Goal: Task Accomplishment & Management: Manage account settings

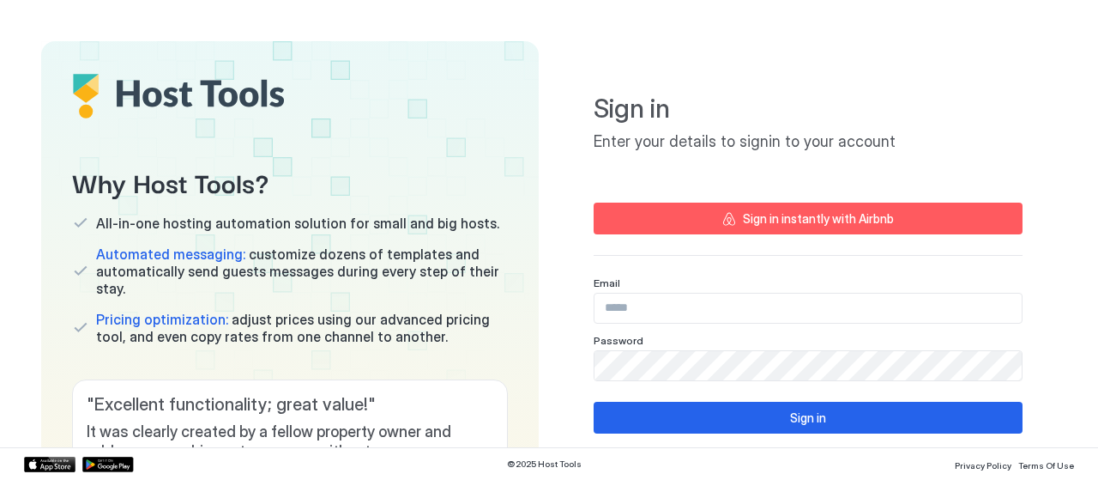
click at [741, 299] on input "Input Field" at bounding box center [808, 307] width 427 height 29
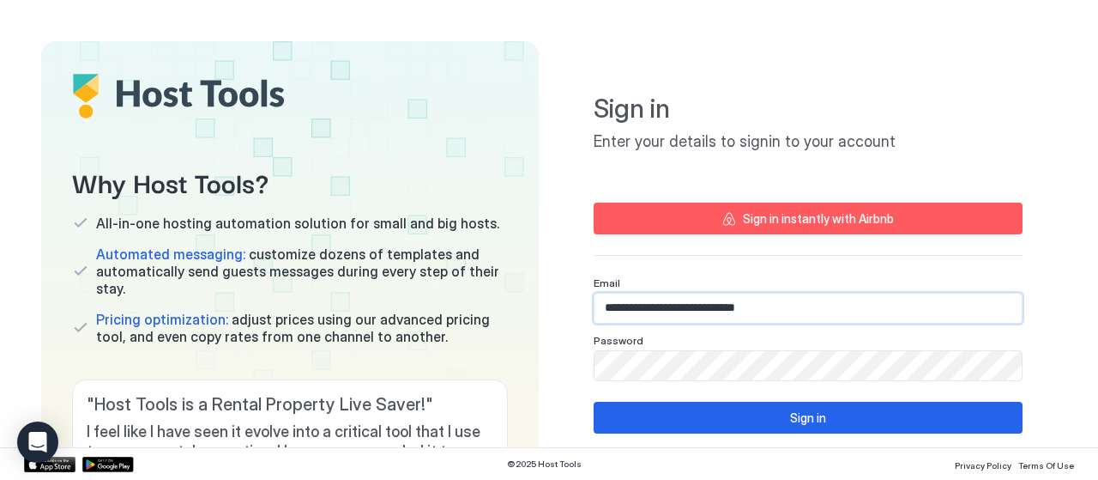
type input "**********"
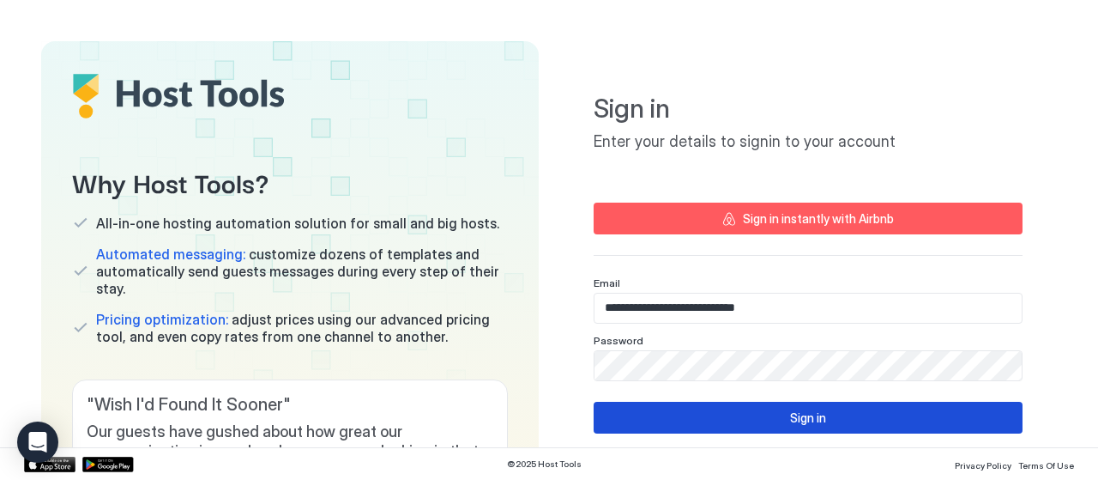
click at [745, 408] on button "Sign in" at bounding box center [808, 417] width 429 height 32
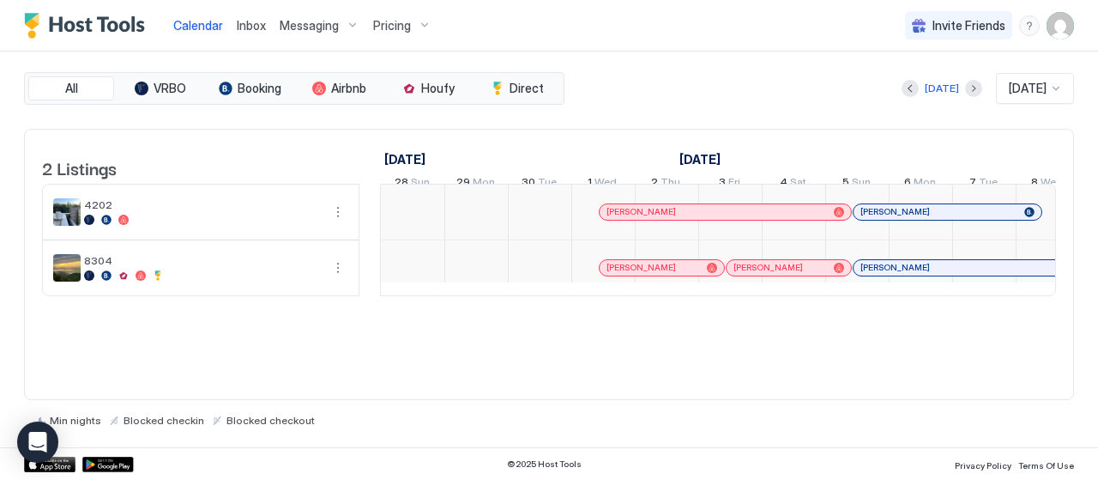
scroll to position [0, 953]
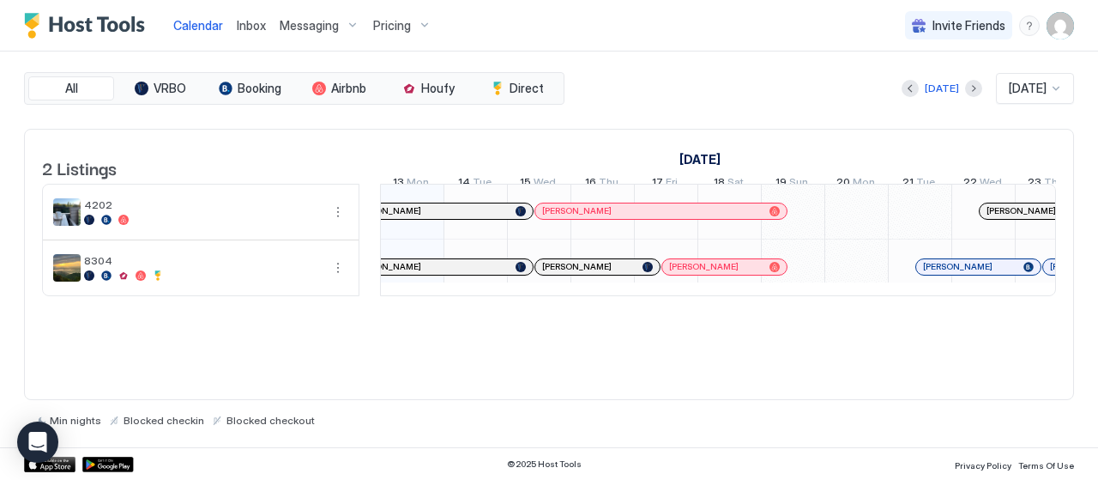
click at [337, 20] on div "Messaging" at bounding box center [320, 25] width 94 height 29
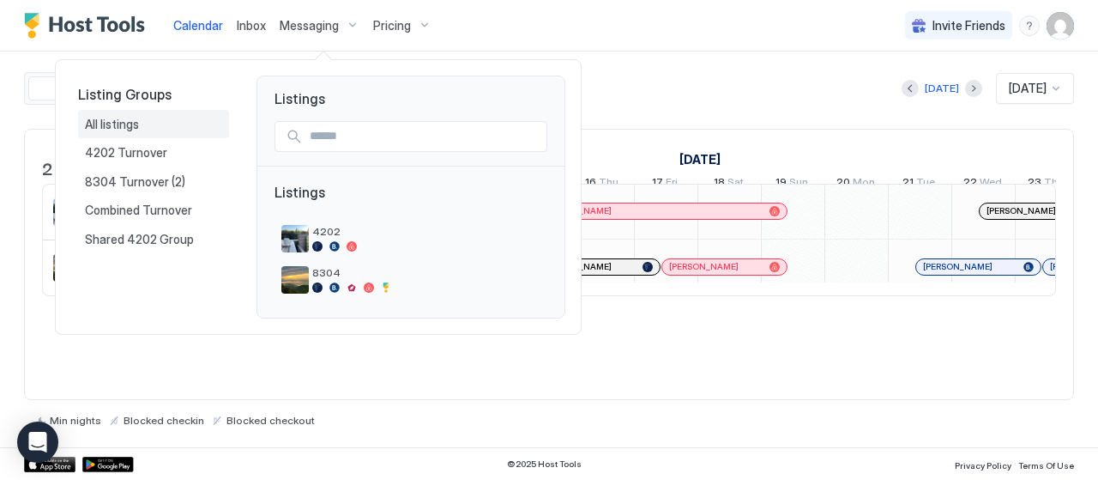
click at [144, 123] on div "All listings" at bounding box center [153, 124] width 137 height 15
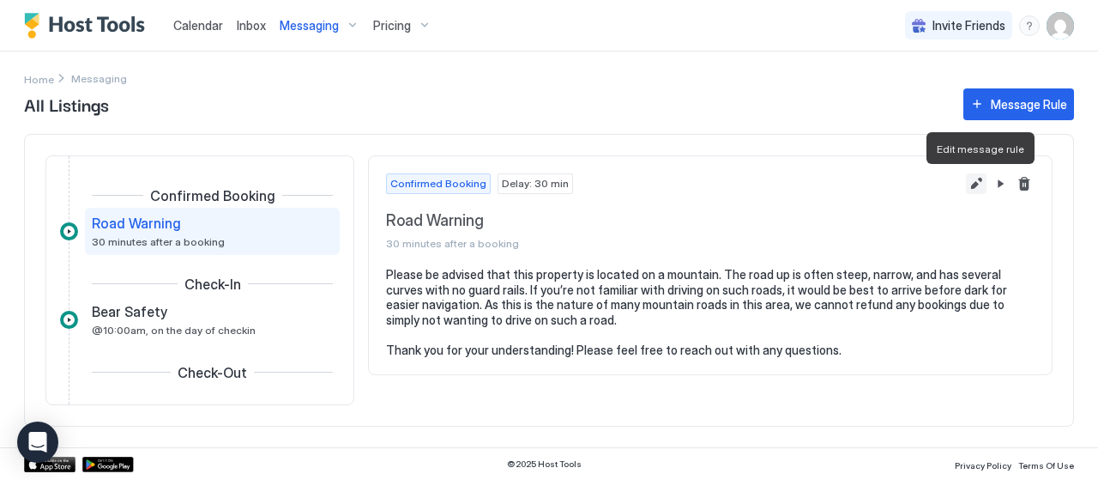
click at [976, 180] on button "Edit message rule" at bounding box center [976, 183] width 21 height 21
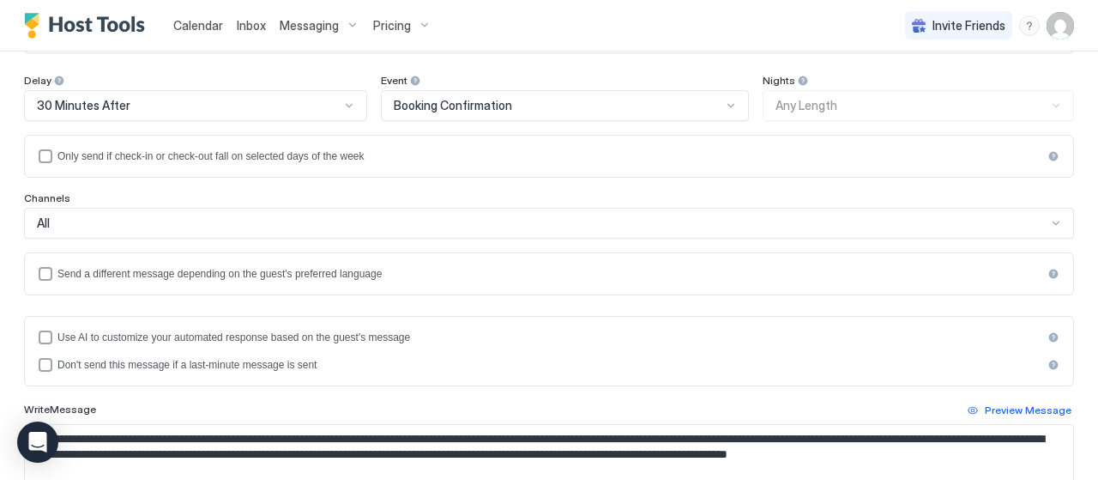
scroll to position [172, 0]
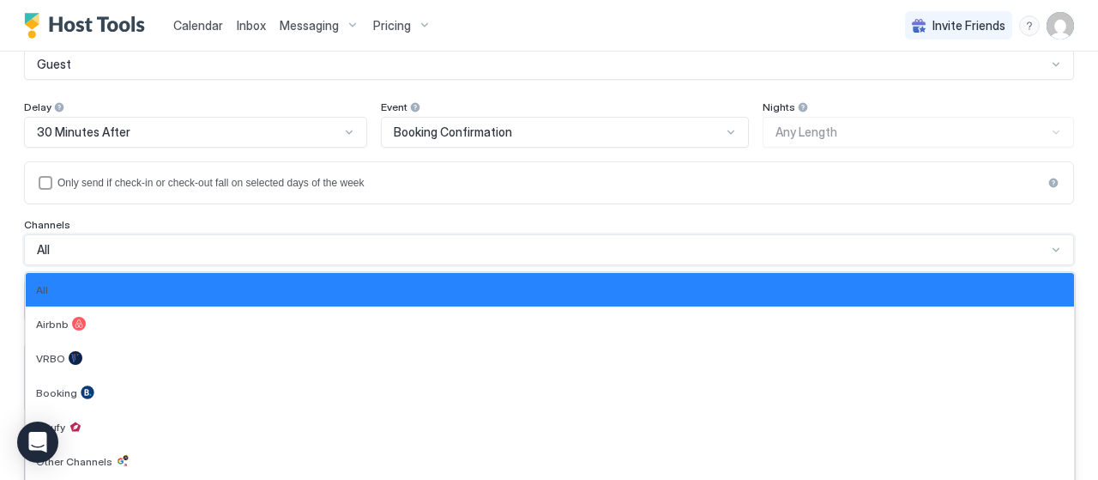
click at [528, 250] on div "7 results available. Use Up and Down to choose options, press Enter to select t…" at bounding box center [549, 249] width 1050 height 31
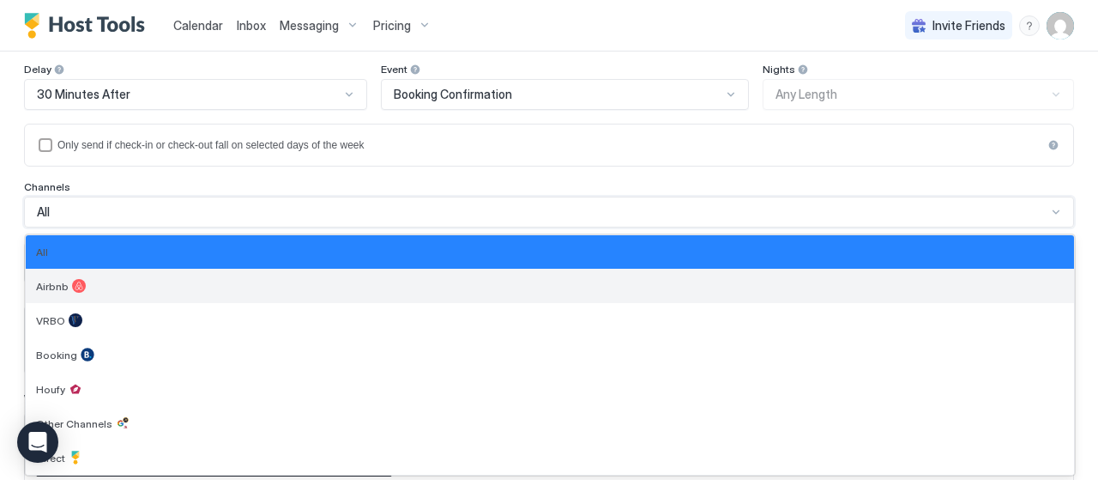
click at [157, 279] on div "Airbnb" at bounding box center [550, 286] width 1028 height 14
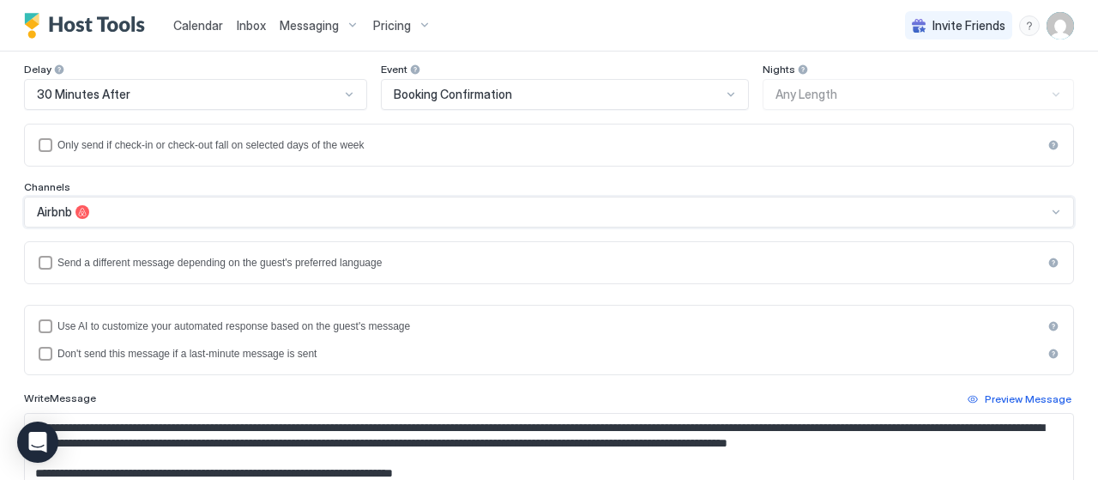
click at [178, 210] on div "Airbnb" at bounding box center [542, 211] width 1010 height 15
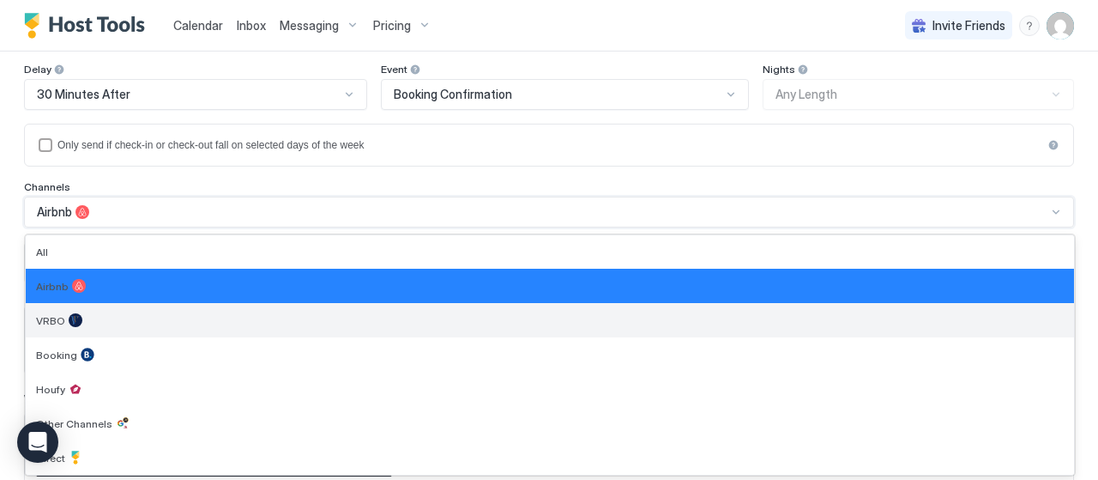
click at [149, 323] on div "VRBO" at bounding box center [550, 320] width 1028 height 14
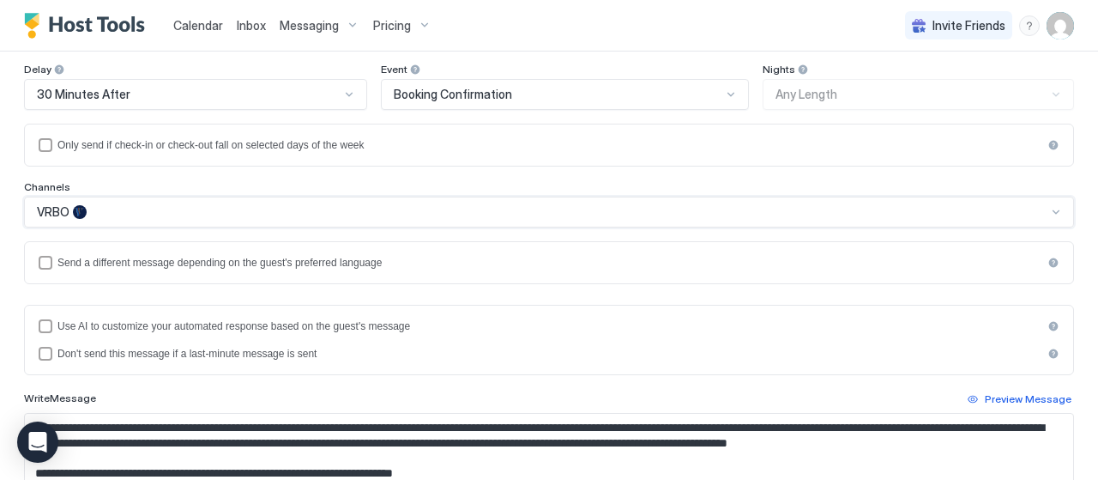
click at [202, 207] on div "VRBO" at bounding box center [542, 211] width 1010 height 15
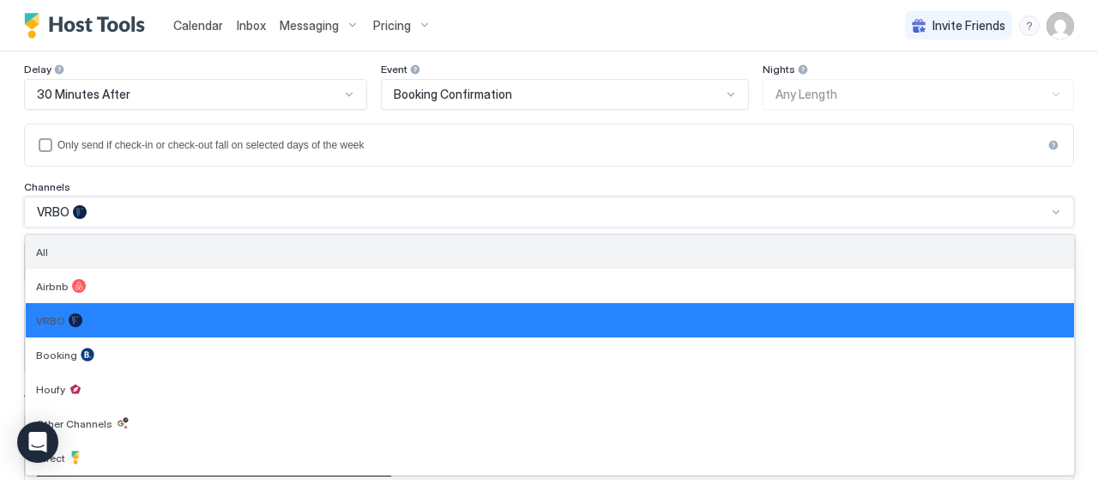
click at [193, 248] on div "All" at bounding box center [550, 251] width 1028 height 13
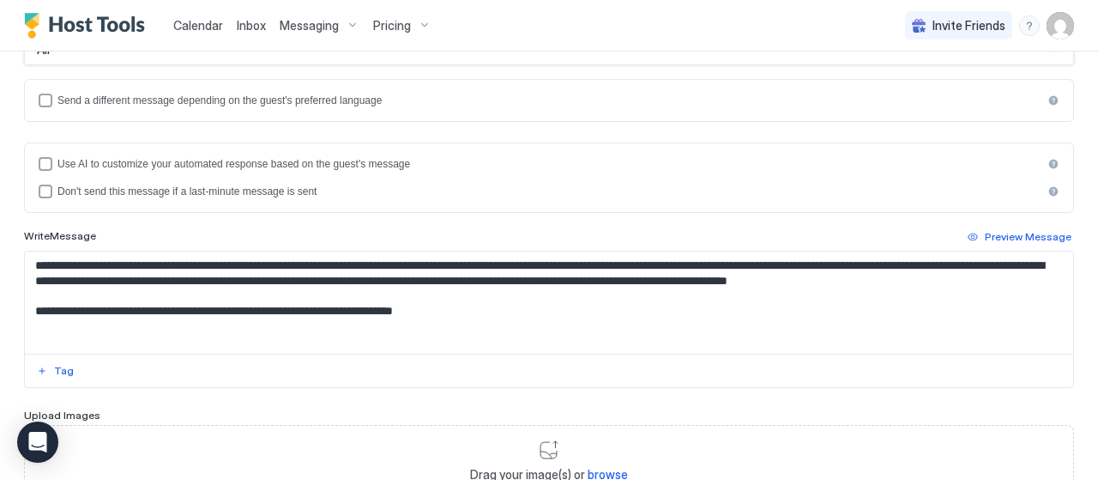
scroll to position [241, 0]
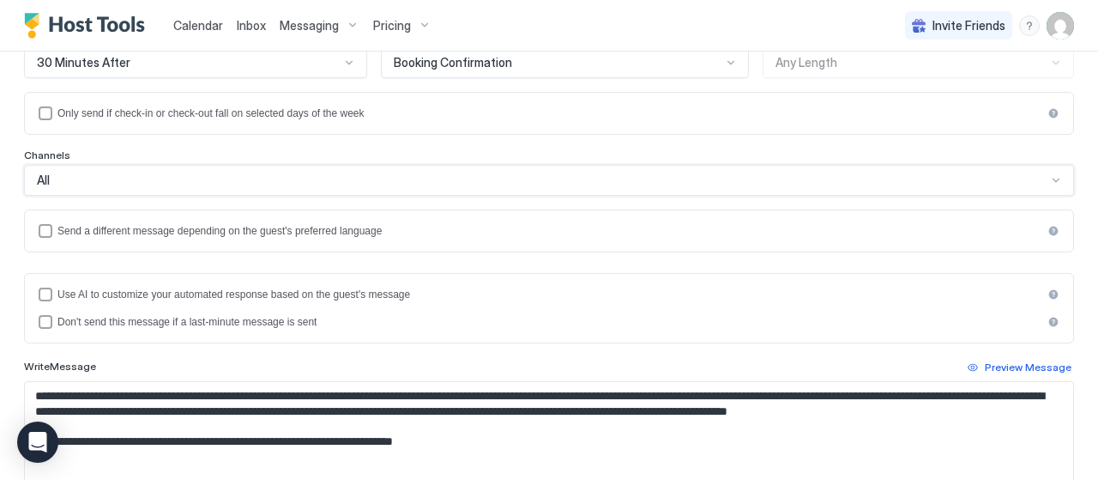
click at [1047, 317] on div "disableIfLastMinute" at bounding box center [1053, 322] width 12 height 12
click at [308, 325] on div "Use AI to customize your automated response based on the guest's message Don't …" at bounding box center [549, 308] width 1050 height 70
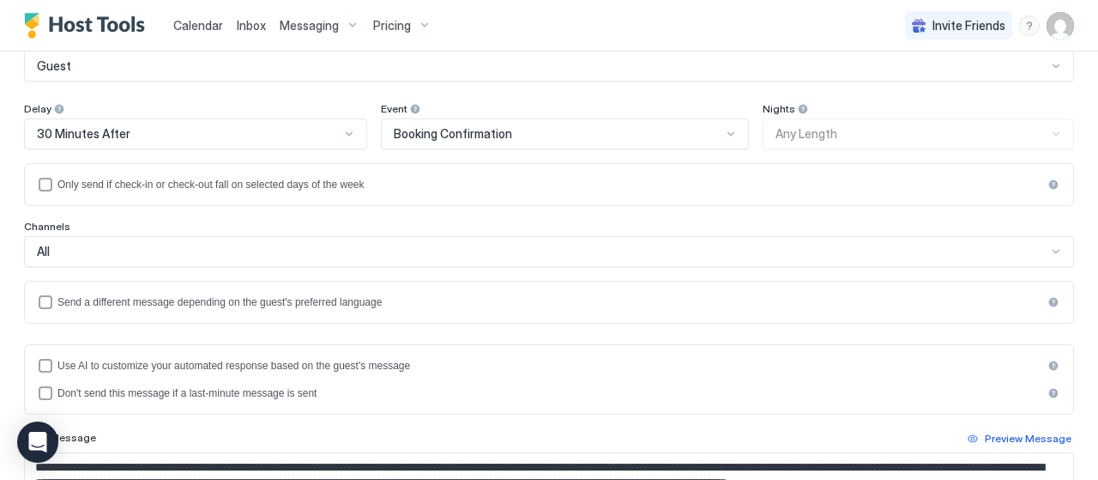
scroll to position [69, 0]
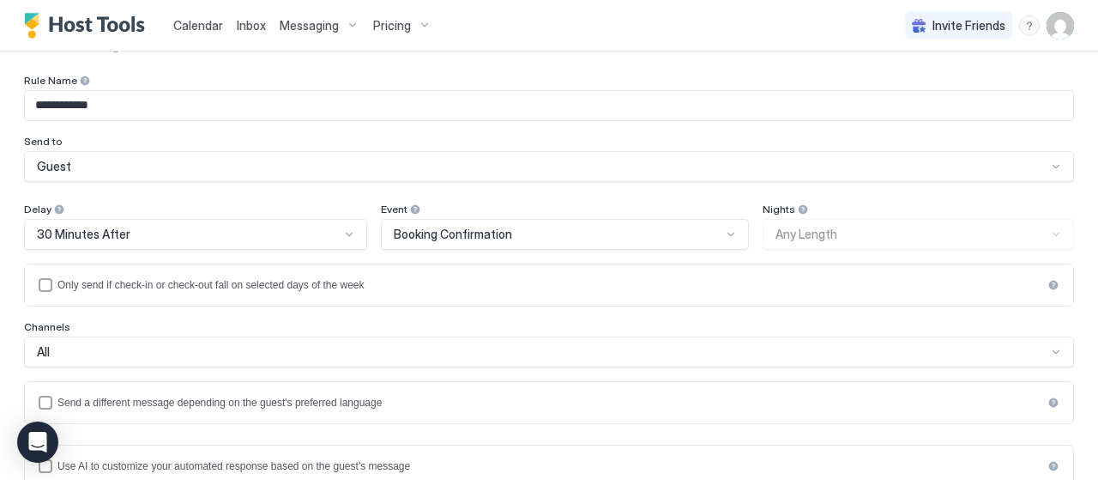
click at [339, 232] on div "30 Minutes After" at bounding box center [195, 234] width 343 height 31
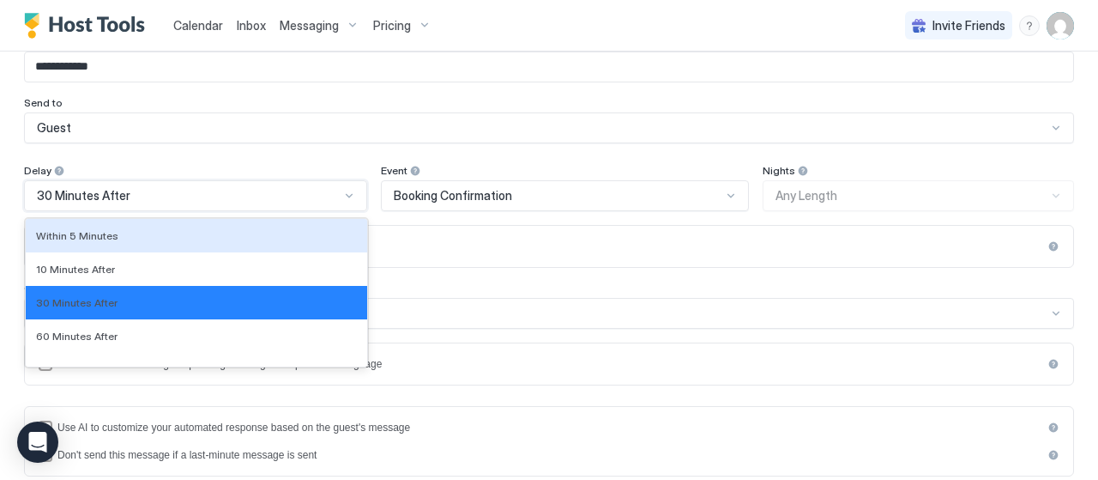
scroll to position [111, 0]
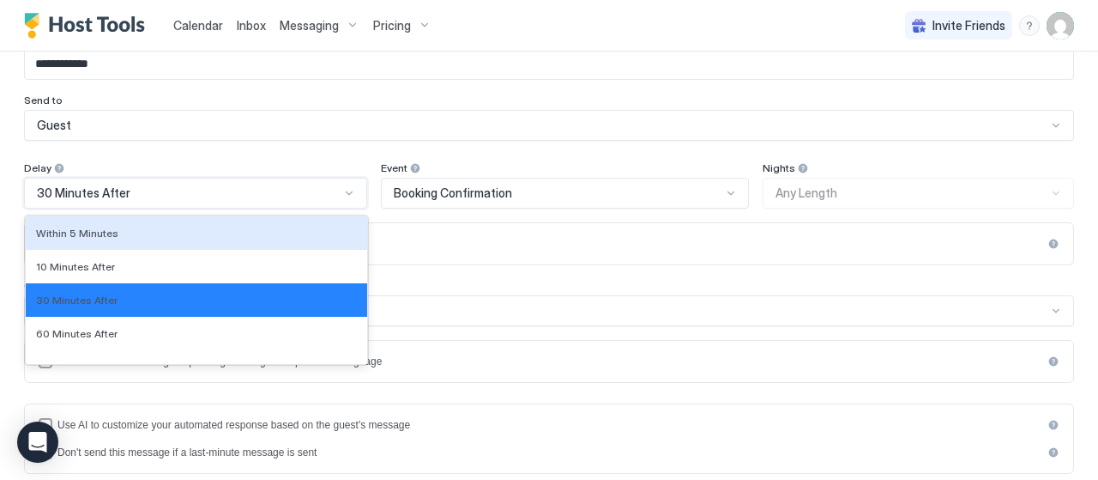
click at [331, 189] on div "30 Minutes After" at bounding box center [188, 192] width 303 height 15
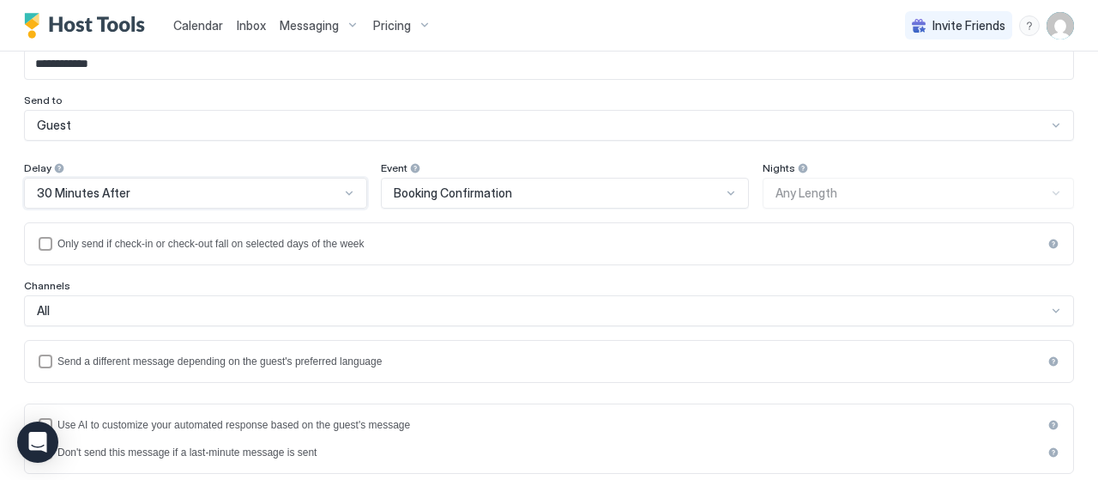
click at [342, 189] on div at bounding box center [349, 193] width 14 height 14
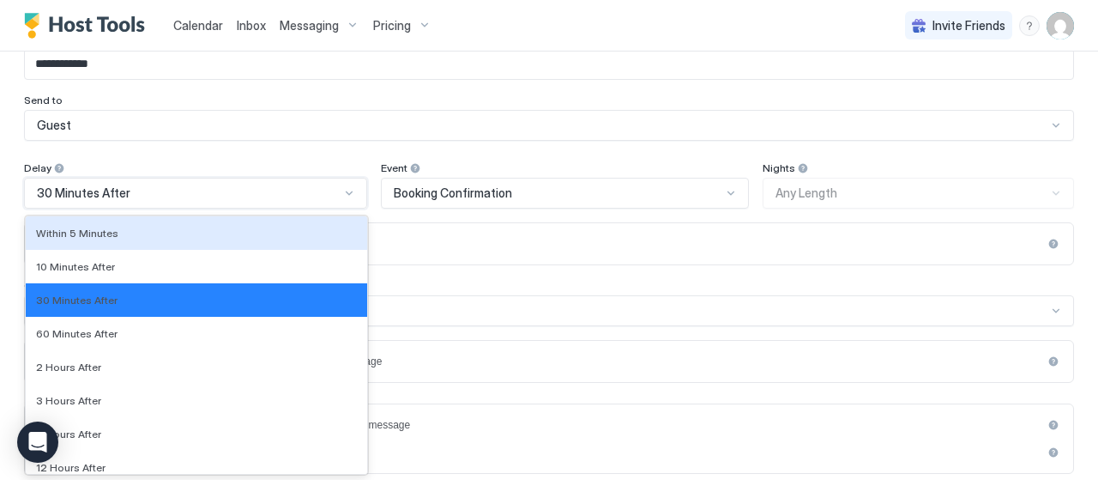
click at [352, 186] on div "30 Minutes After" at bounding box center [195, 193] width 343 height 31
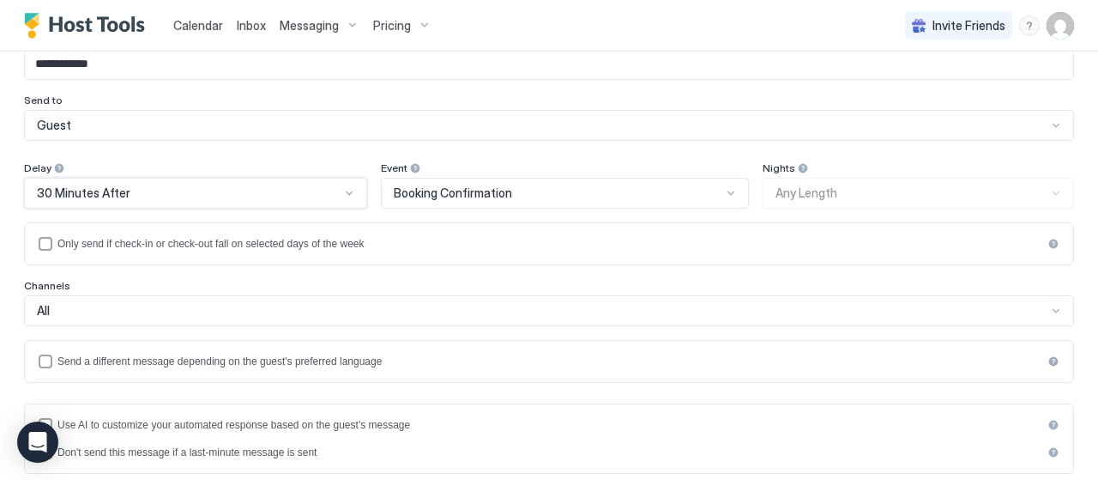
click at [724, 193] on div at bounding box center [731, 193] width 14 height 14
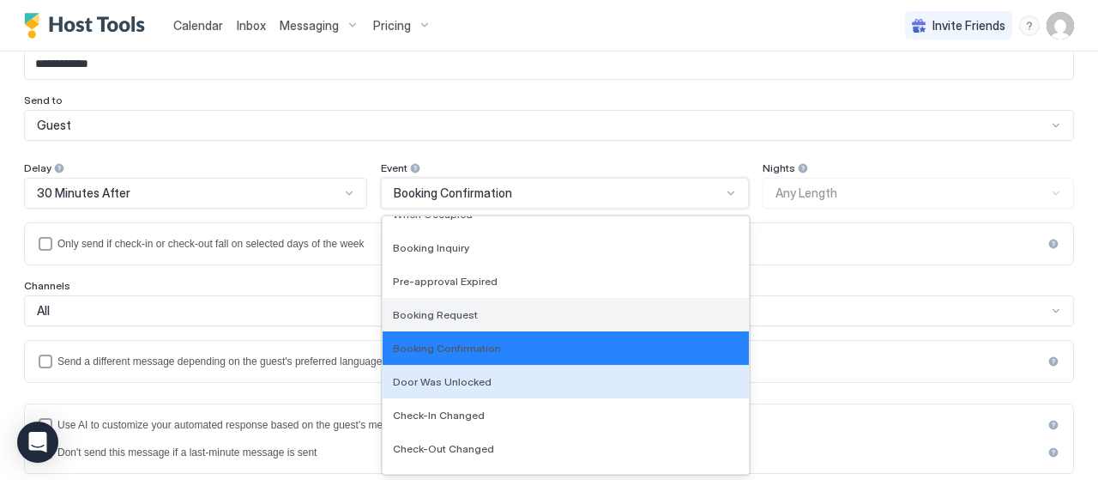
scroll to position [0, 0]
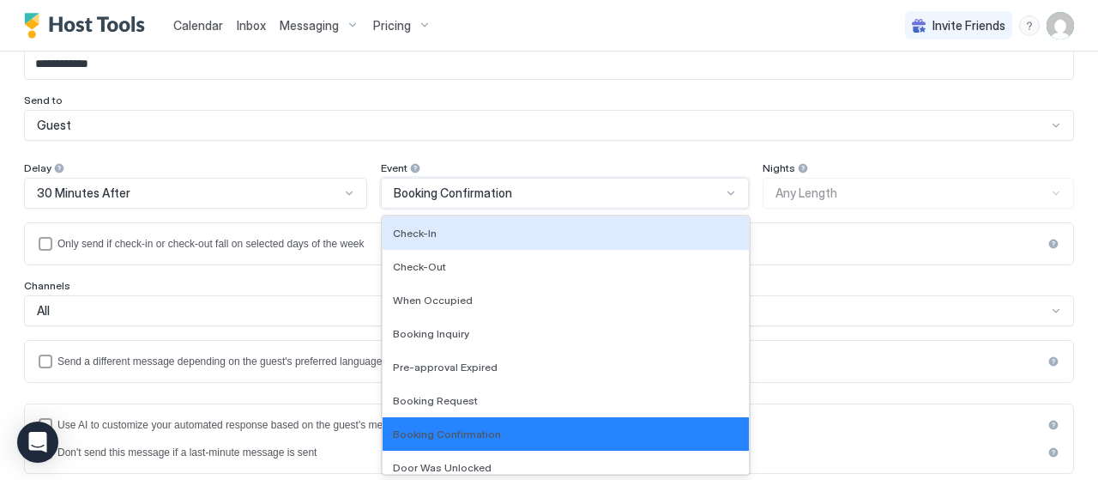
click at [296, 154] on div "**********" at bounding box center [549, 395] width 1050 height 725
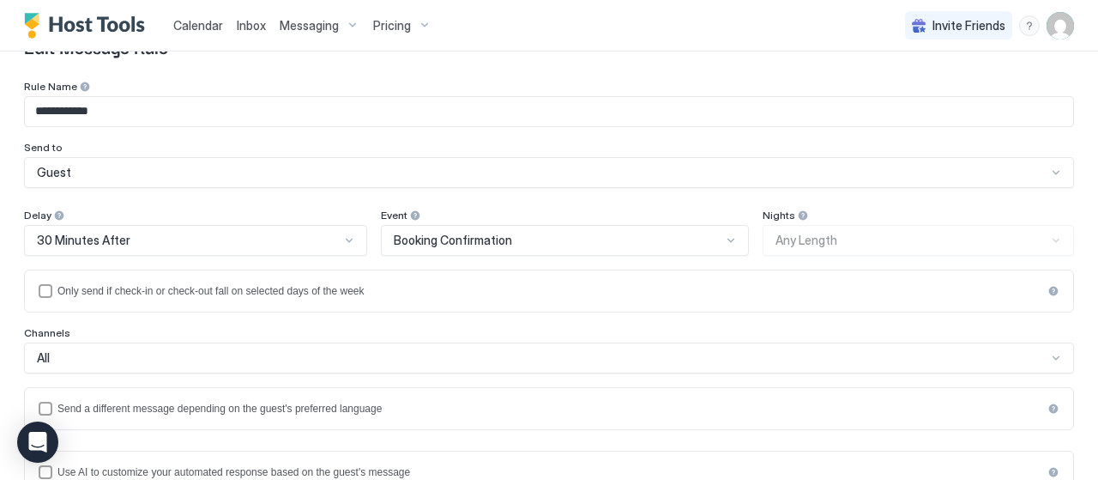
scroll to position [25, 0]
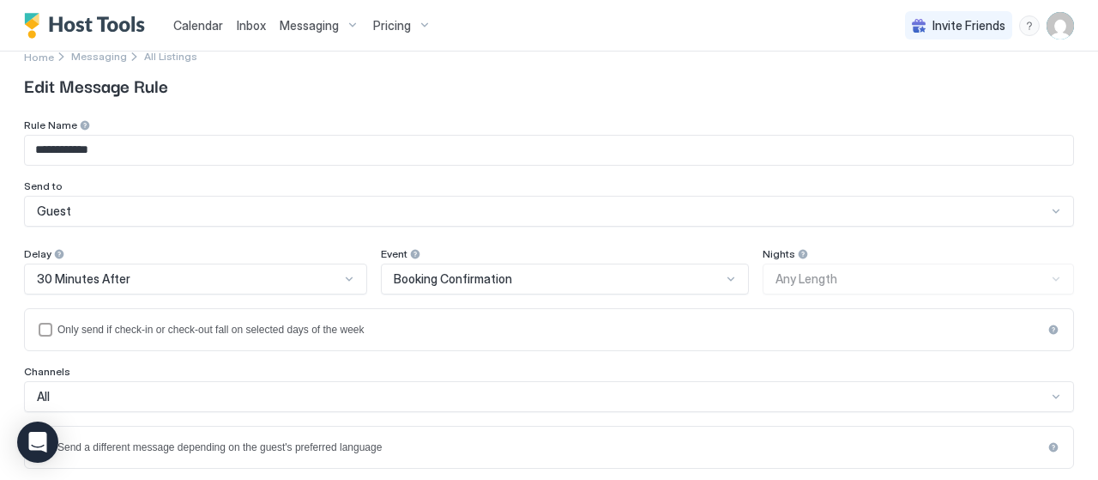
click at [908, 277] on div "Nights Any Length" at bounding box center [918, 270] width 311 height 47
click at [232, 334] on div "Only send if check-in or check-out fall on selected days of the week" at bounding box center [549, 329] width 985 height 12
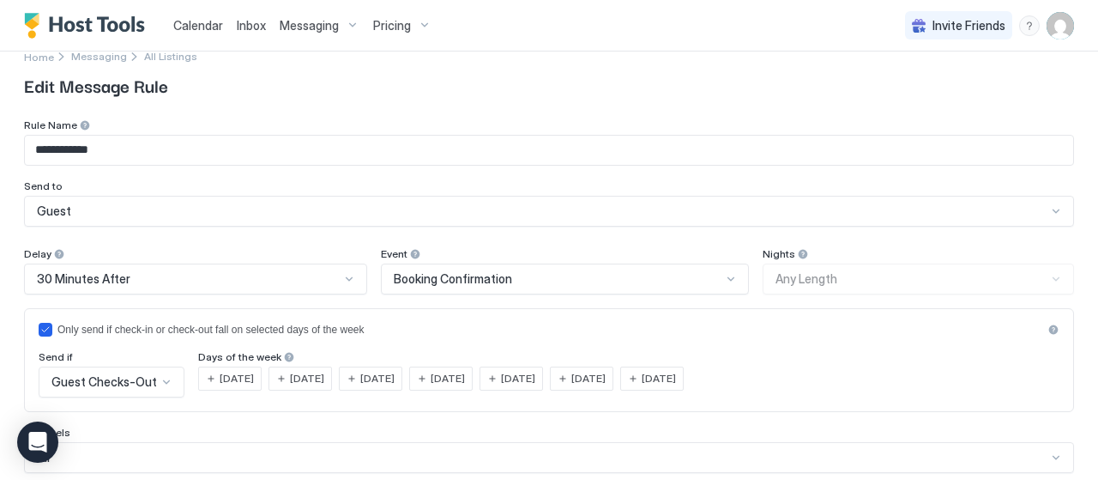
scroll to position [111, 0]
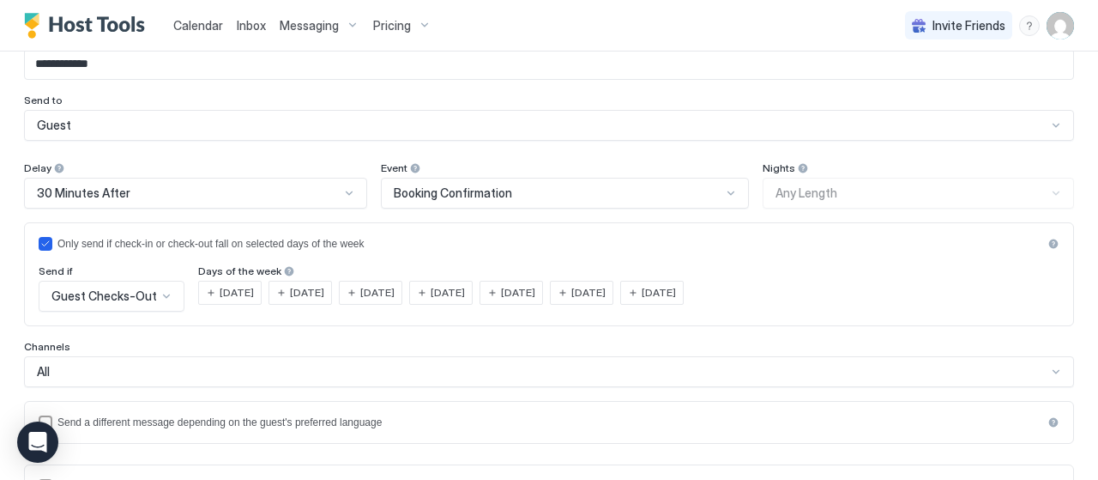
click at [165, 293] on div at bounding box center [167, 296] width 14 height 14
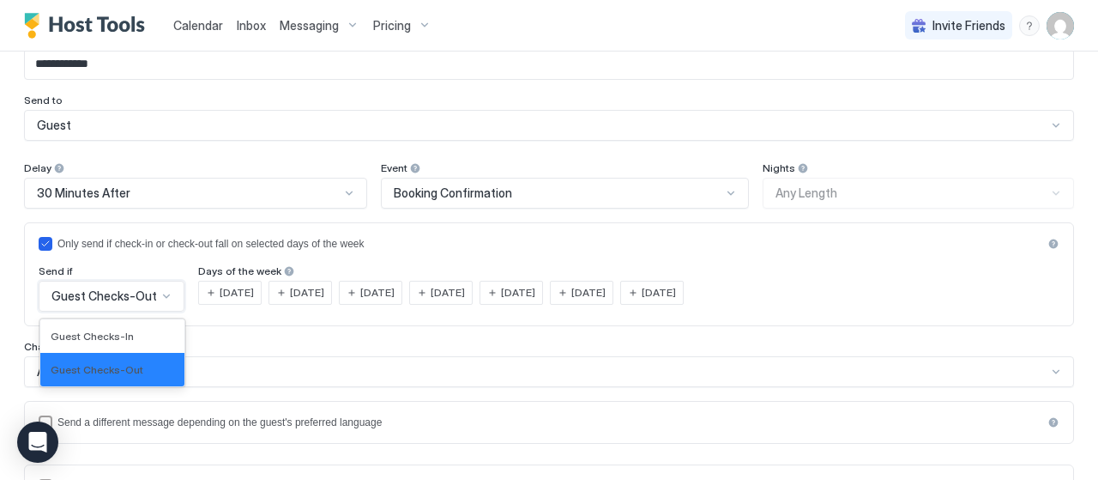
click at [165, 293] on div at bounding box center [167, 296] width 14 height 14
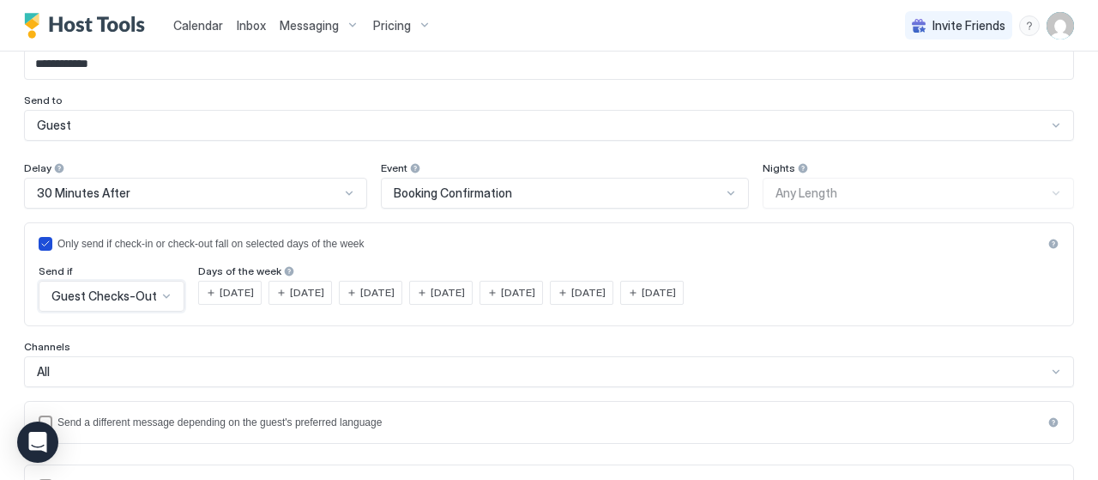
click at [49, 239] on icon "isLimited" at bounding box center [45, 243] width 10 height 10
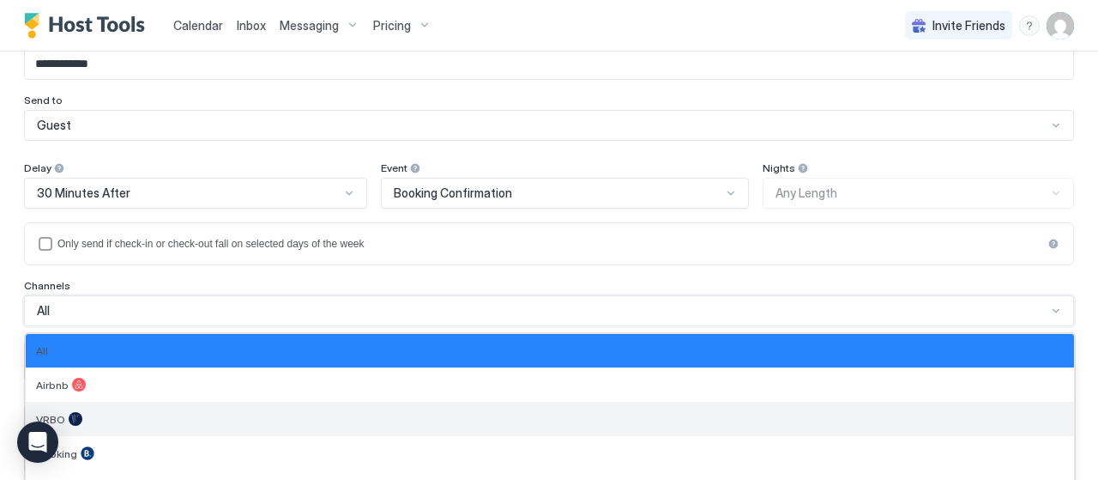
click at [137, 317] on div "7 results available. Use Up and Down to choose options, press Enter to select t…" at bounding box center [549, 310] width 1050 height 31
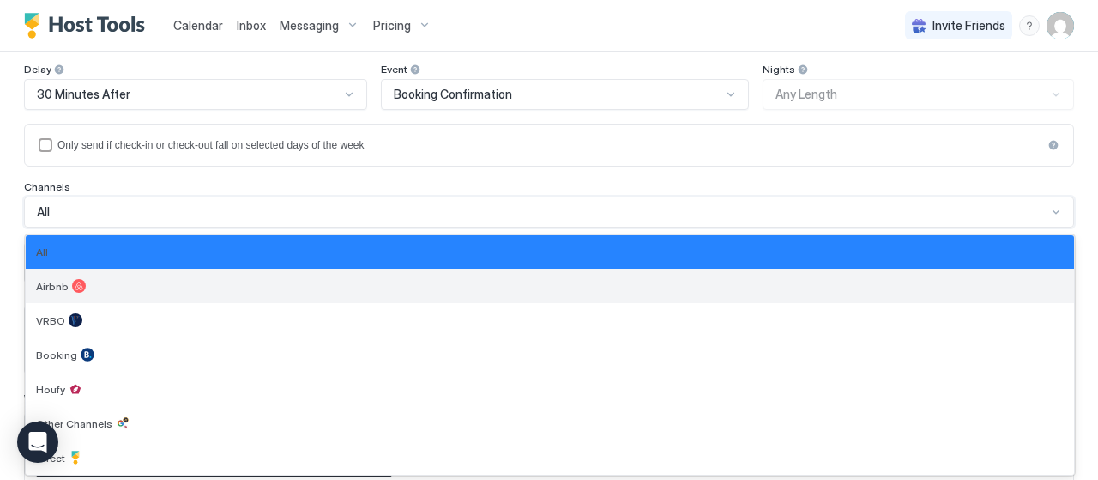
click at [142, 279] on div "Airbnb" at bounding box center [550, 286] width 1028 height 14
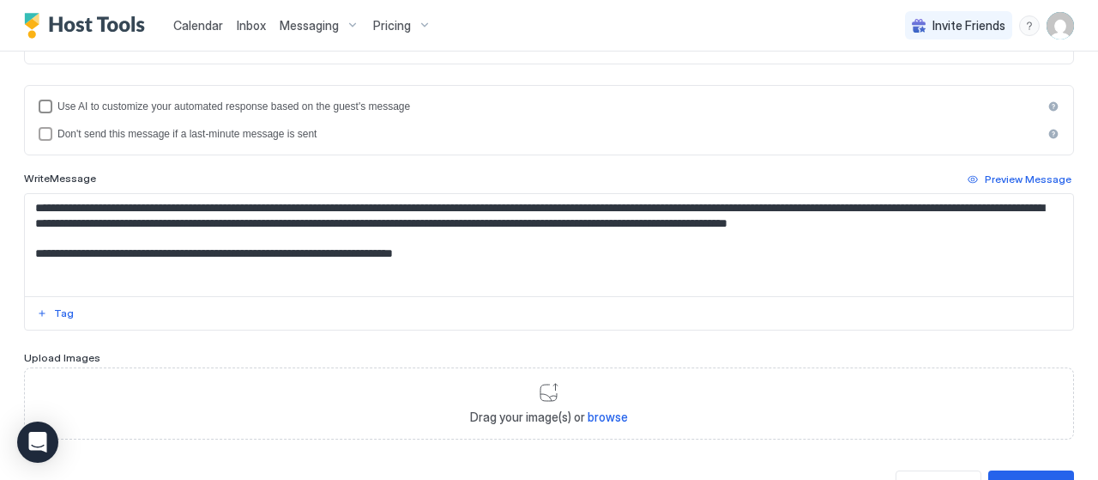
scroll to position [498, 0]
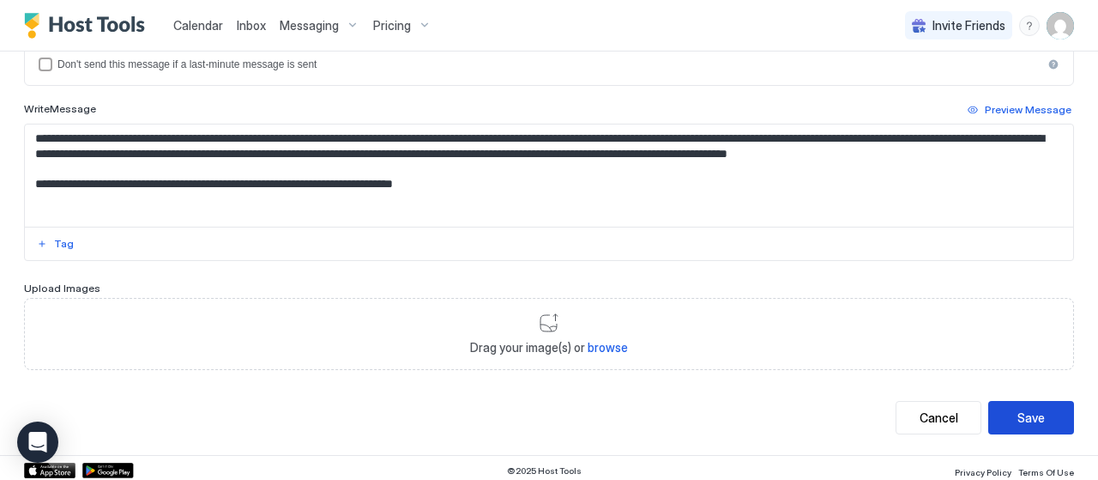
click at [1021, 408] on div "Save" at bounding box center [1030, 417] width 27 height 18
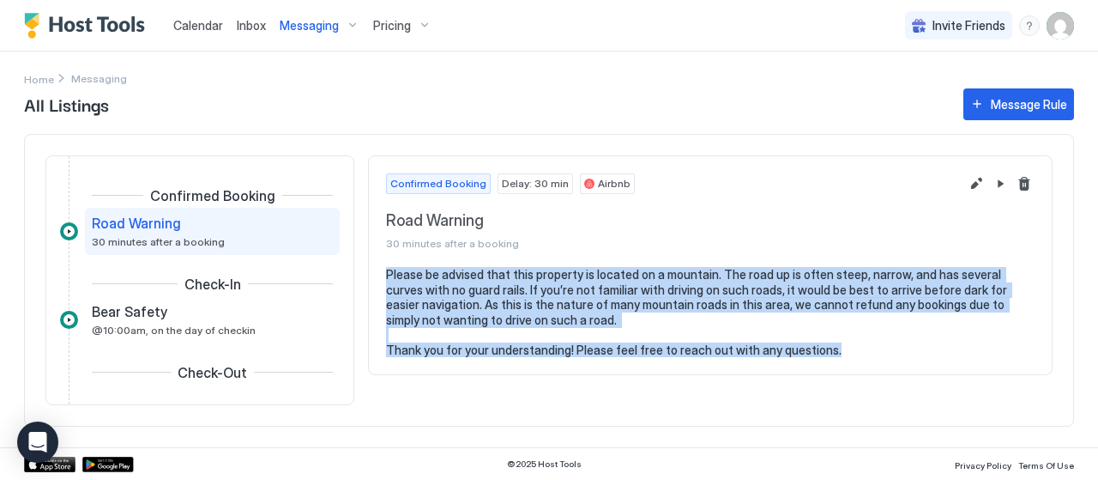
drag, startPoint x: 733, startPoint y: 340, endPoint x: 625, endPoint y: 318, distance: 110.2
click at [365, 275] on div "Confirmed Booking Road Warning 30 minutes after a booking Check-In Bear Safety …" at bounding box center [549, 280] width 1050 height 293
copy pre "Please be advised that this property is located on a mountain. The road up is o…"
click at [1002, 100] on div "Message Rule" at bounding box center [1029, 104] width 76 height 18
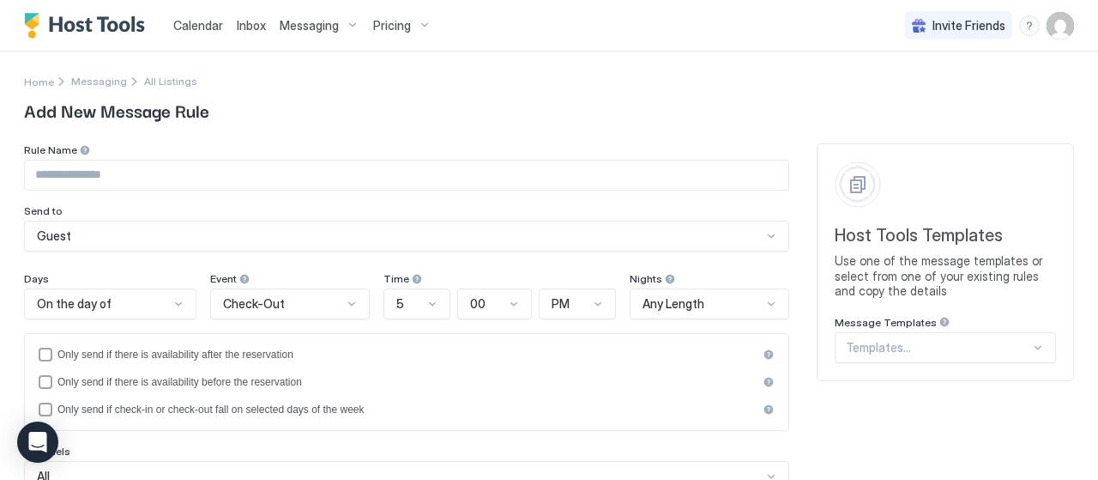
click at [871, 346] on div "Templates..." at bounding box center [945, 347] width 221 height 31
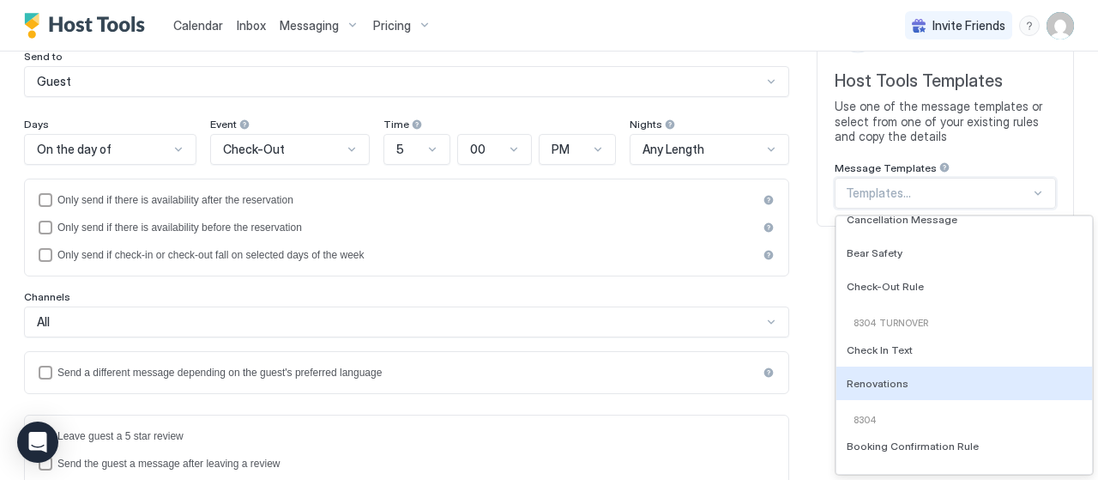
scroll to position [772, 0]
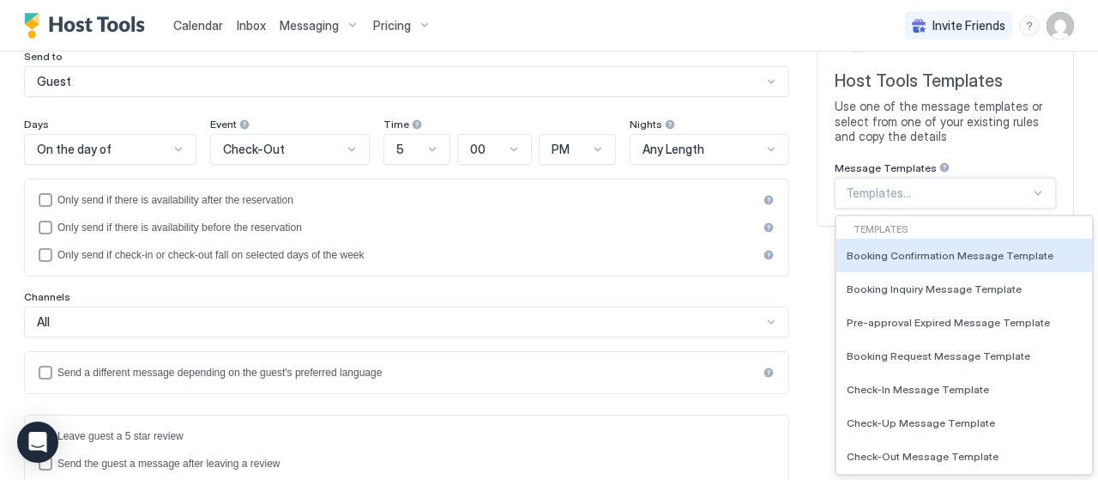
click at [981, 194] on div at bounding box center [938, 192] width 184 height 15
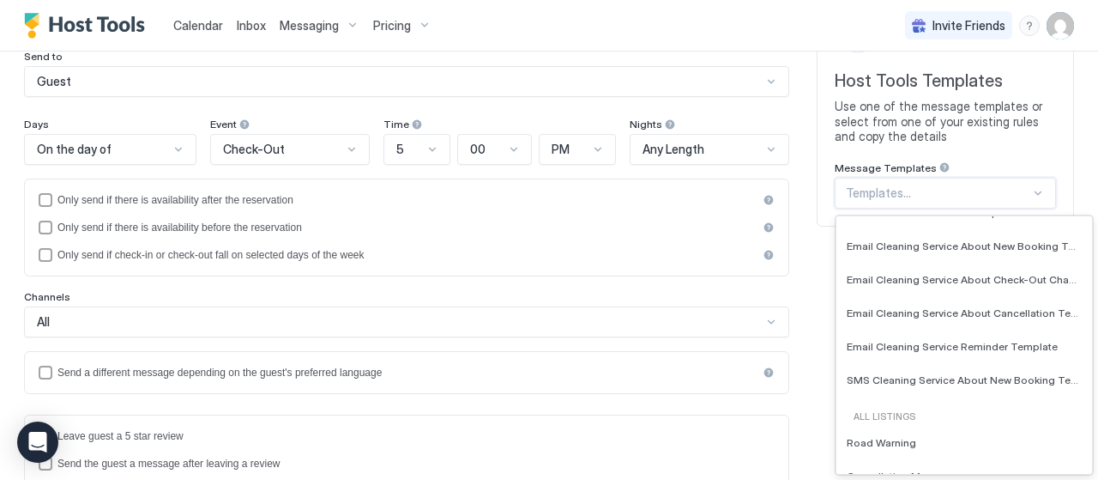
scroll to position [337, 0]
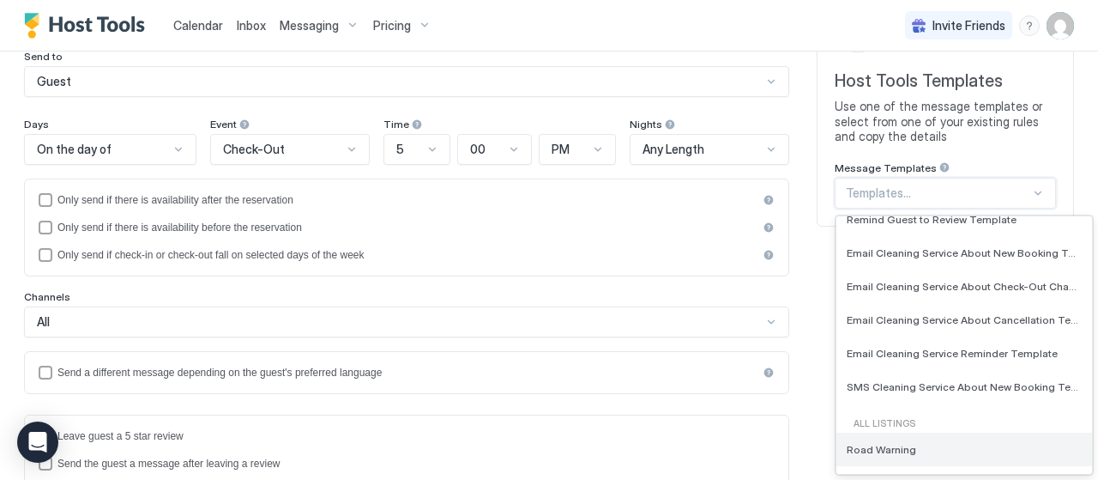
click at [956, 439] on div "Road Warning" at bounding box center [964, 448] width 256 height 33
type input "**********"
type textarea "**********"
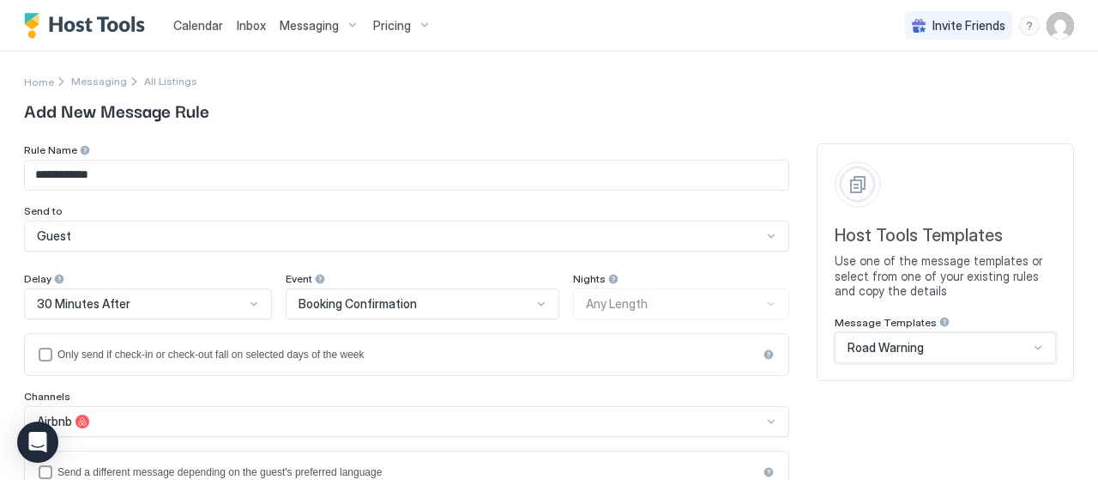
scroll to position [172, 0]
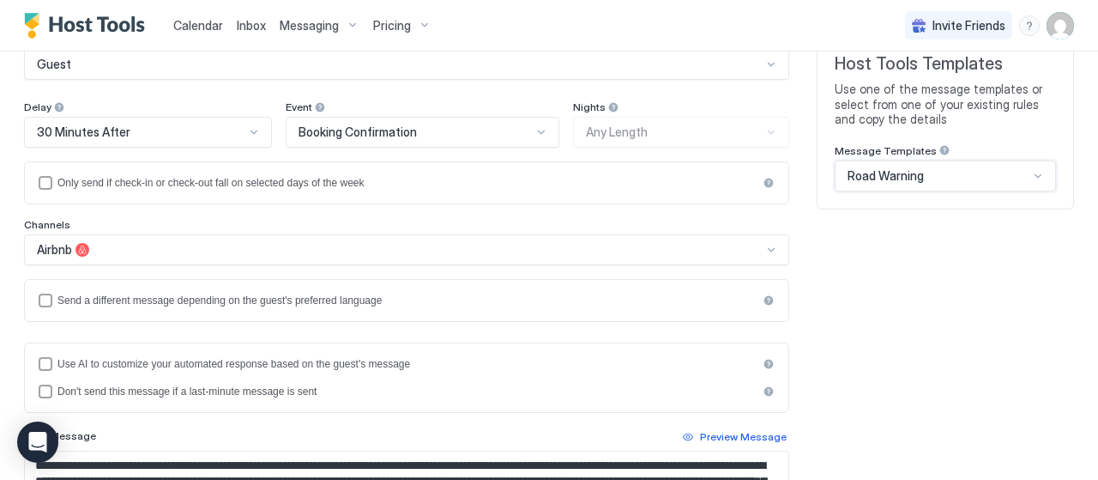
click at [248, 241] on div "Airbnb" at bounding box center [406, 249] width 765 height 31
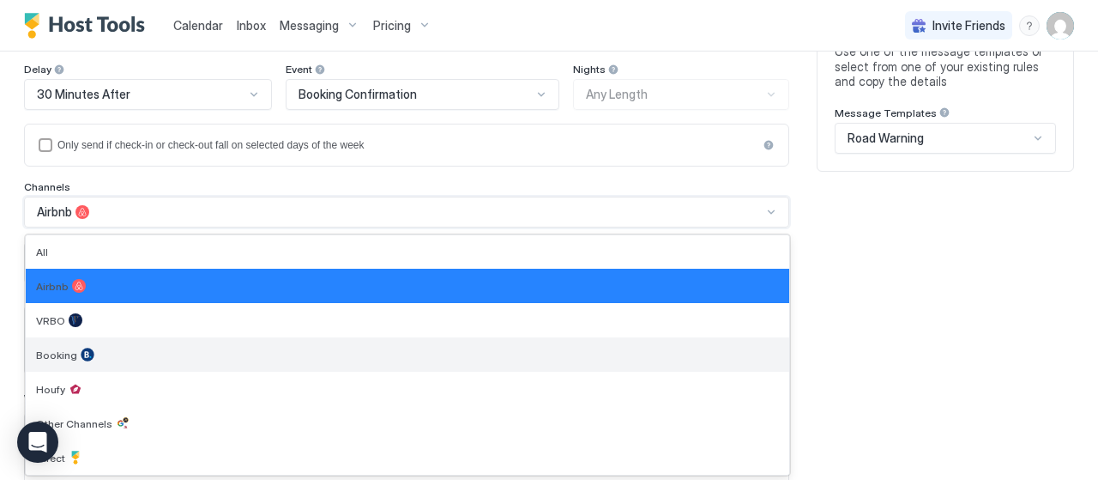
click at [201, 359] on div "Booking" at bounding box center [408, 354] width 764 height 34
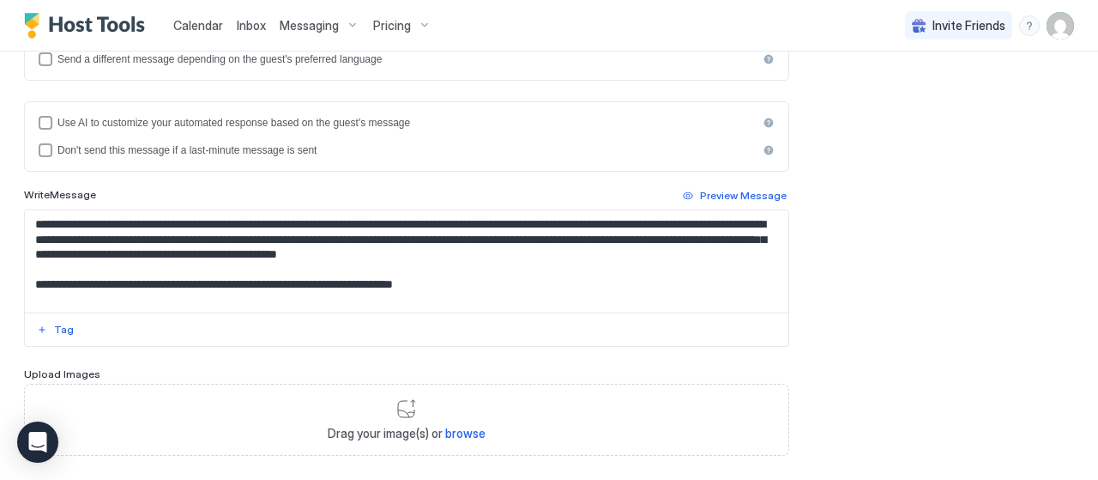
scroll to position [498, 0]
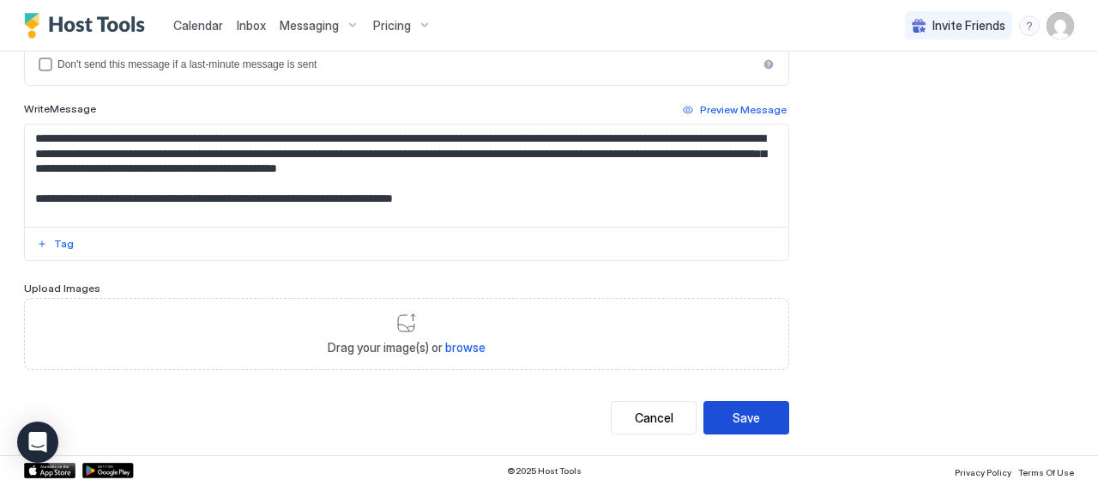
click at [733, 419] on div "Save" at bounding box center [746, 417] width 27 height 18
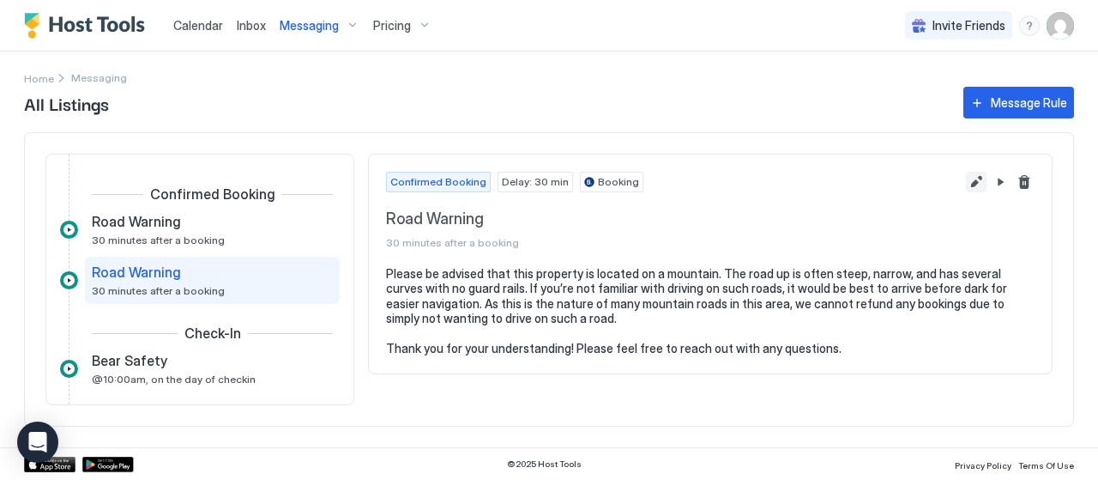
click at [978, 182] on button "Edit message rule" at bounding box center [976, 182] width 21 height 21
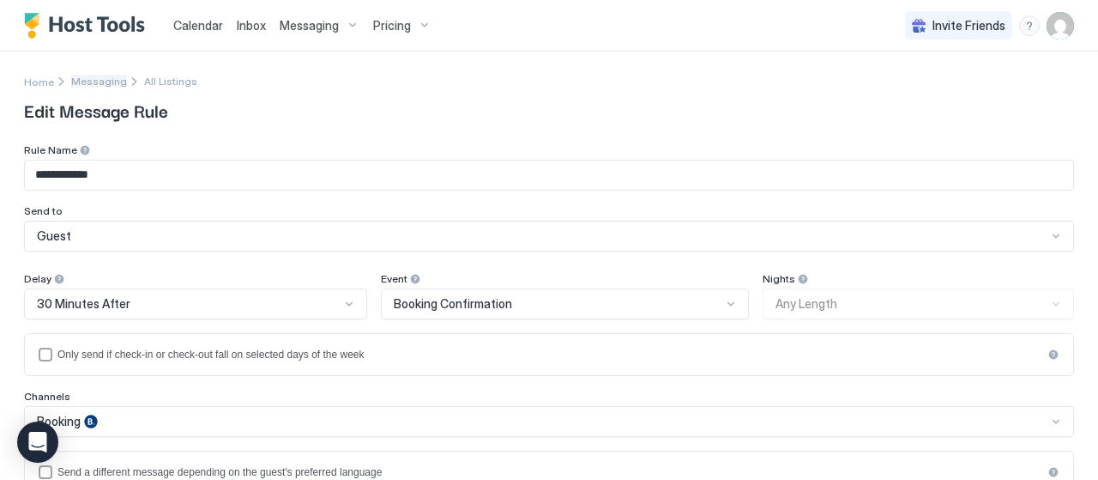
click at [88, 80] on span "Messaging" at bounding box center [99, 81] width 56 height 13
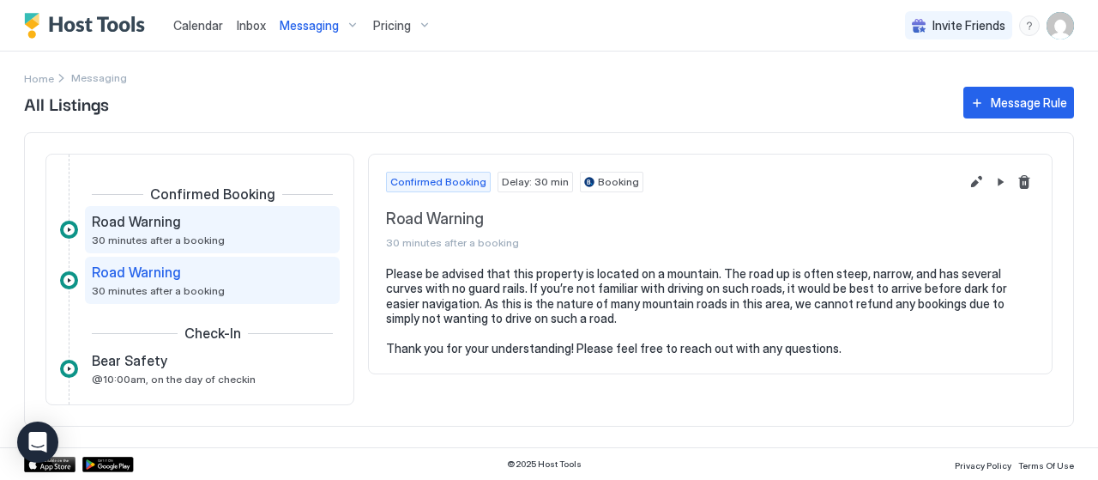
click at [202, 229] on div "Road Warning" at bounding box center [200, 221] width 217 height 17
click at [213, 277] on div "Road Warning" at bounding box center [200, 271] width 217 height 17
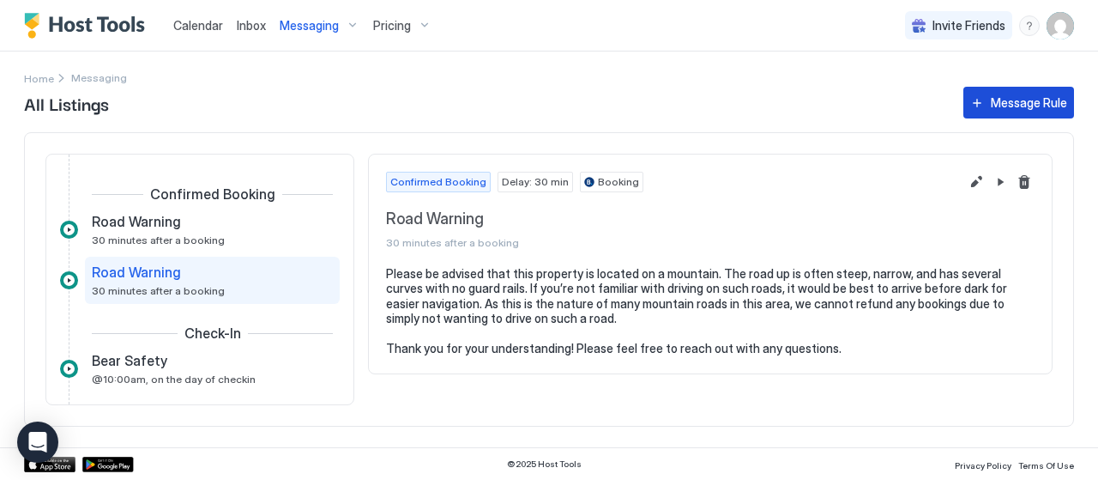
click at [999, 111] on div "Message Rule" at bounding box center [1029, 103] width 76 height 18
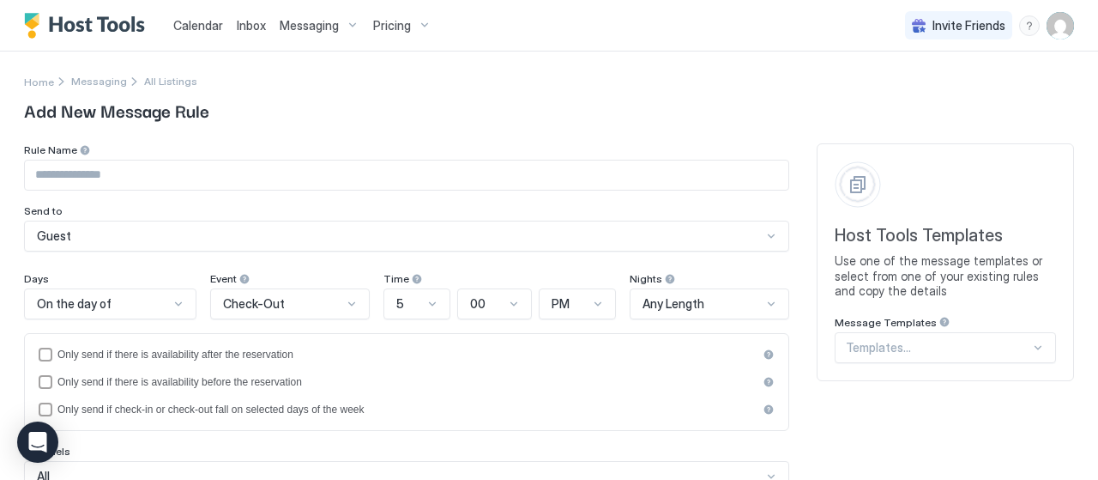
click at [952, 342] on div "Templates..." at bounding box center [945, 347] width 221 height 31
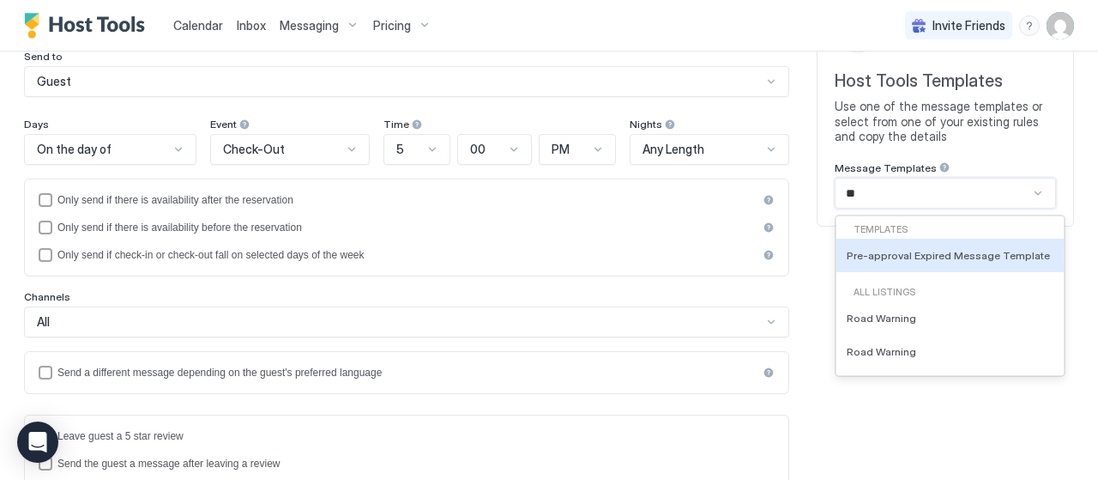
type input "***"
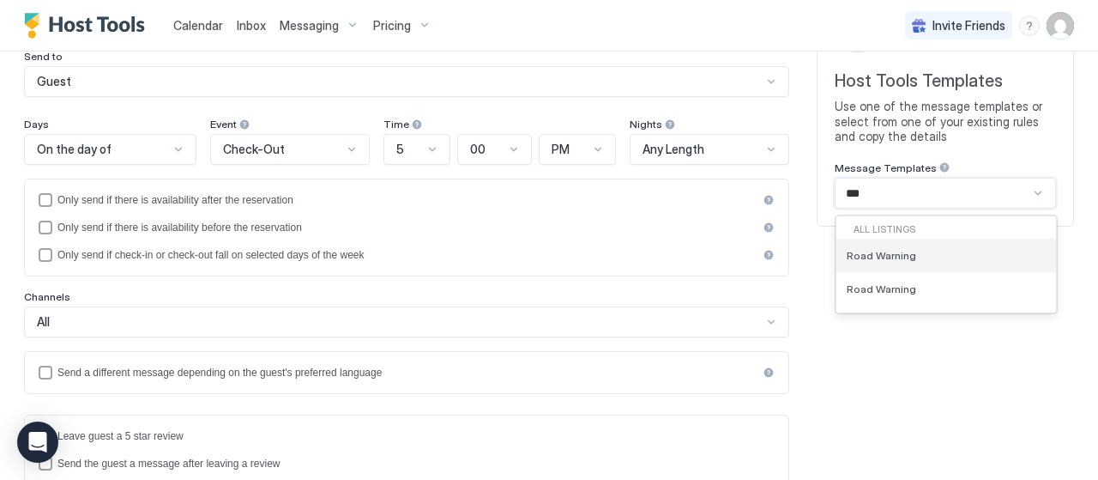
click at [952, 258] on div "Road Warning" at bounding box center [946, 255] width 199 height 13
type input "**********"
type textarea "**********"
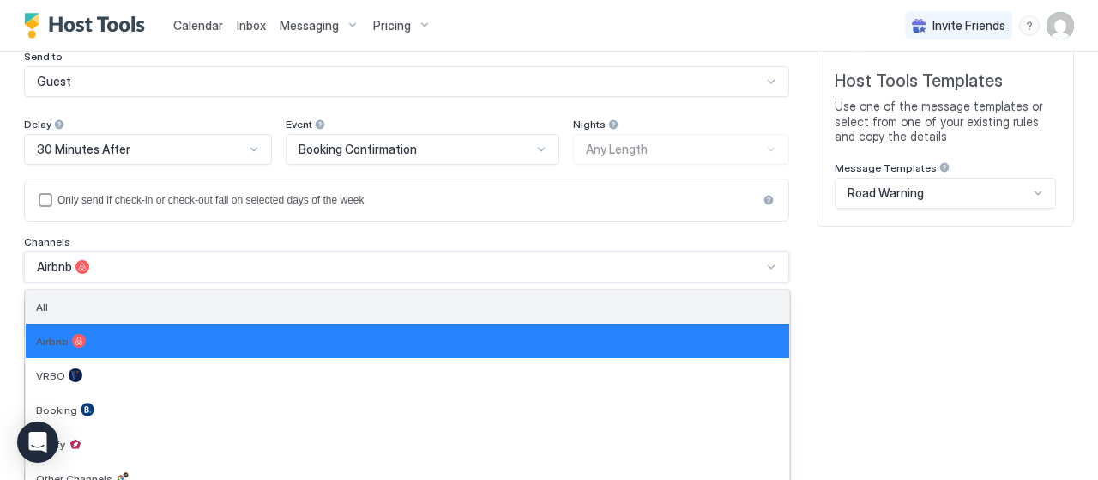
scroll to position [209, 0]
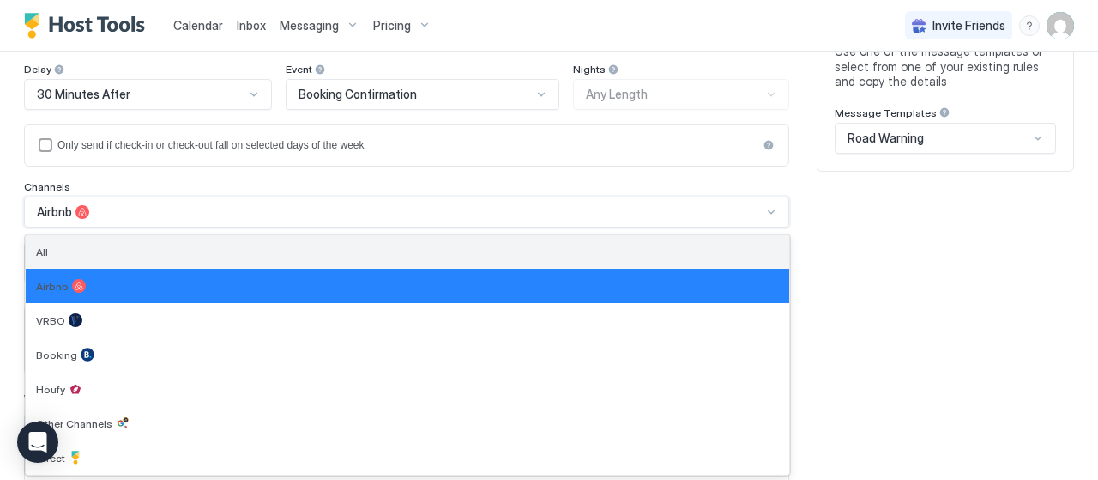
click at [123, 227] on div "7 results available. Use Up and Down to choose options, press Enter to select t…" at bounding box center [406, 211] width 765 height 31
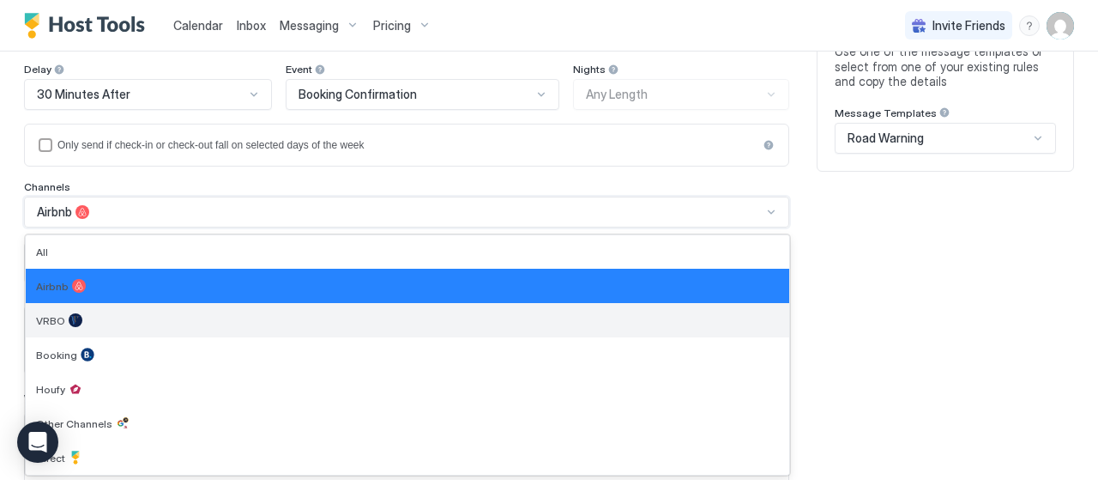
click at [106, 320] on div "VRBO" at bounding box center [407, 320] width 743 height 14
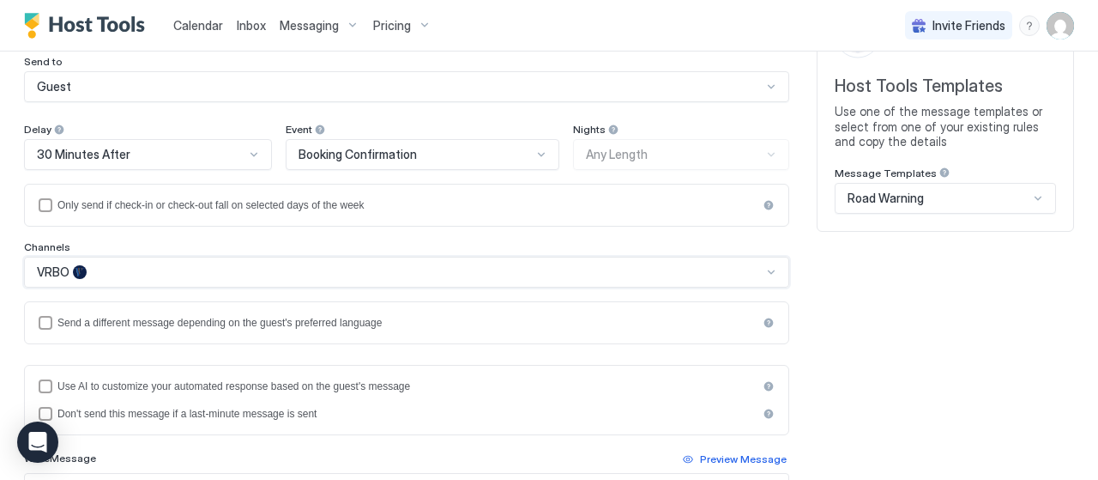
scroll to position [124, 0]
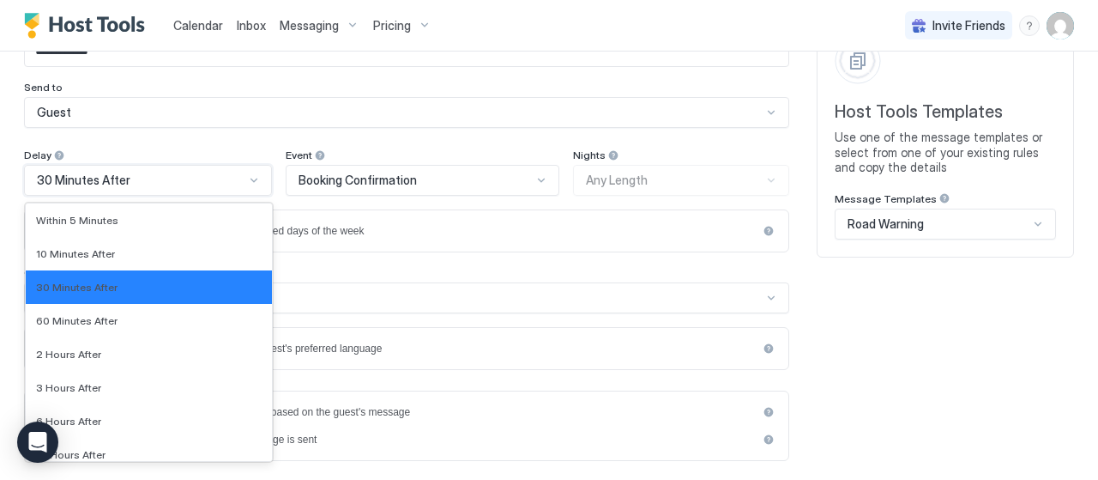
click at [169, 176] on div "30 Minutes After" at bounding box center [141, 179] width 208 height 15
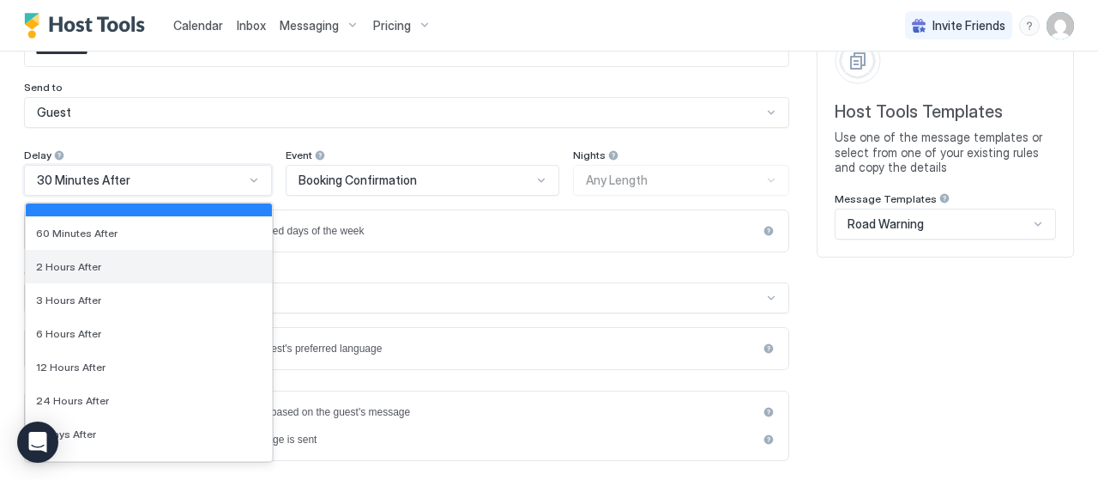
scroll to position [0, 0]
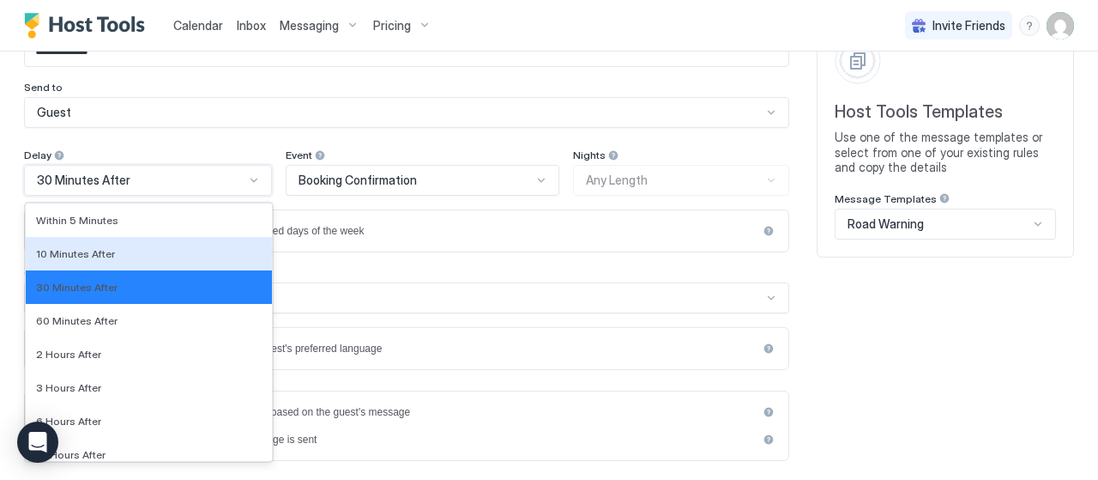
click at [380, 176] on span "Booking Confirmation" at bounding box center [358, 179] width 118 height 15
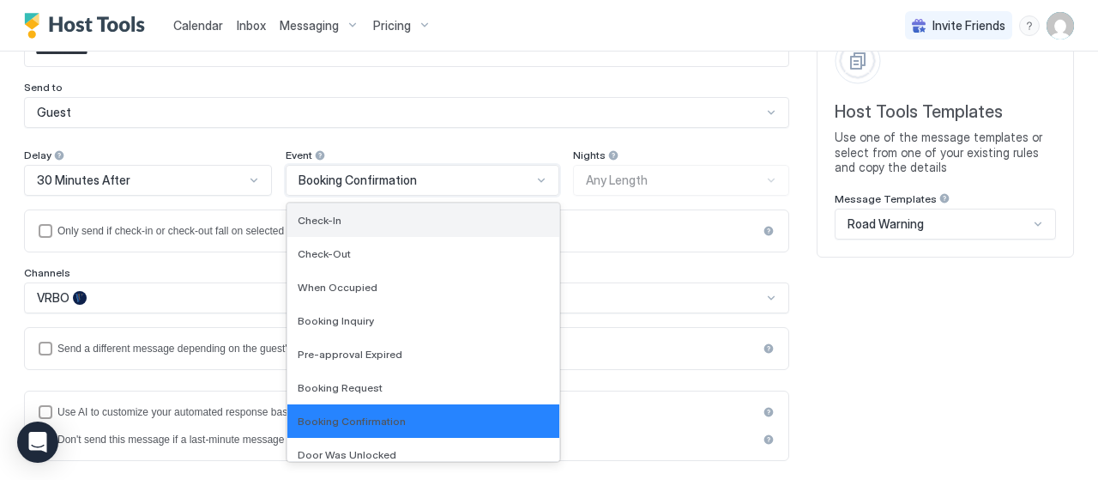
click at [362, 222] on div "Check-In" at bounding box center [423, 220] width 250 height 13
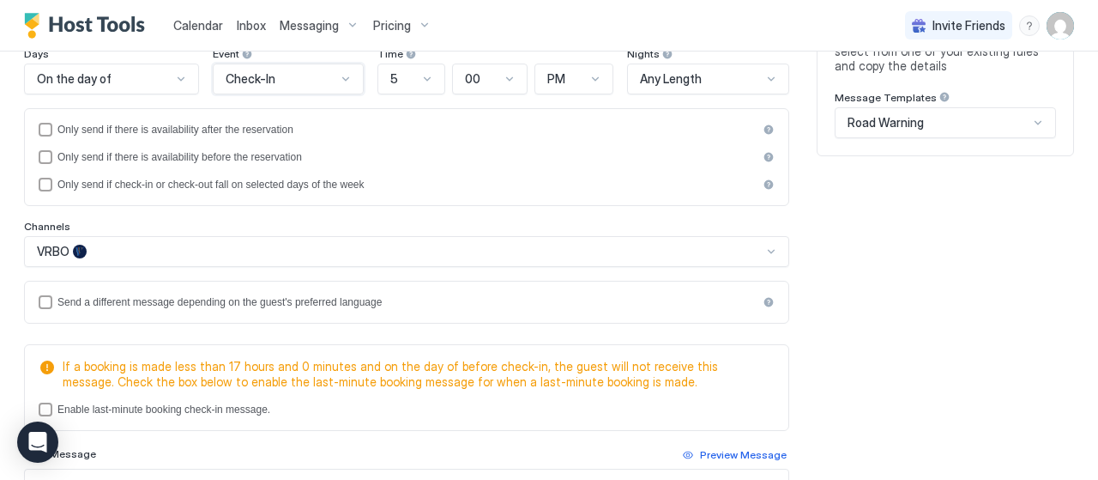
scroll to position [124, 0]
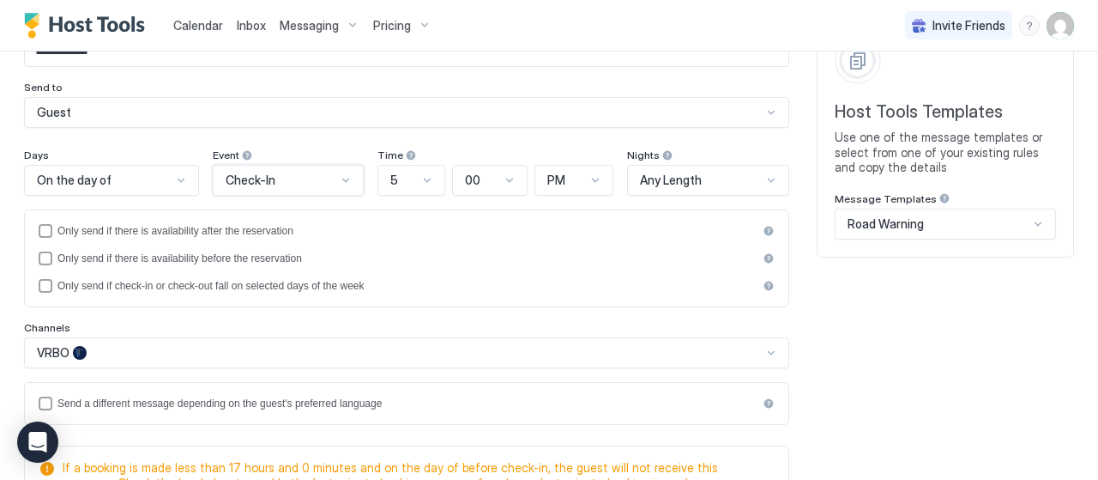
click at [174, 178] on div at bounding box center [181, 180] width 14 height 14
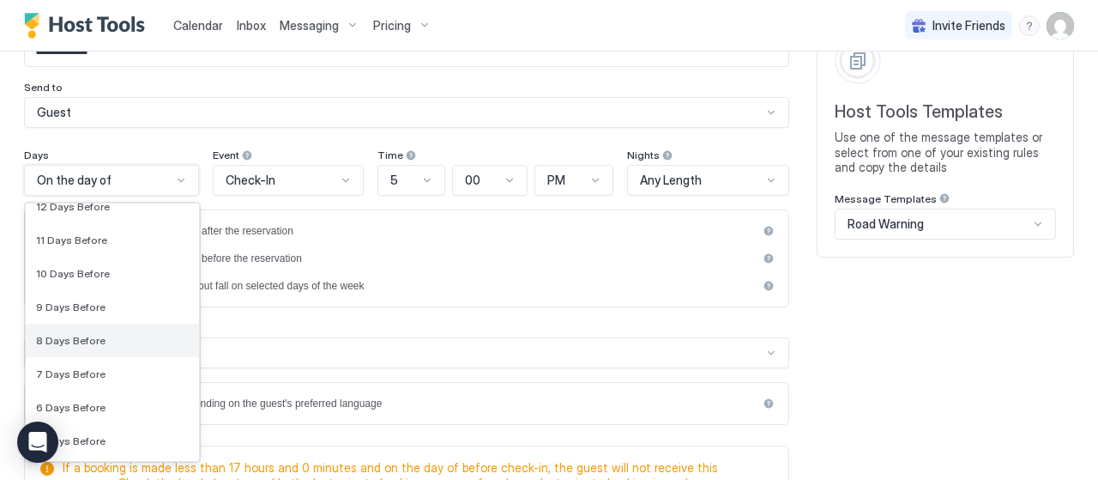
scroll to position [2641, 0]
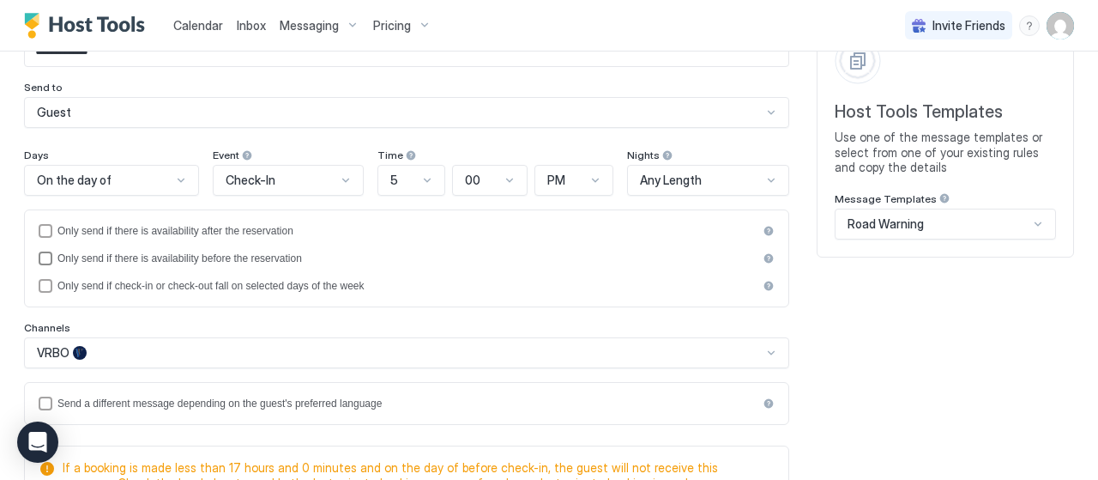
click at [505, 255] on div "Only send if there is availability before the reservation" at bounding box center [407, 258] width 700 height 12
click at [45, 257] on icon "beforeReservation" at bounding box center [45, 258] width 7 height 5
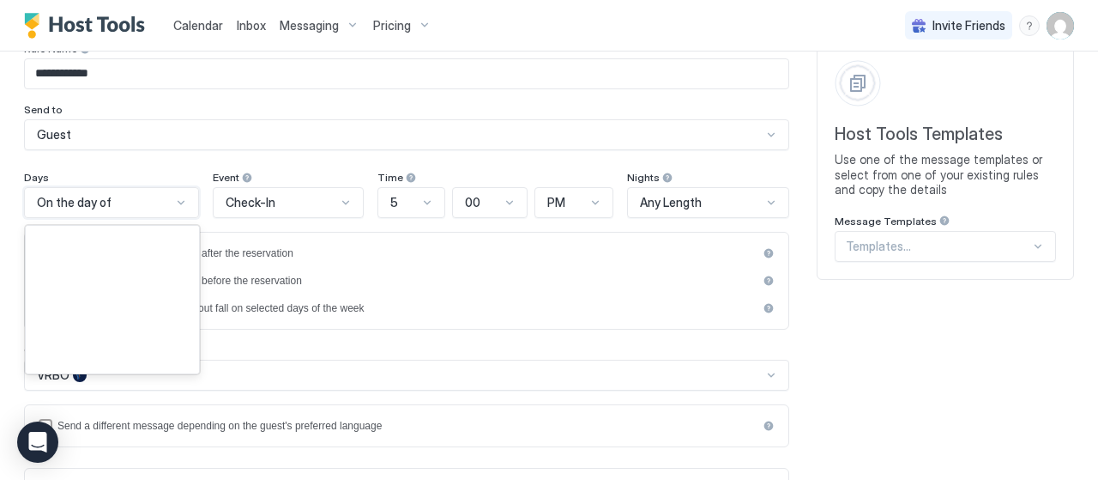
click at [175, 218] on div "183 results available. Use Up and Down to choose options, press Enter to select…" at bounding box center [111, 202] width 175 height 31
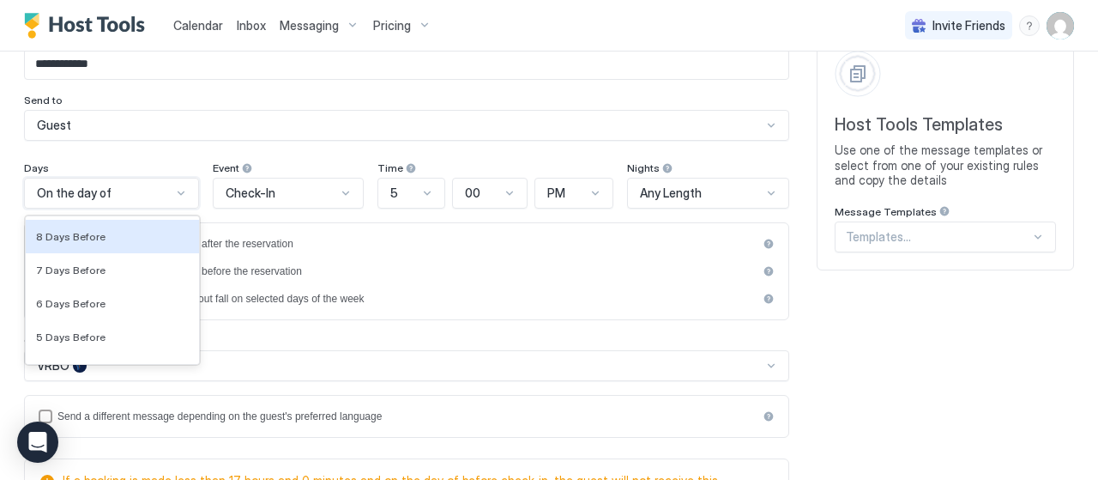
scroll to position [111, 0]
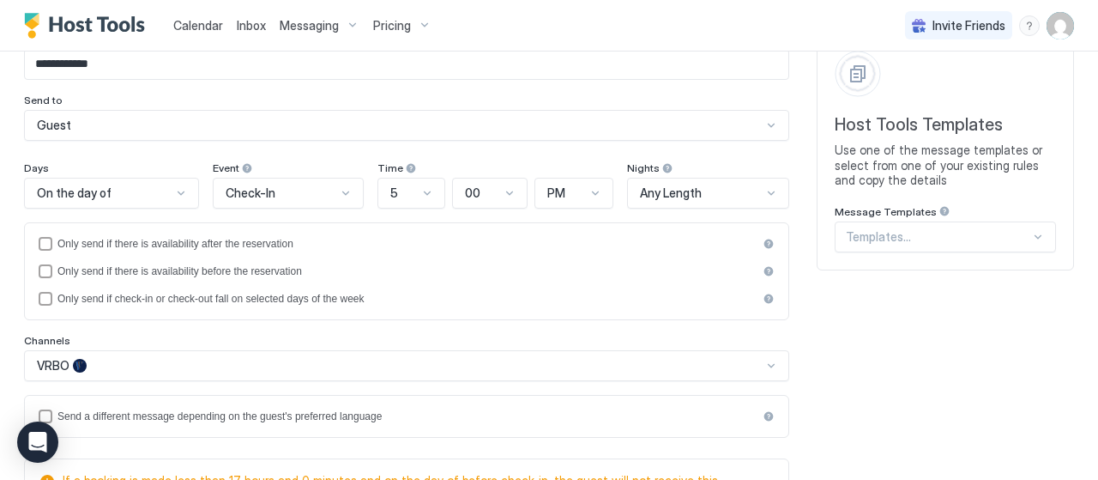
click at [910, 346] on div "**********" at bounding box center [549, 463] width 1050 height 860
click at [152, 185] on div "On the day of" at bounding box center [104, 192] width 135 height 15
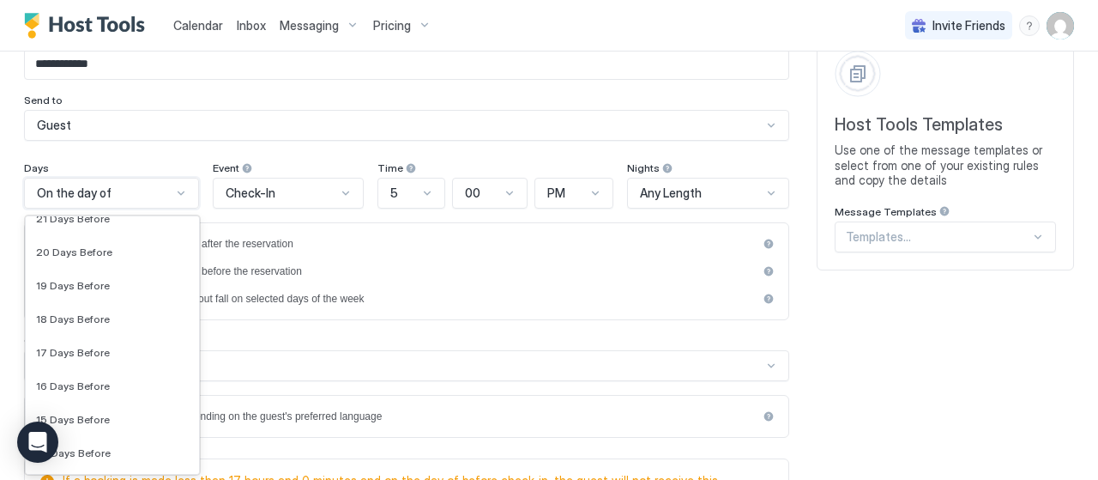
scroll to position [1783, 0]
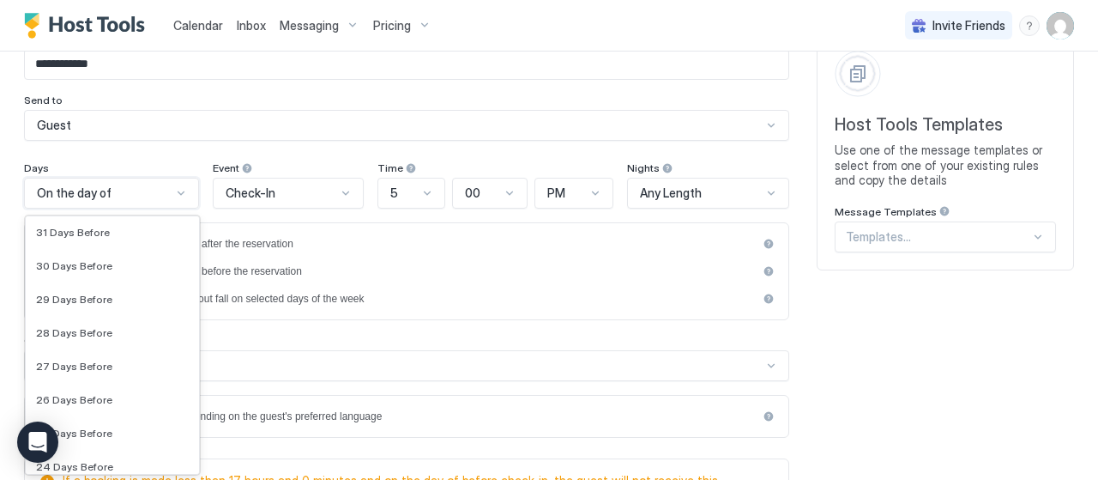
click at [329, 185] on div at bounding box center [280, 192] width 113 height 15
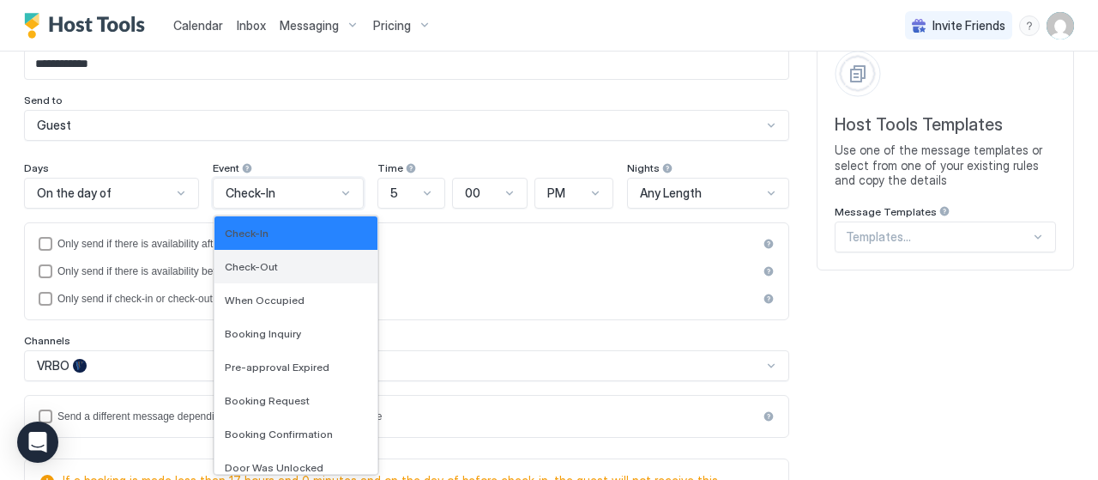
scroll to position [86, 0]
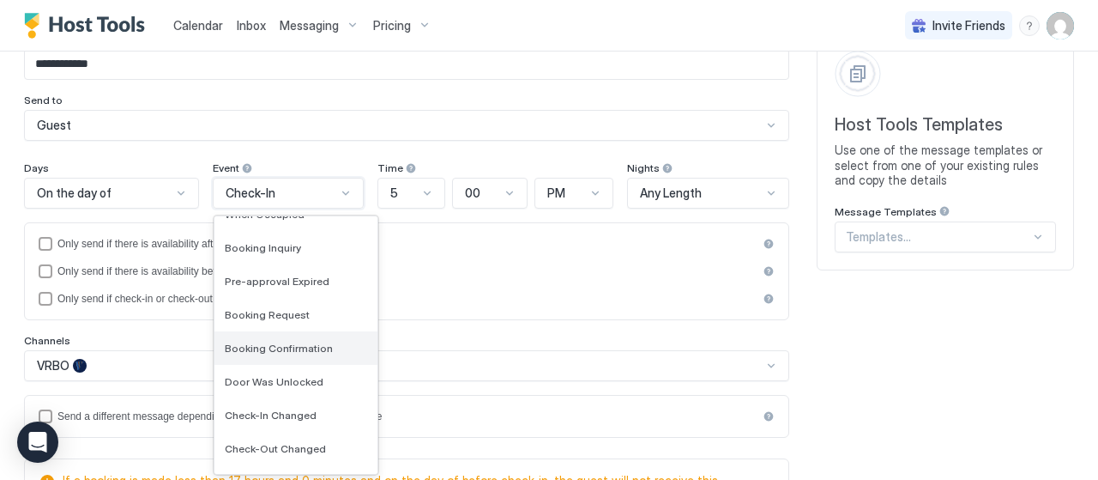
click at [301, 344] on span "Booking Confirmation" at bounding box center [279, 347] width 108 height 13
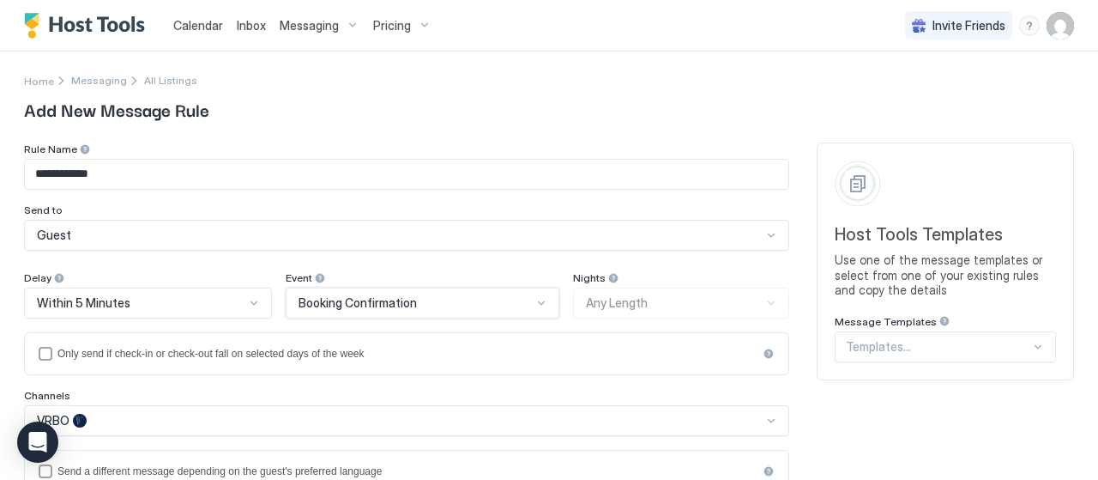
scroll to position [0, 0]
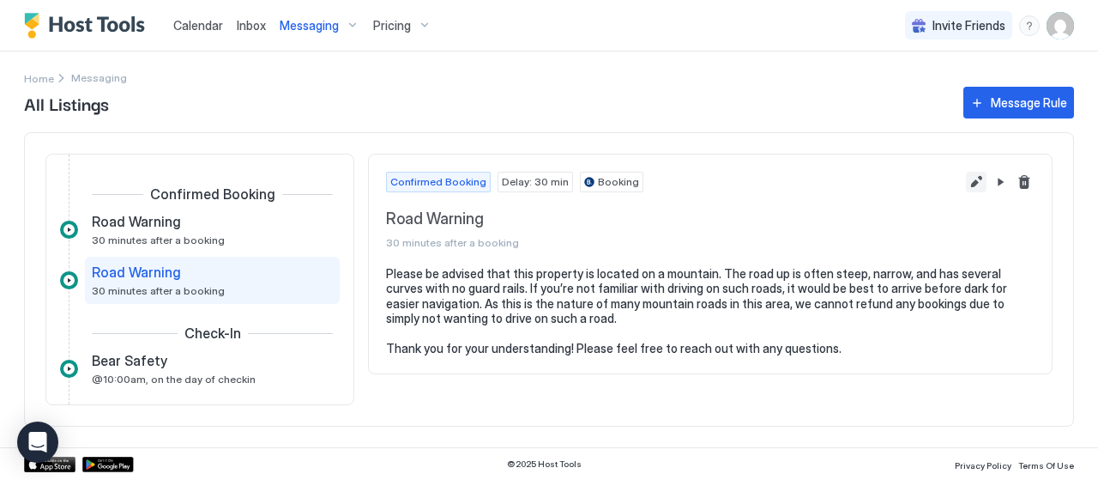
click at [973, 181] on button "Edit message rule" at bounding box center [976, 182] width 21 height 21
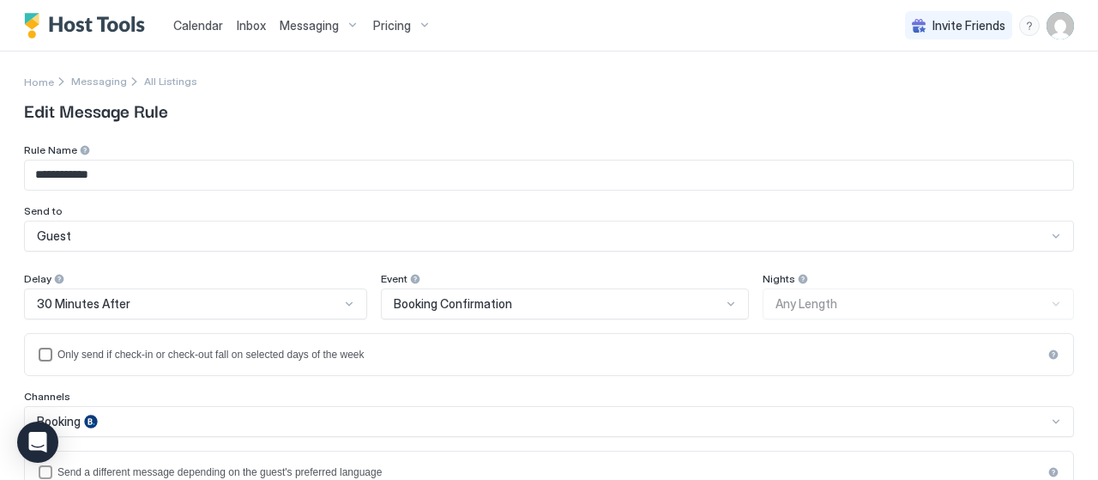
scroll to position [86, 0]
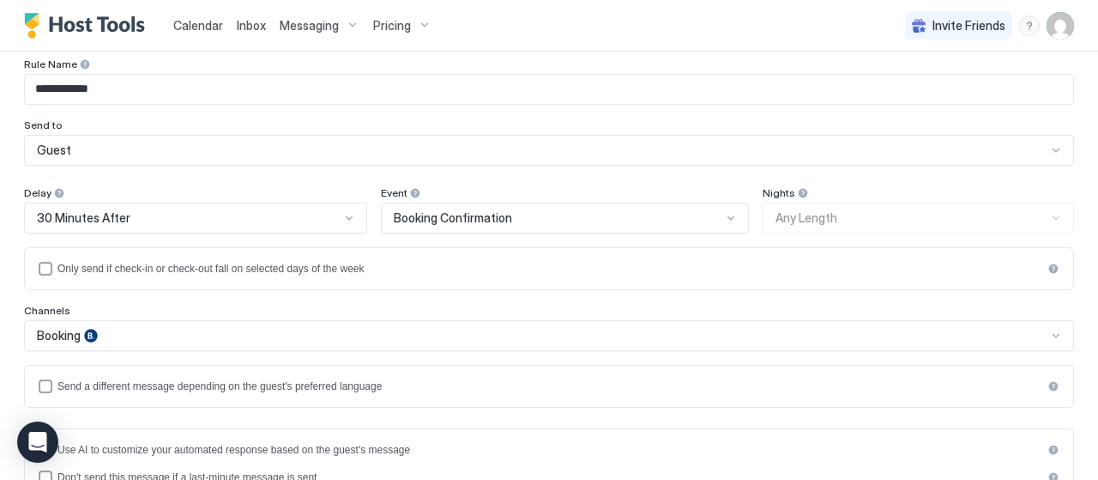
click at [914, 334] on div "Booking" at bounding box center [549, 335] width 1050 height 31
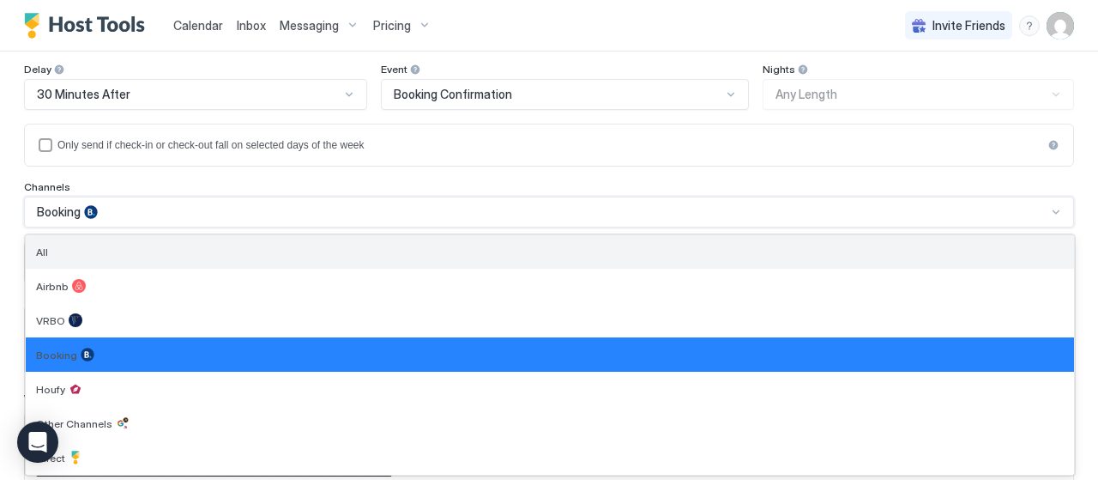
click at [158, 245] on div "All" at bounding box center [550, 251] width 1028 height 13
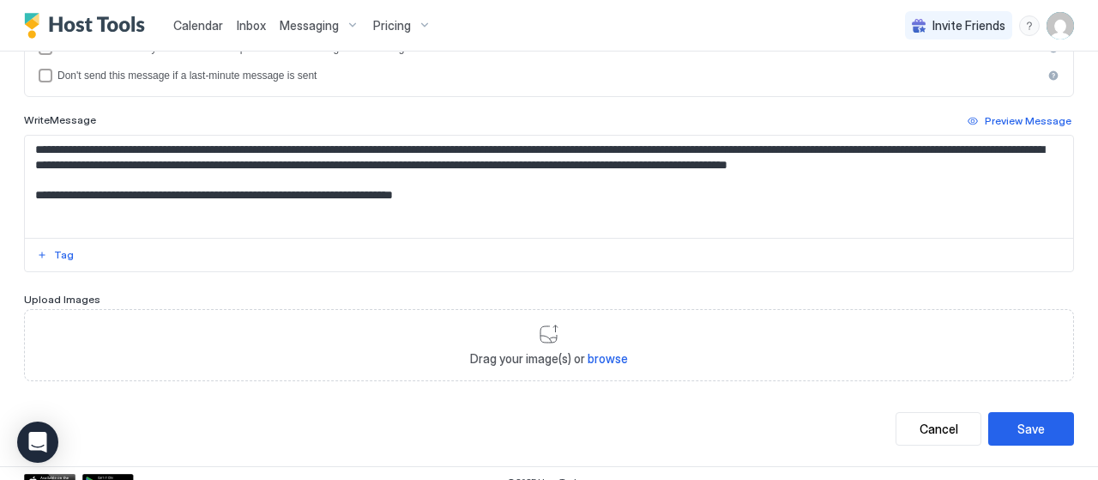
scroll to position [498, 0]
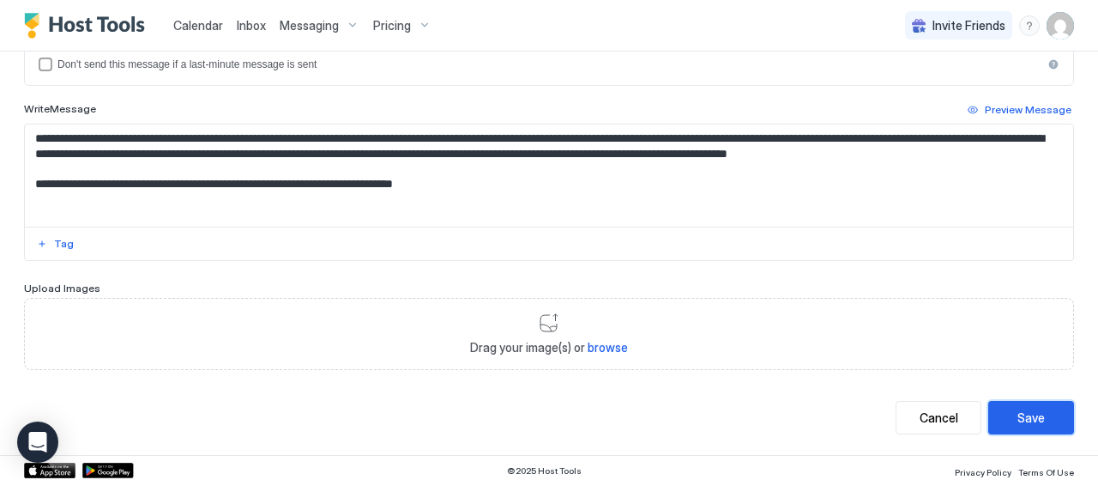
click at [997, 411] on button "Save" at bounding box center [1031, 417] width 86 height 33
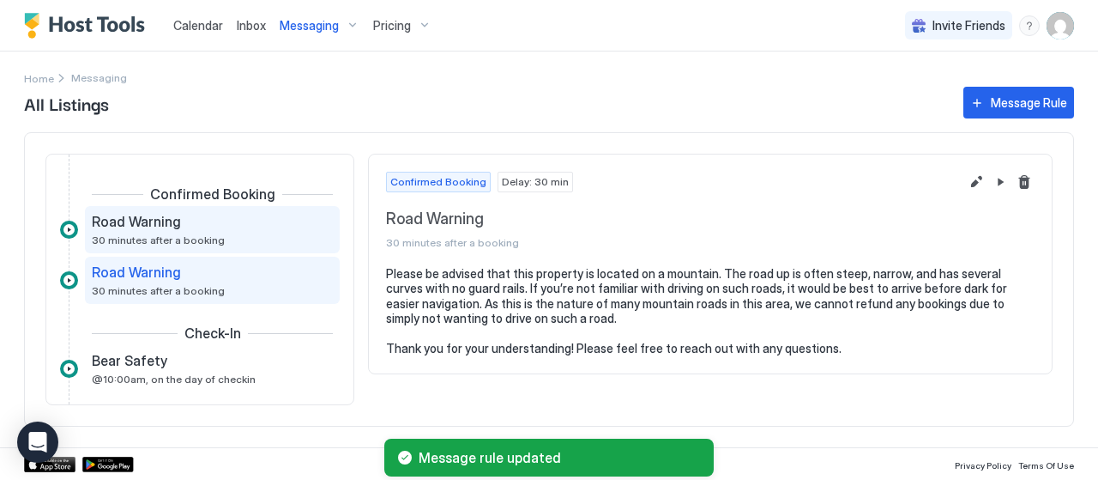
click at [256, 232] on div "Road Warning 30 minutes after a booking" at bounding box center [200, 229] width 217 height 33
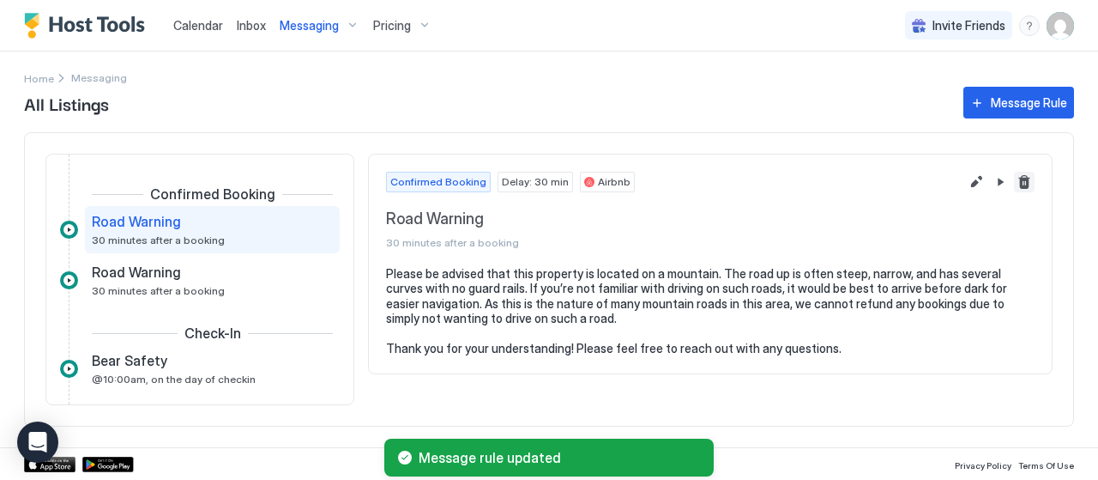
click at [1021, 186] on button "Delete message rule" at bounding box center [1024, 182] width 21 height 21
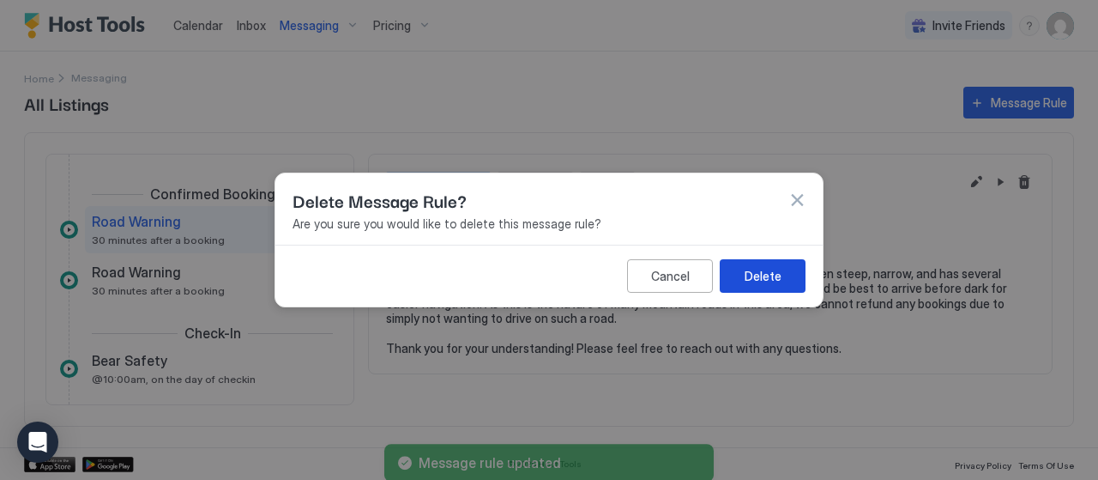
click at [771, 276] on div "Delete" at bounding box center [763, 276] width 37 height 18
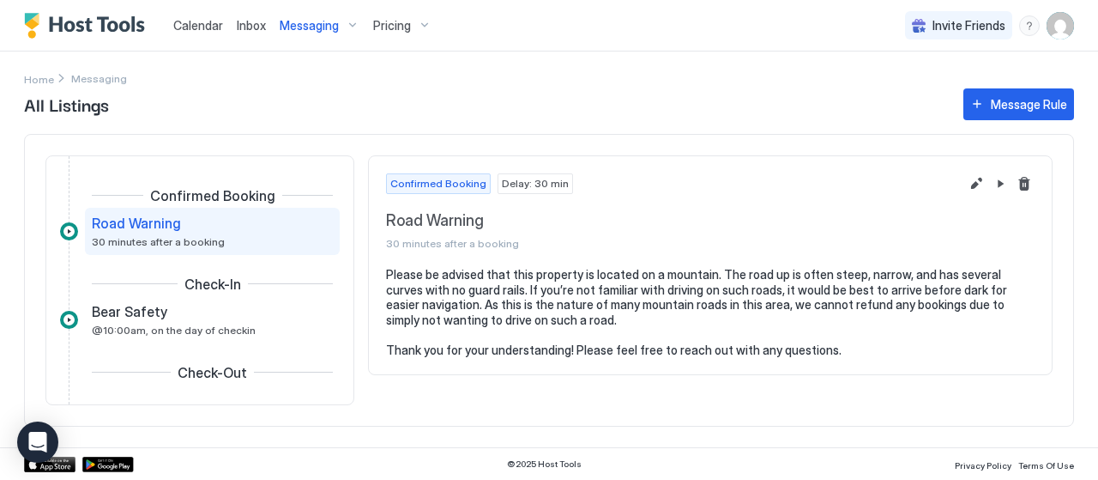
click at [139, 217] on span "Road Warning" at bounding box center [136, 222] width 89 height 17
click at [971, 185] on button "Edit message rule" at bounding box center [976, 183] width 21 height 21
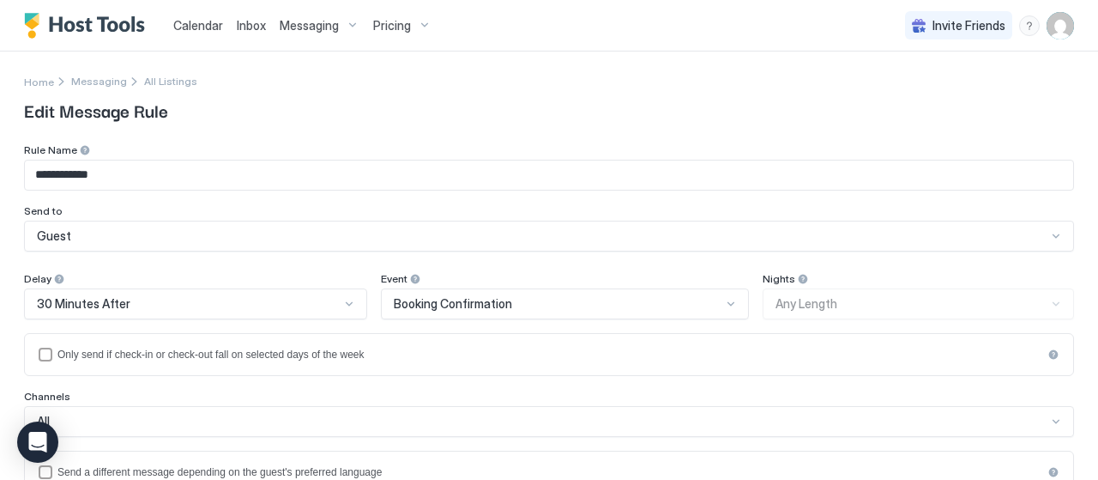
click at [206, 26] on span "Calendar" at bounding box center [198, 25] width 50 height 15
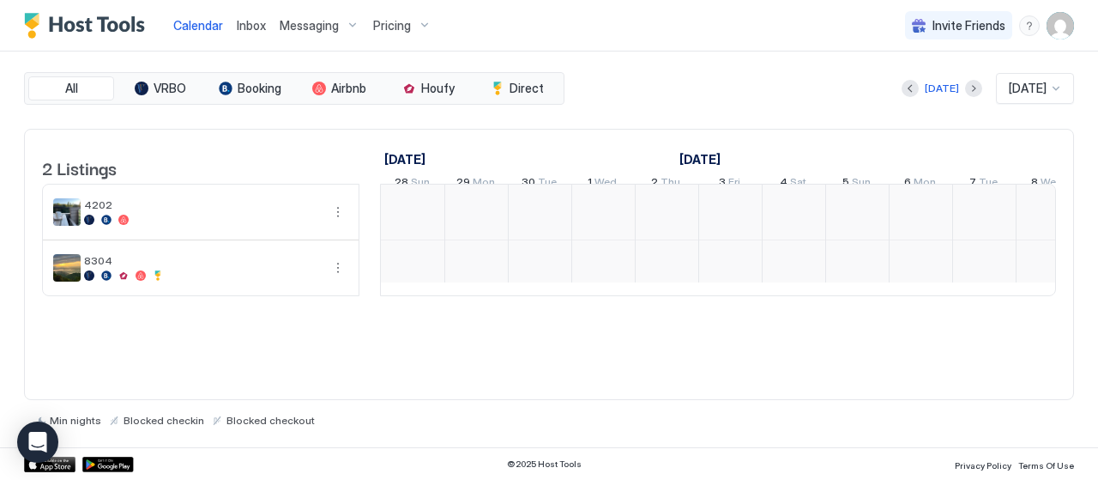
scroll to position [0, 953]
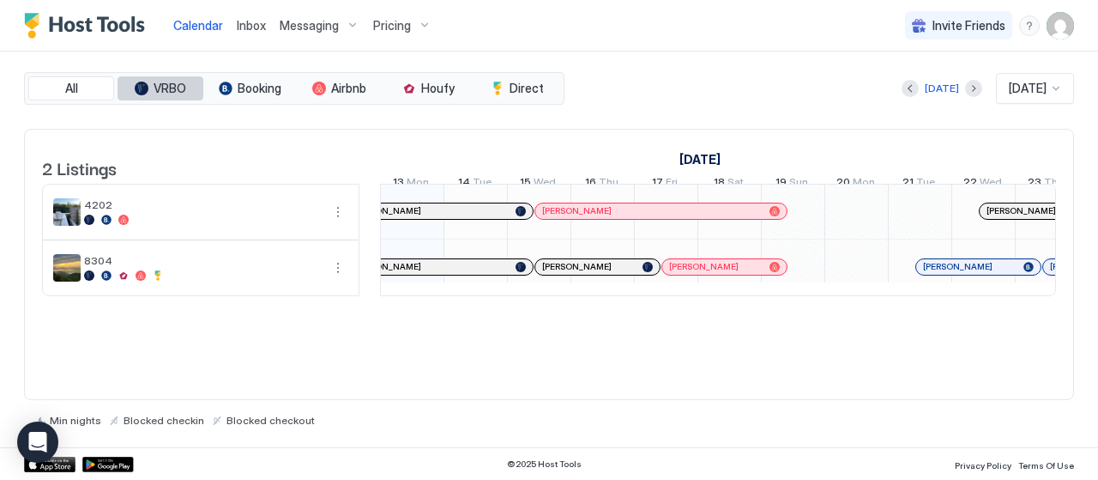
click at [168, 84] on span "VRBO" at bounding box center [170, 88] width 33 height 15
click at [169, 84] on span "VRBO" at bounding box center [170, 88] width 33 height 15
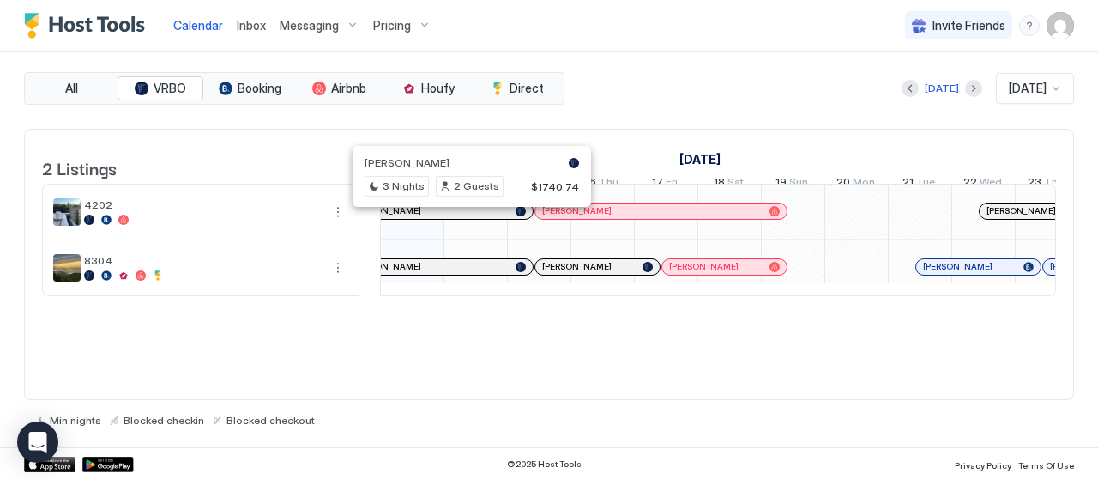
click at [463, 218] on div at bounding box center [464, 211] width 14 height 14
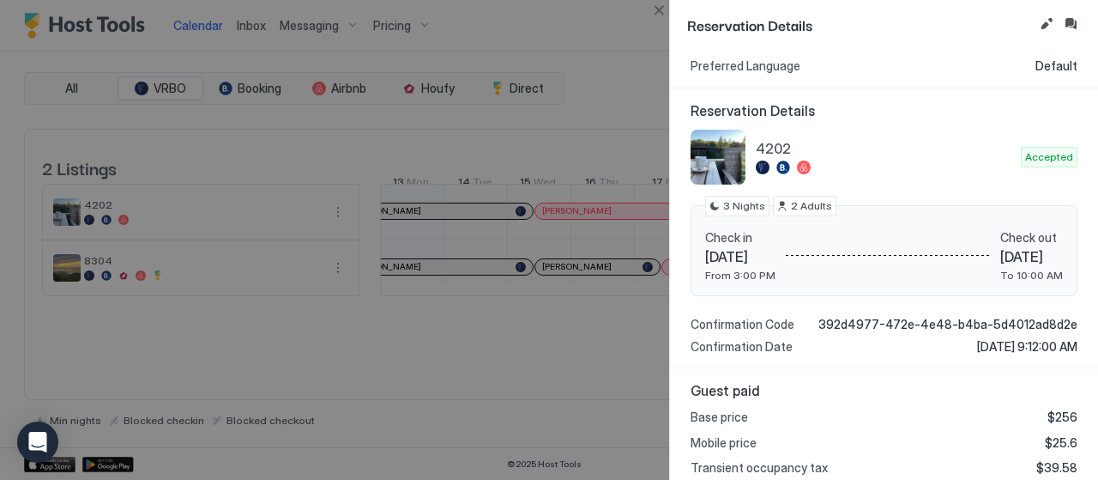
scroll to position [257, 0]
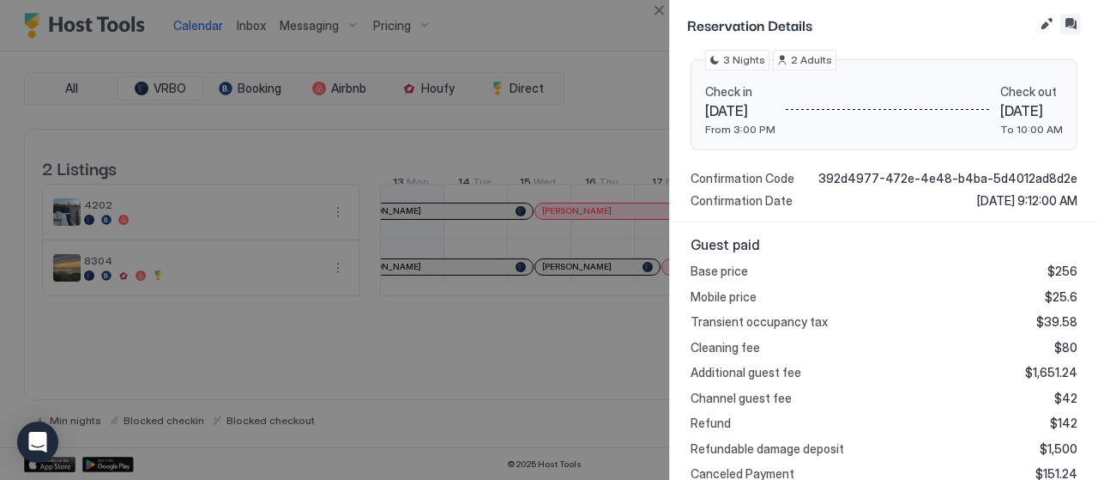
click at [1077, 20] on button "Inbox" at bounding box center [1070, 24] width 21 height 21
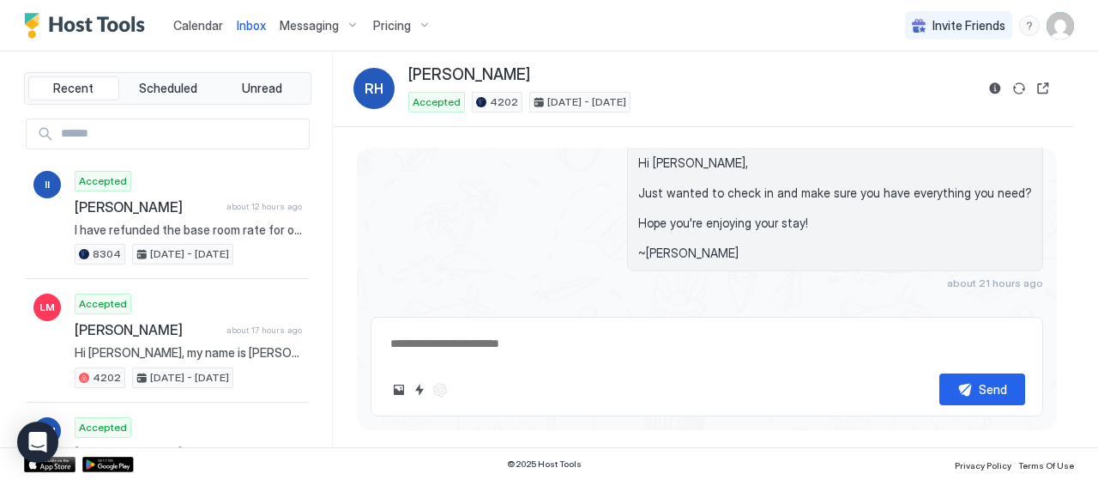
click at [944, 305] on div "Scheduled Messages" at bounding box center [965, 314] width 117 height 18
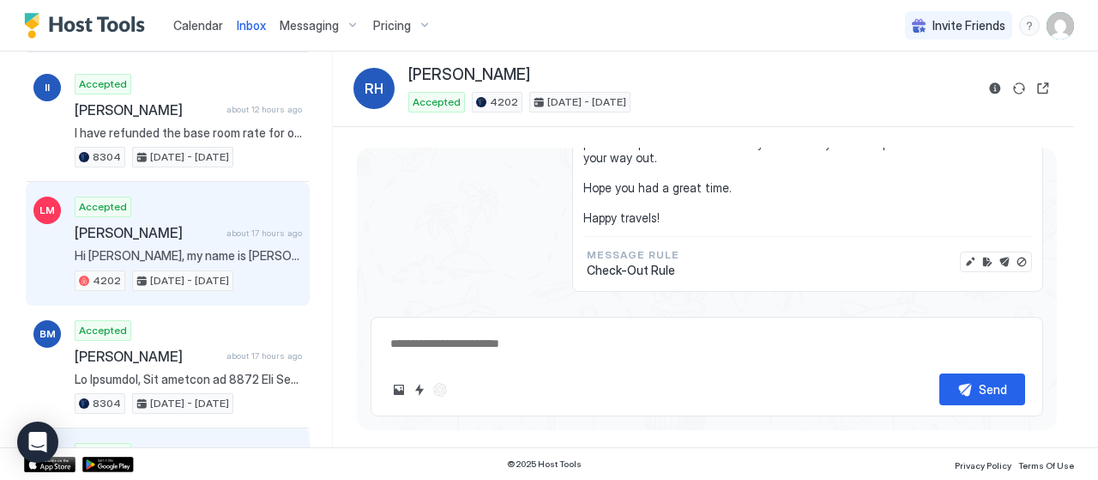
scroll to position [86, 0]
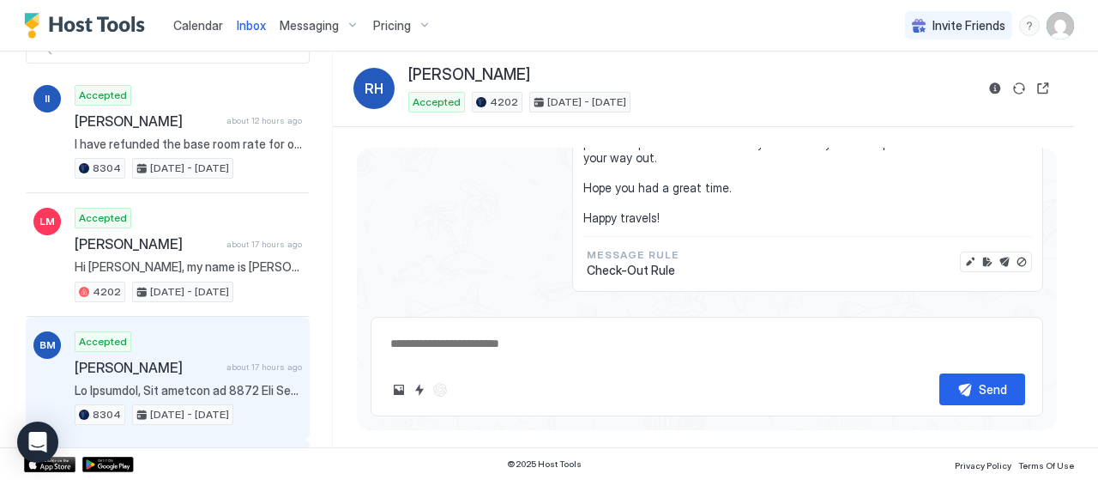
click at [219, 346] on div "Accepted [PERSON_NAME] about 17 hours ago 8304 [DATE] - [DATE]" at bounding box center [188, 378] width 227 height 94
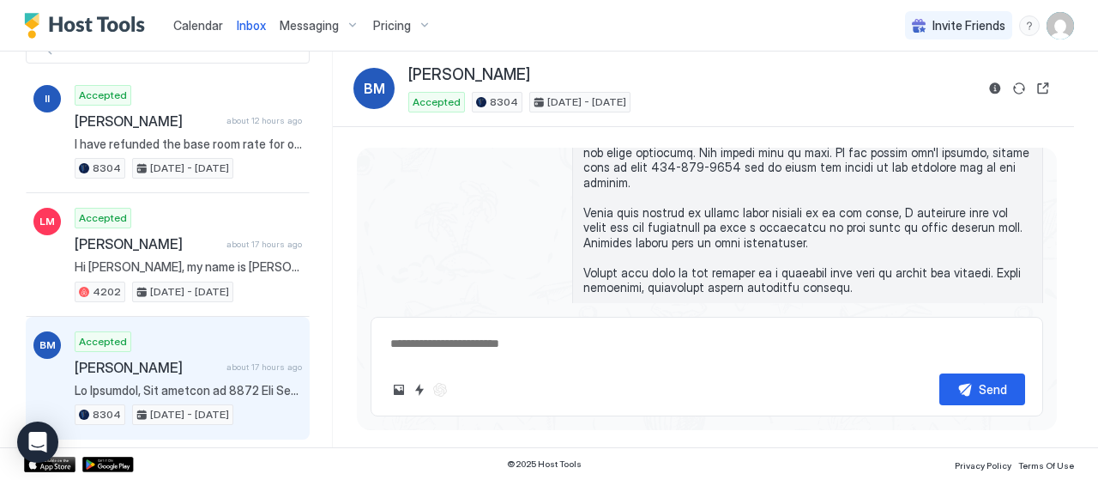
scroll to position [1352, 0]
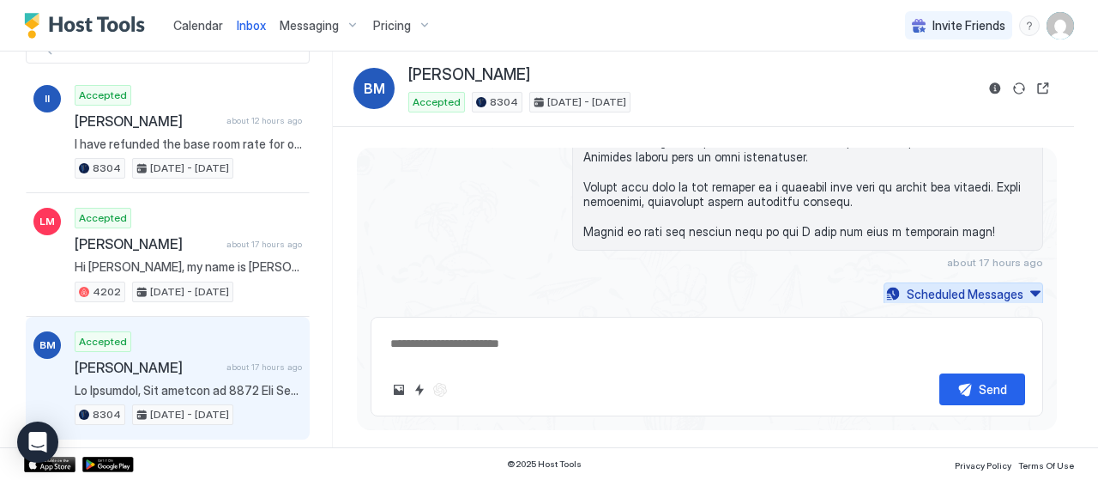
click at [920, 285] on div "Scheduled Messages" at bounding box center [965, 294] width 117 height 18
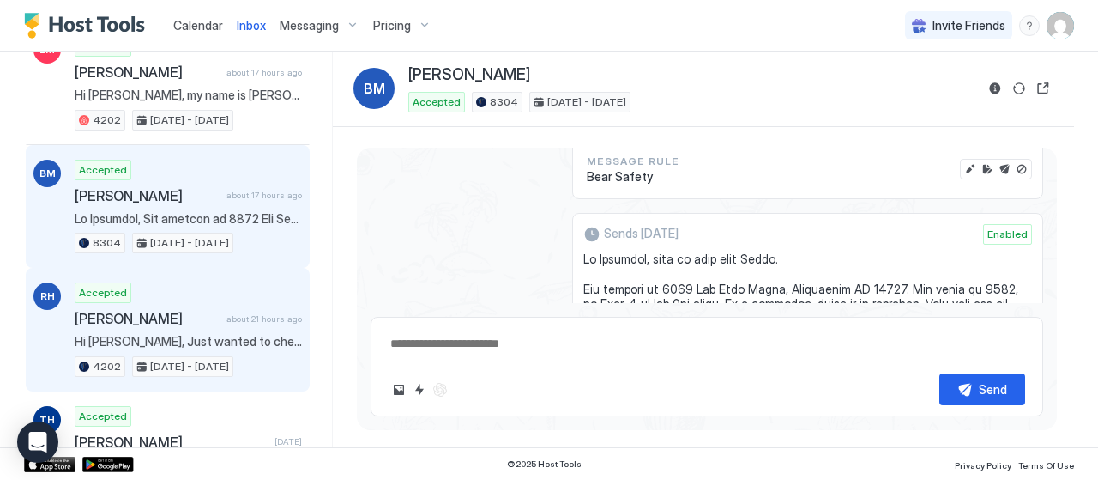
scroll to position [343, 0]
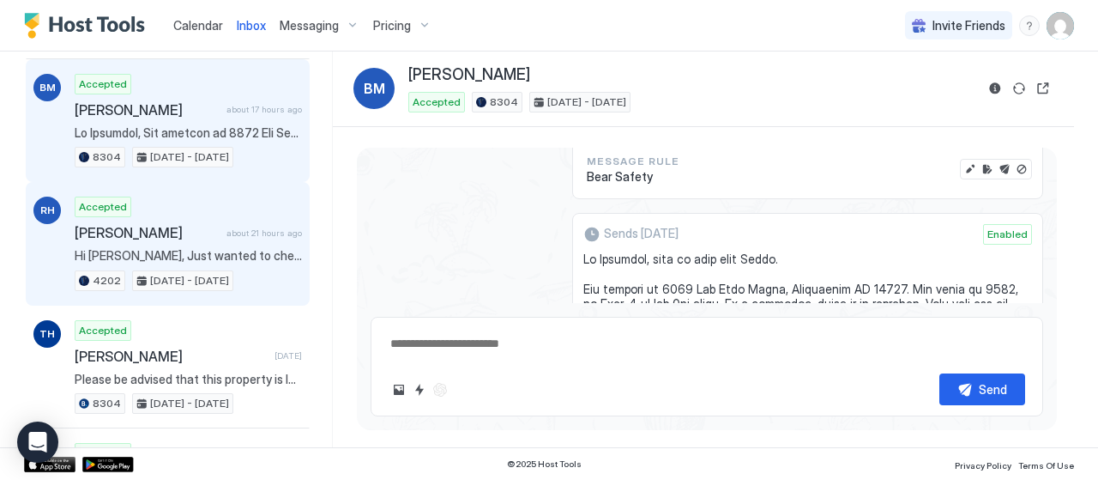
click at [175, 238] on div "Accepted [PERSON_NAME] about 21 hours ago Hi [PERSON_NAME], Just wanted to chec…" at bounding box center [188, 243] width 227 height 94
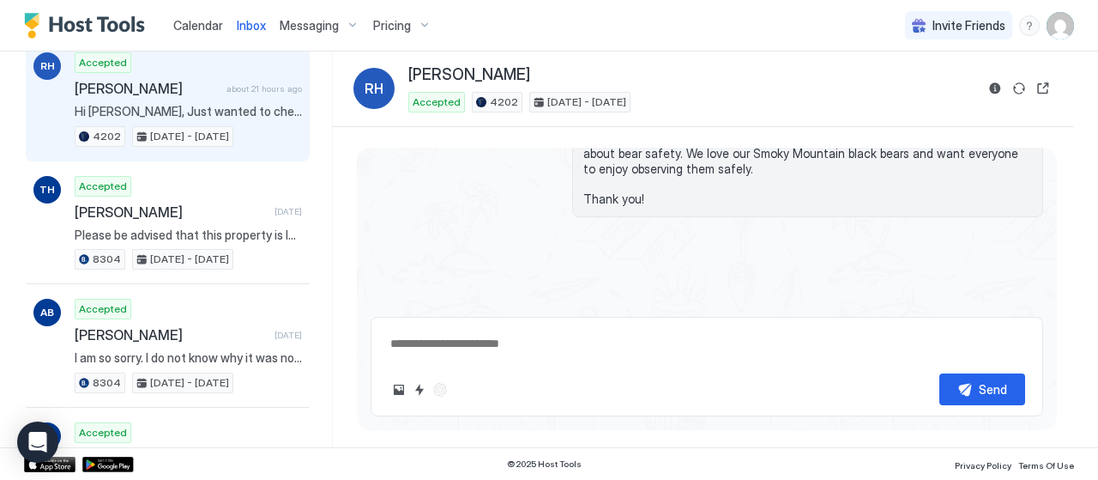
scroll to position [515, 0]
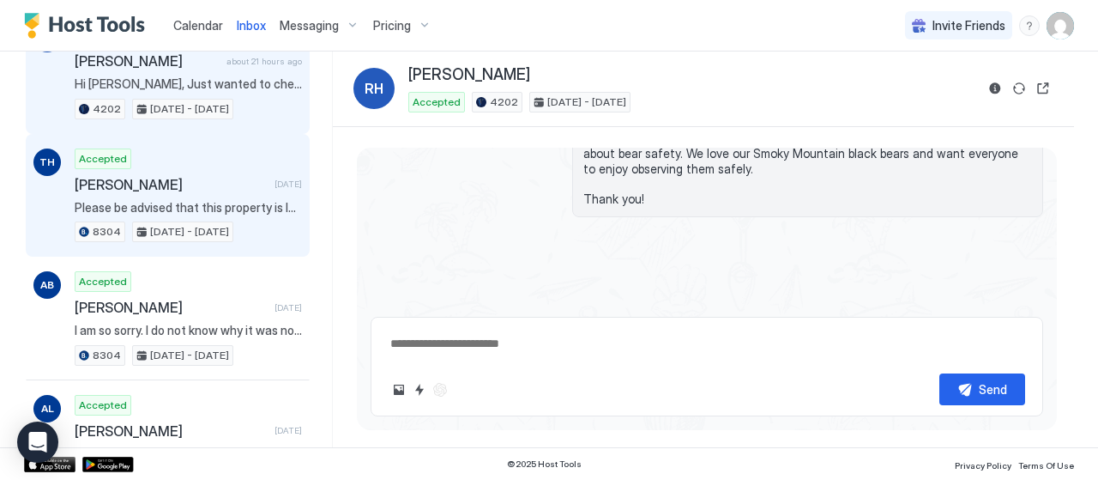
click at [145, 200] on span "Please be advised that this property is located on a mountain. The road up is o…" at bounding box center [188, 207] width 227 height 15
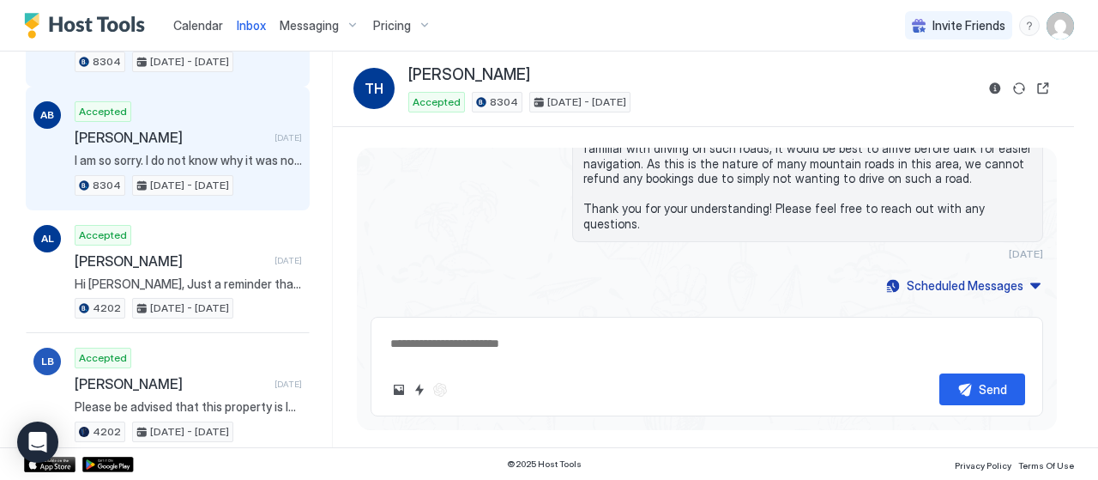
scroll to position [686, 0]
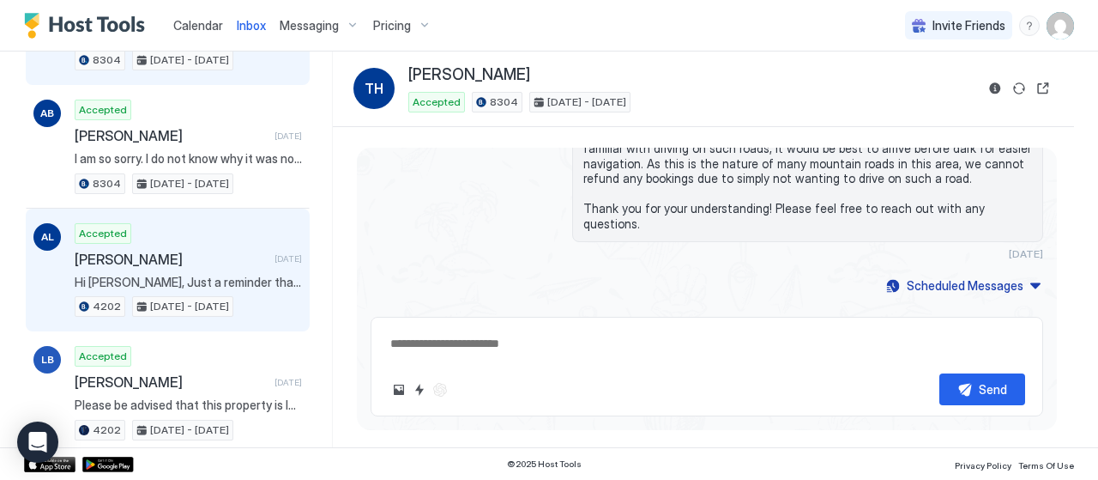
click at [160, 260] on div "Accepted [PERSON_NAME] [DATE] Hi [PERSON_NAME], Just a reminder that your check…" at bounding box center [188, 270] width 227 height 94
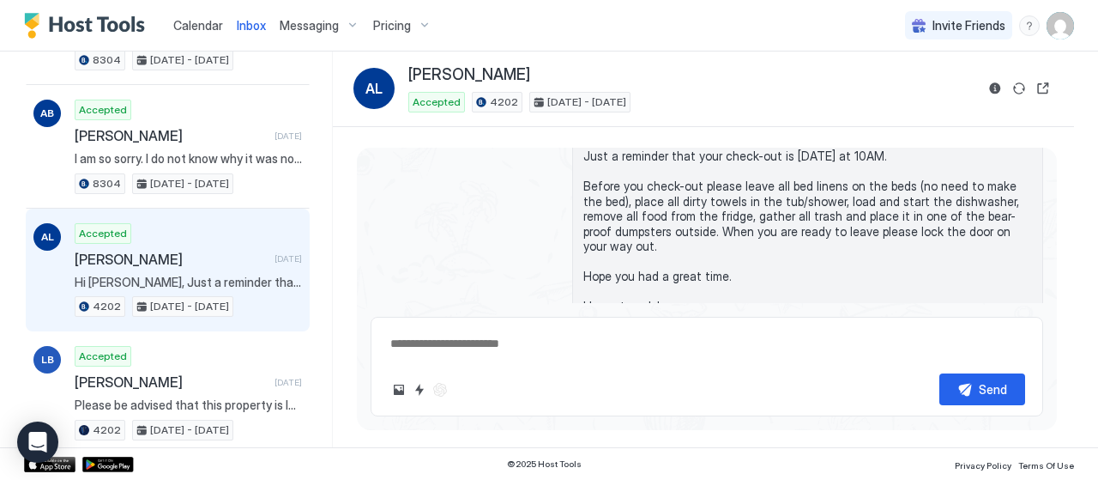
scroll to position [2912, 0]
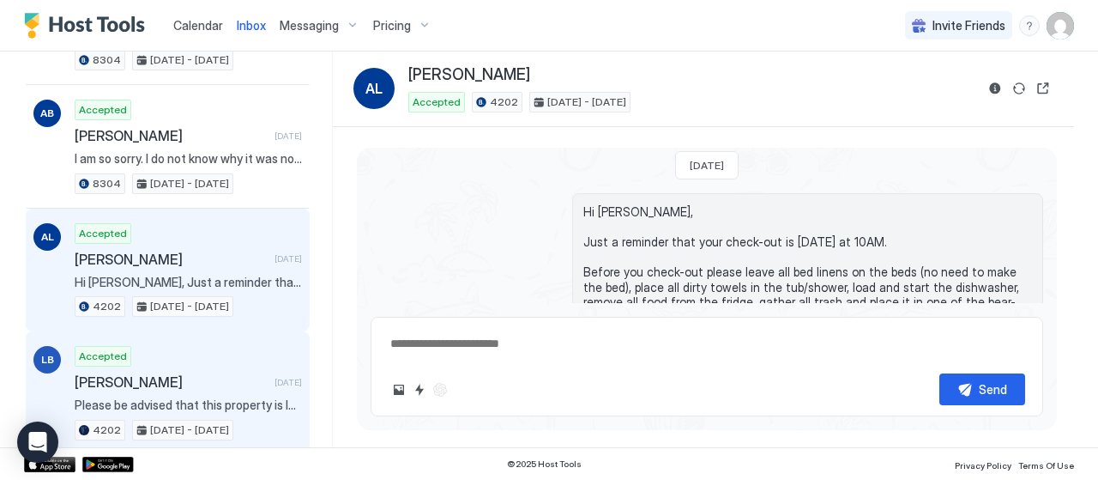
click at [170, 357] on div "Accepted [PERSON_NAME] [DATE] Please be advised that this property is located o…" at bounding box center [188, 393] width 227 height 94
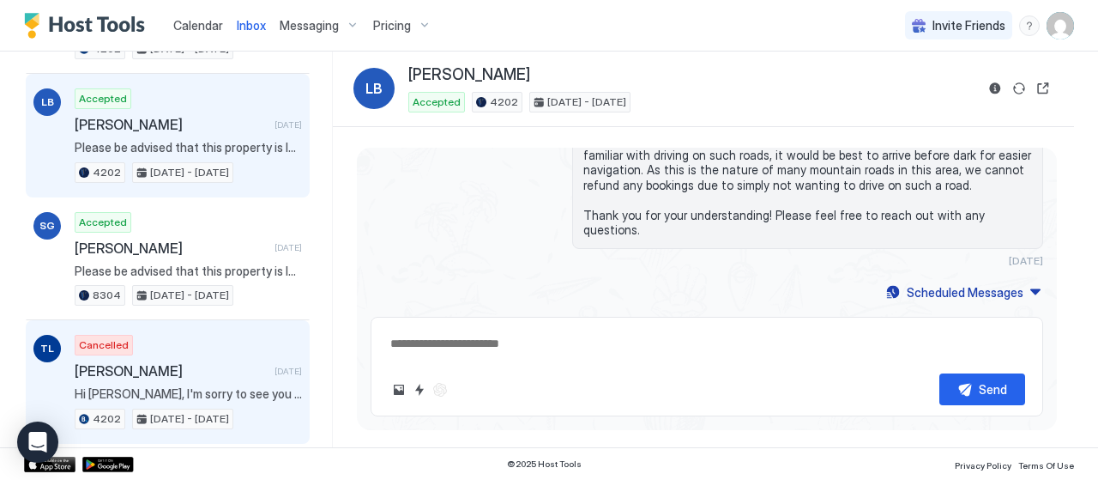
scroll to position [1029, 0]
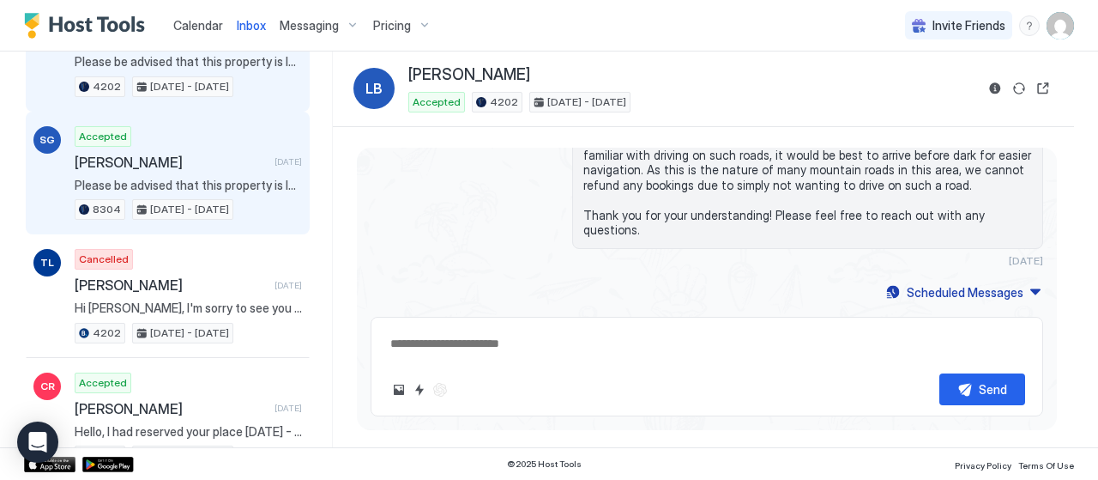
click at [199, 178] on span "Please be advised that this property is located on a mountain. The road up is o…" at bounding box center [188, 185] width 227 height 15
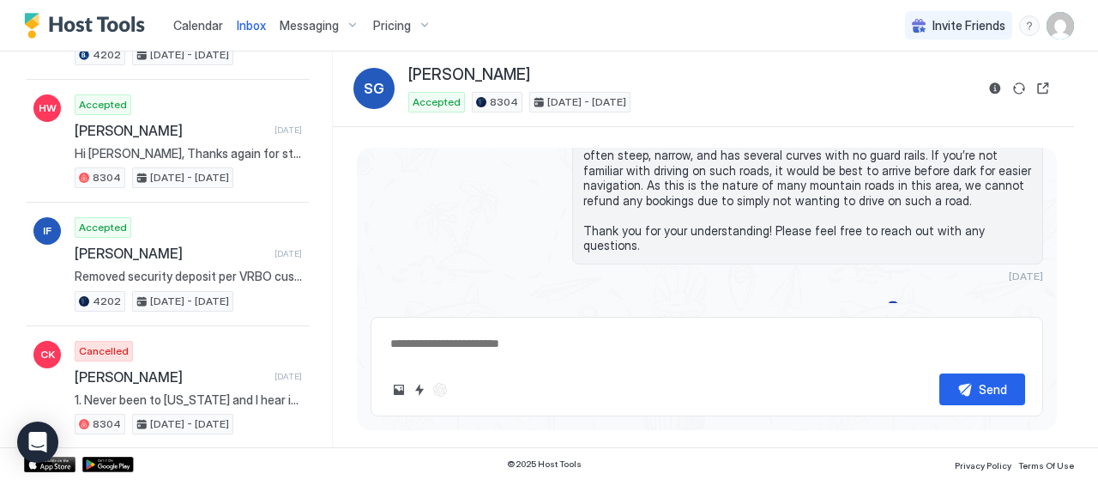
scroll to position [1802, 0]
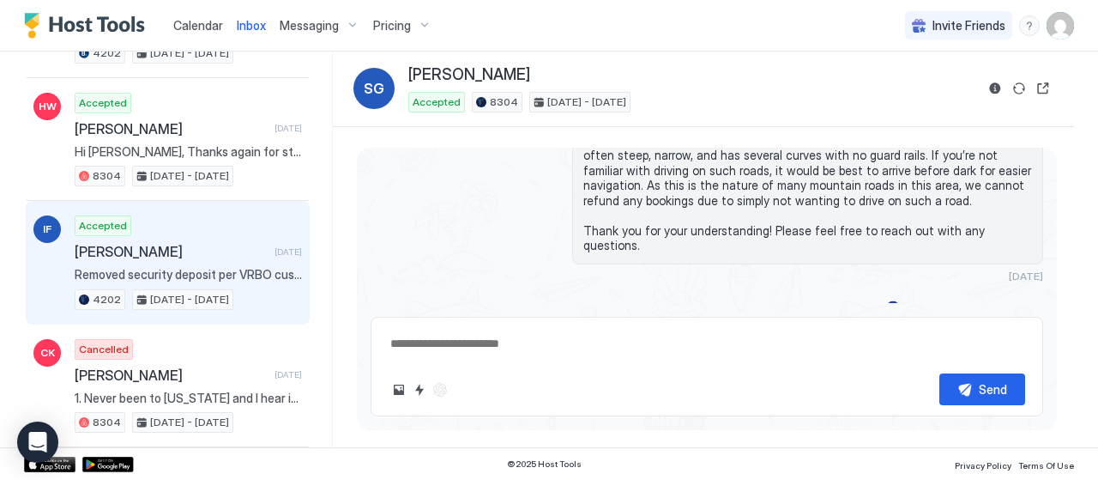
click at [226, 243] on span "[PERSON_NAME]" at bounding box center [171, 251] width 193 height 17
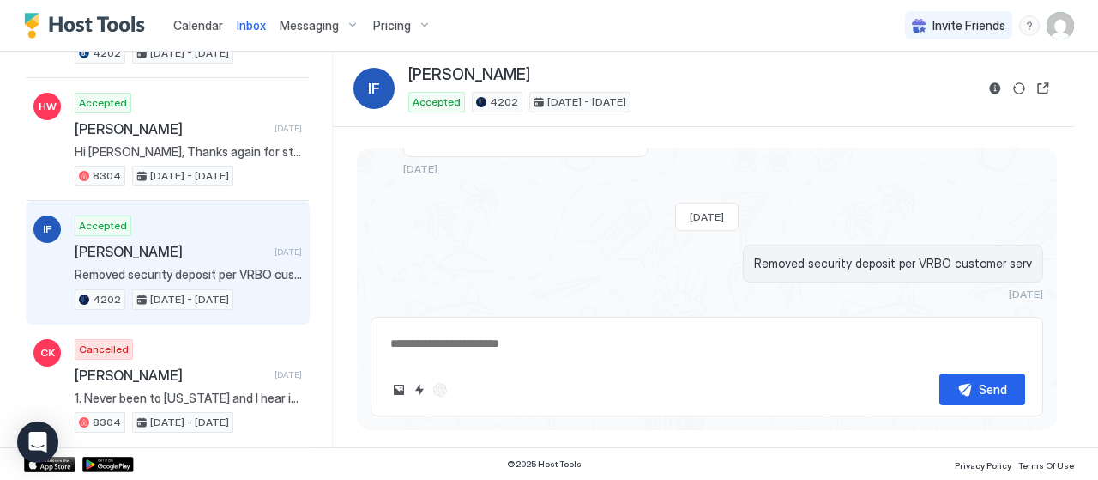
scroll to position [918, 0]
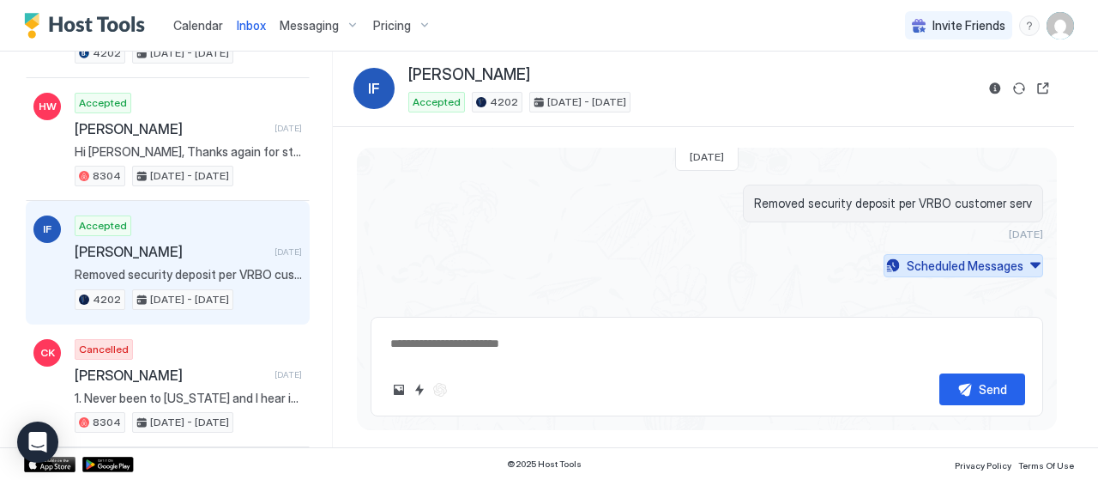
click at [955, 259] on div "Scheduled Messages" at bounding box center [965, 266] width 117 height 18
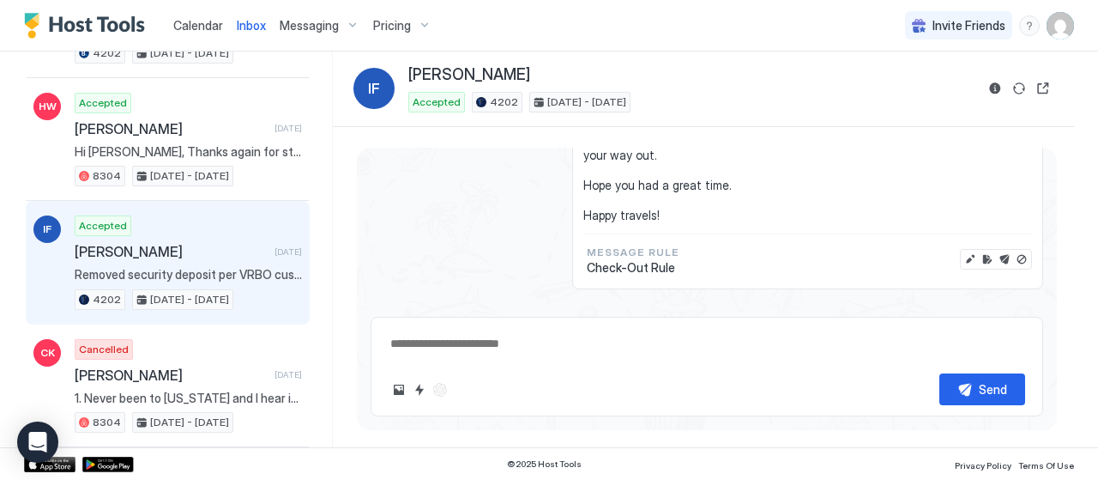
scroll to position [3059, 0]
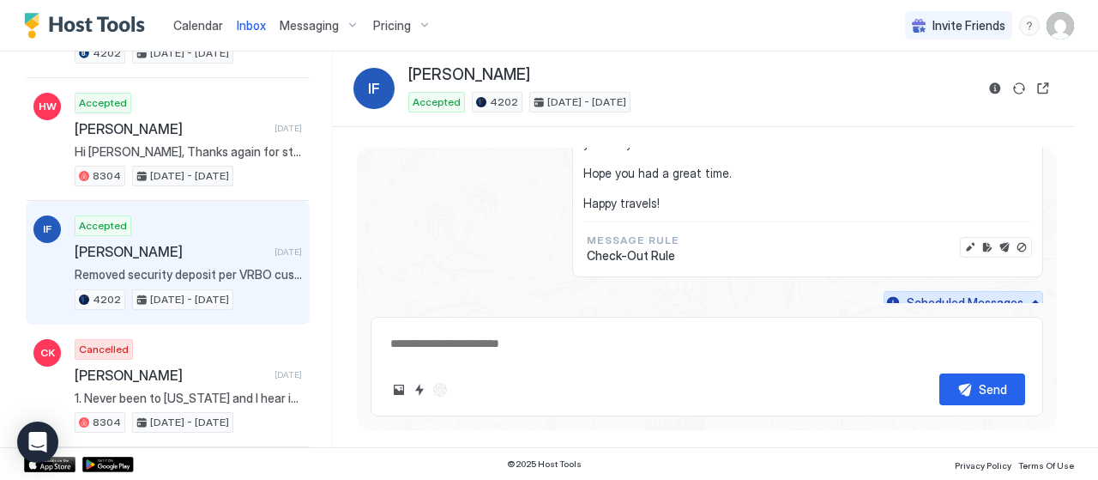
click at [989, 293] on div "Scheduled Messages" at bounding box center [965, 302] width 117 height 18
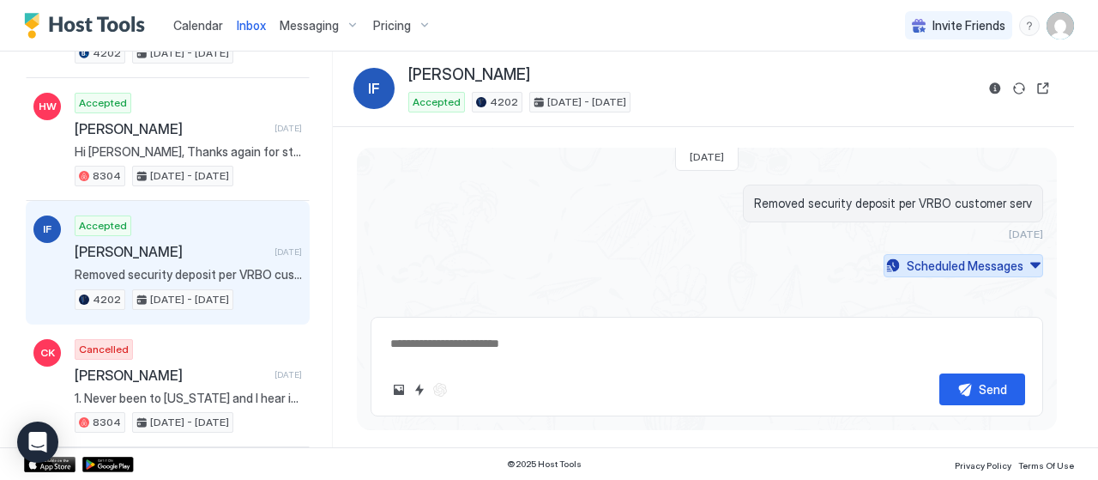
click at [989, 260] on div "Scheduled Messages" at bounding box center [965, 266] width 117 height 18
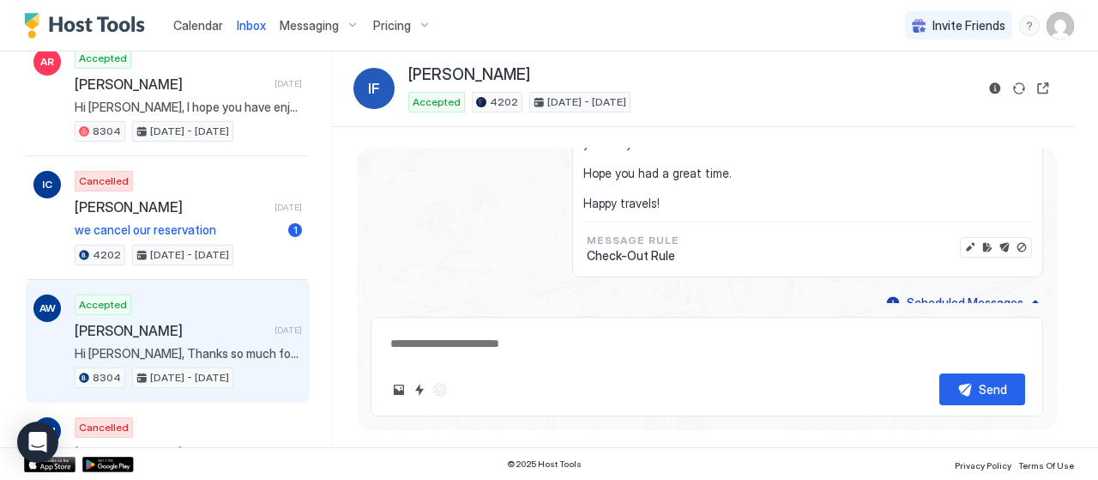
scroll to position [2917, 0]
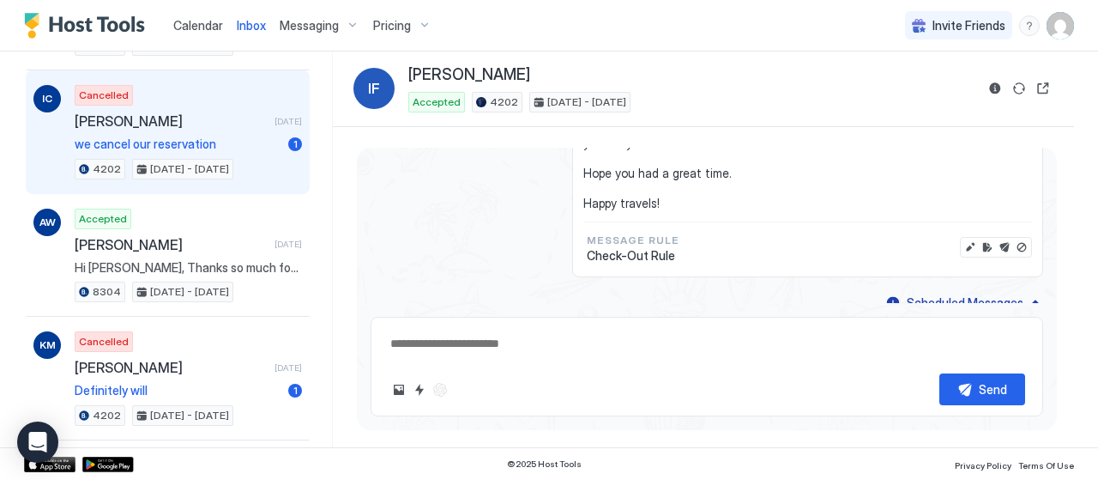
click at [79, 136] on span "we cancel our reservation" at bounding box center [178, 143] width 207 height 15
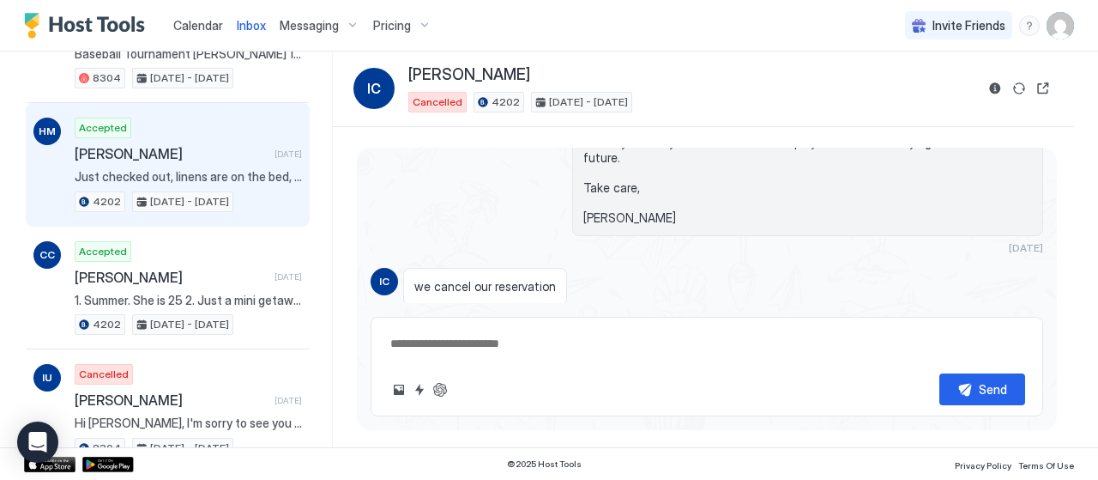
scroll to position [5111, 0]
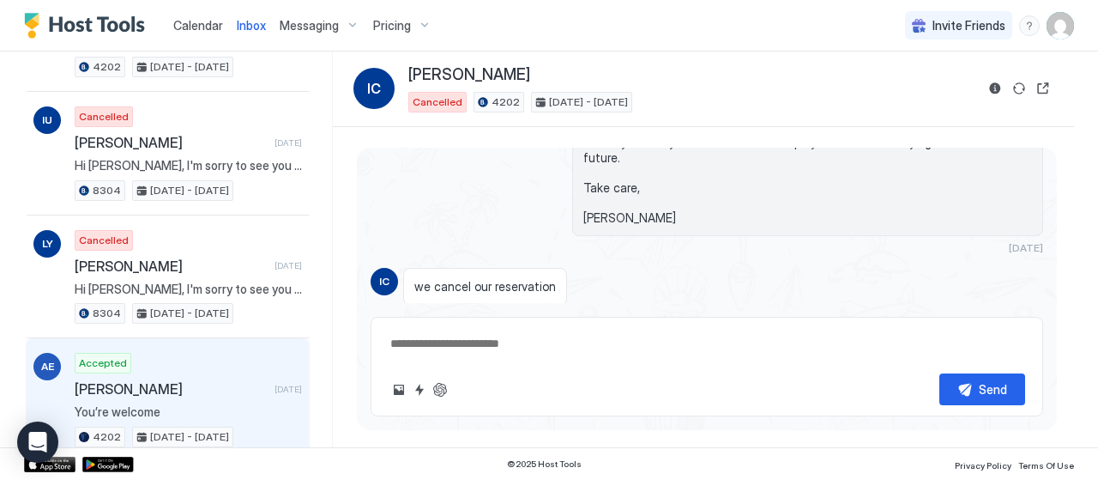
click at [196, 380] on span "[PERSON_NAME]" at bounding box center [171, 388] width 193 height 17
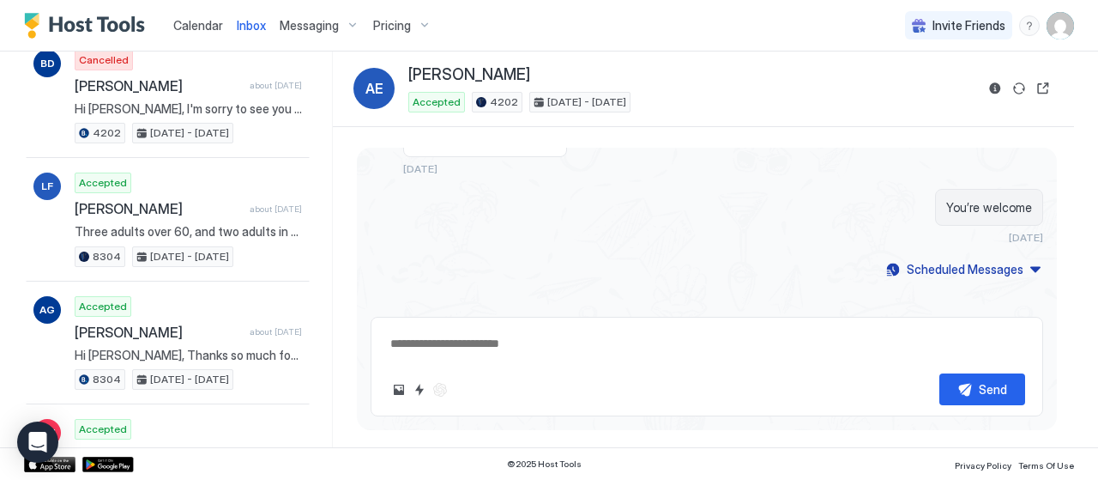
scroll to position [6312, 0]
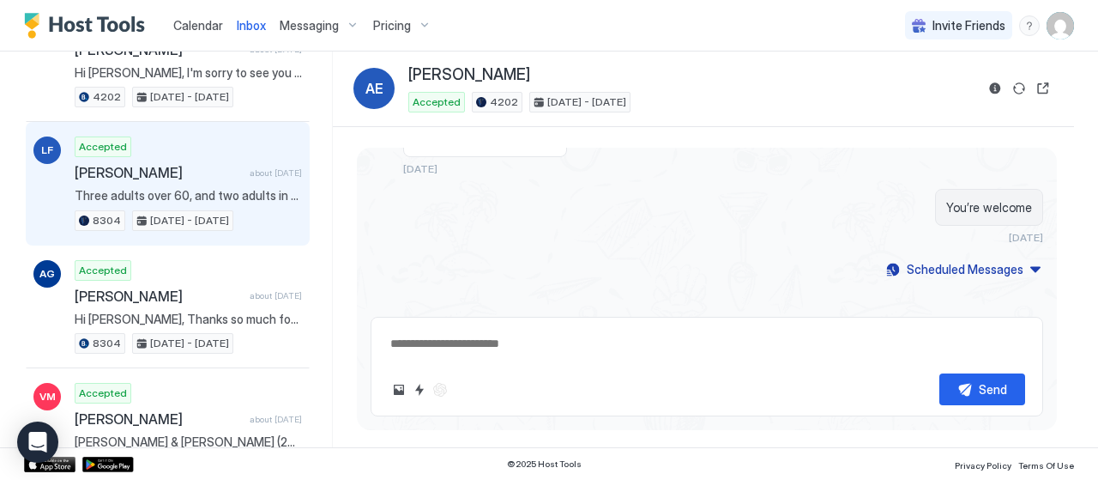
click at [184, 136] on div "Accepted [PERSON_NAME] about [DATE] Three adults over 60, and two adults in the…" at bounding box center [188, 183] width 227 height 94
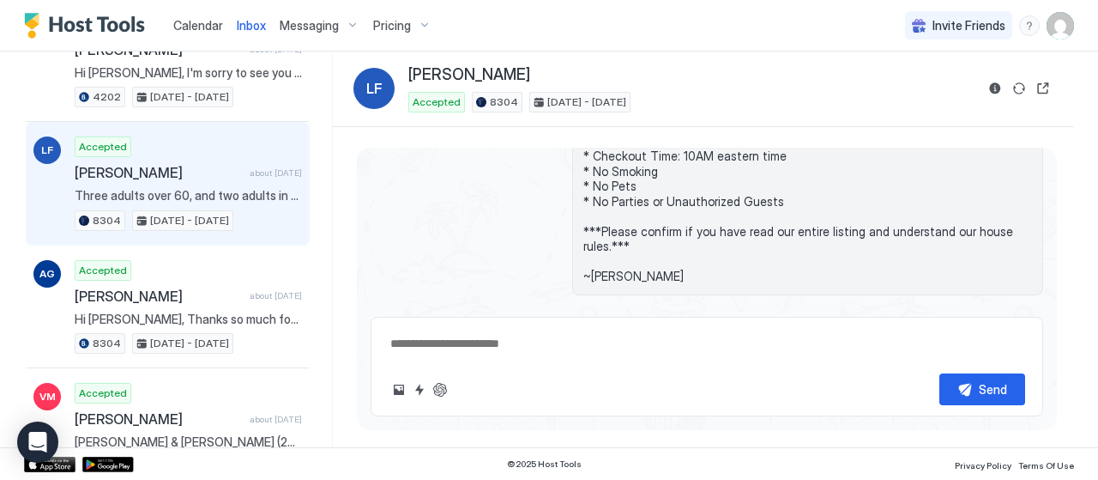
scroll to position [422, 0]
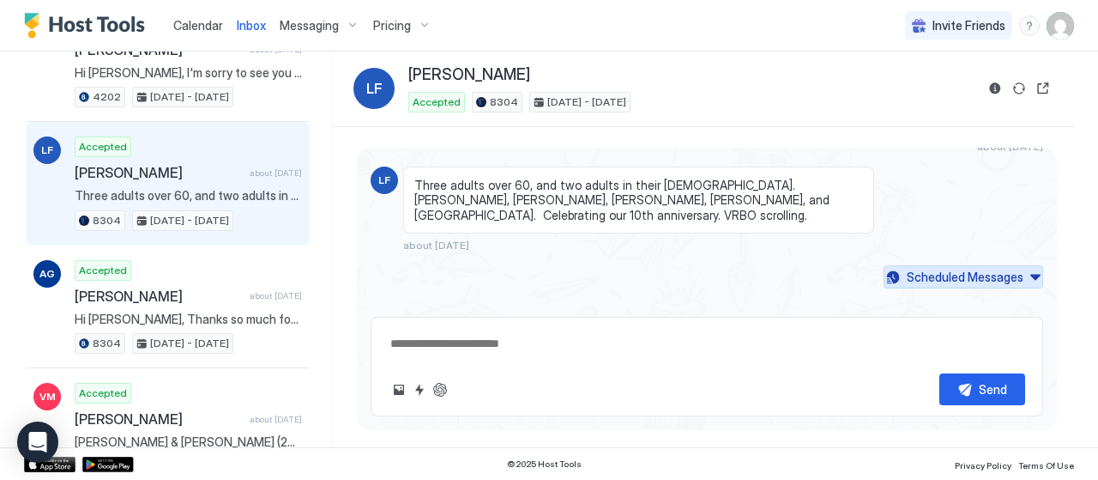
click at [928, 268] on div "Scheduled Messages" at bounding box center [965, 277] width 117 height 18
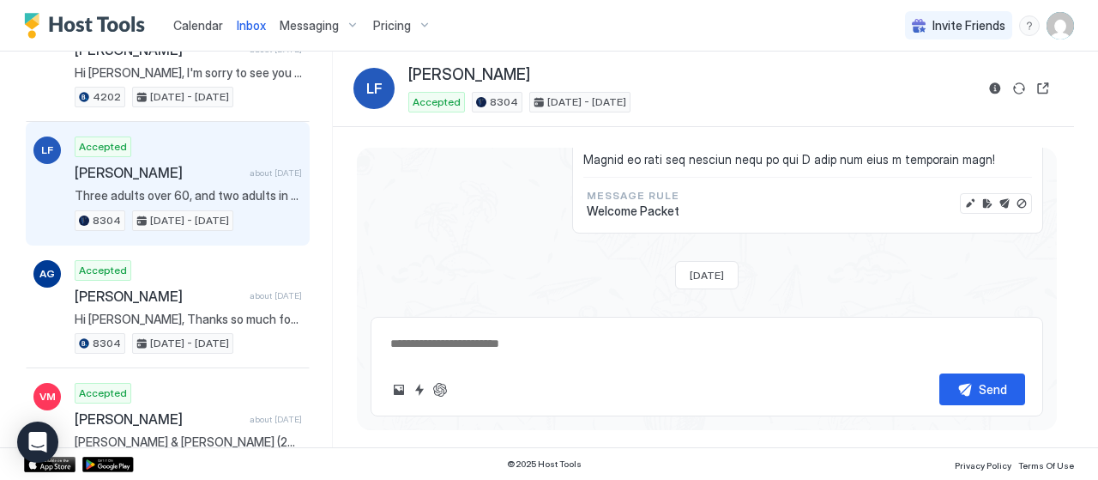
scroll to position [1323, 0]
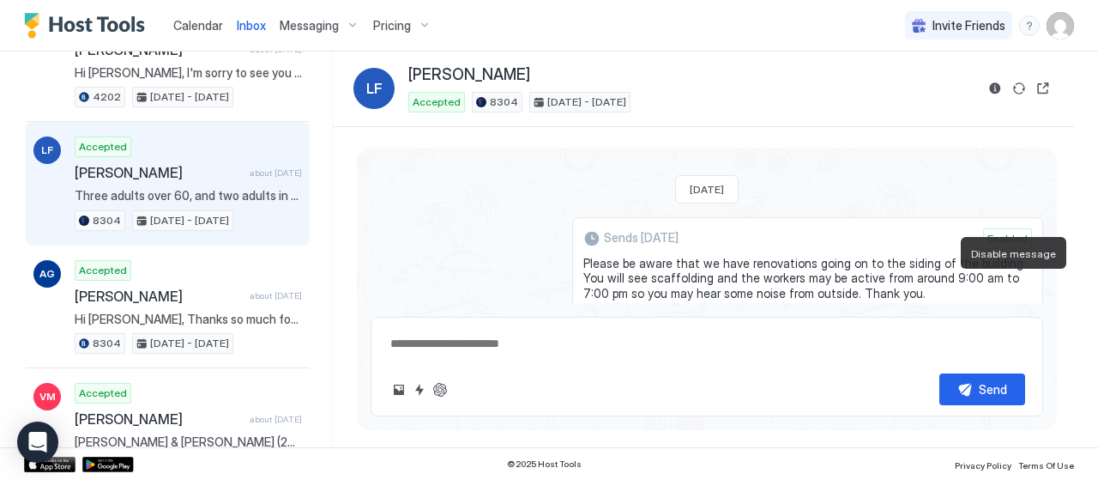
click at [1013, 329] on button "Disable message" at bounding box center [1021, 337] width 17 height 17
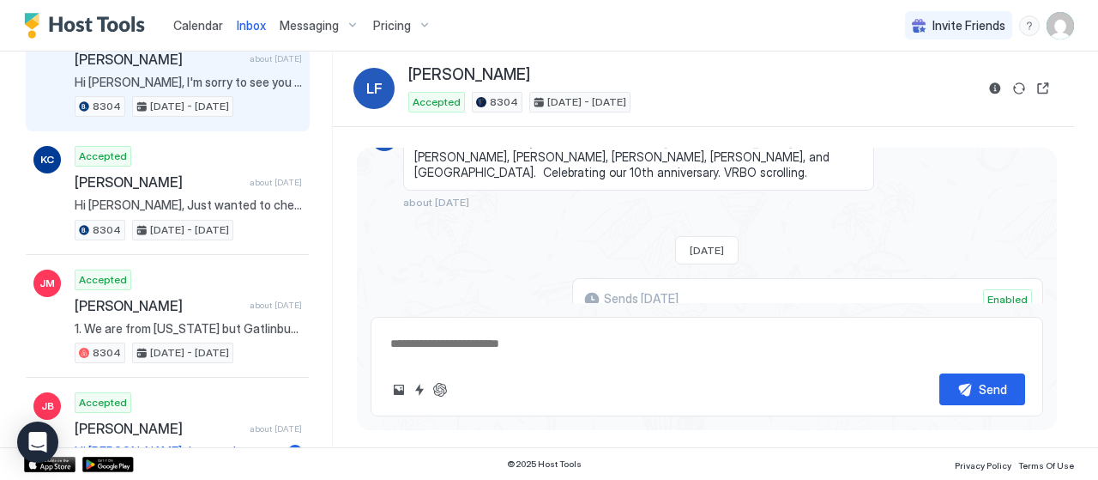
scroll to position [8628, 0]
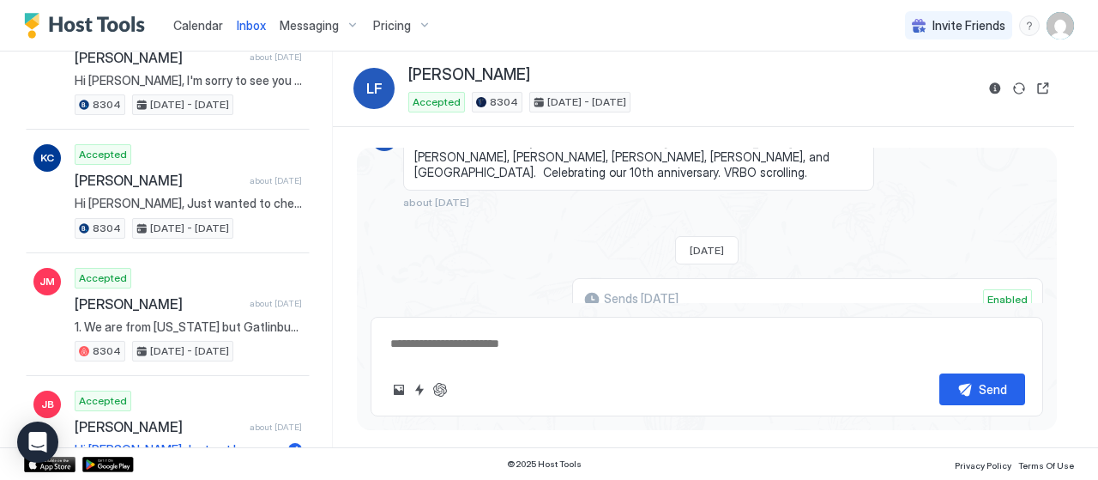
click at [188, 23] on span "Calendar" at bounding box center [198, 25] width 50 height 15
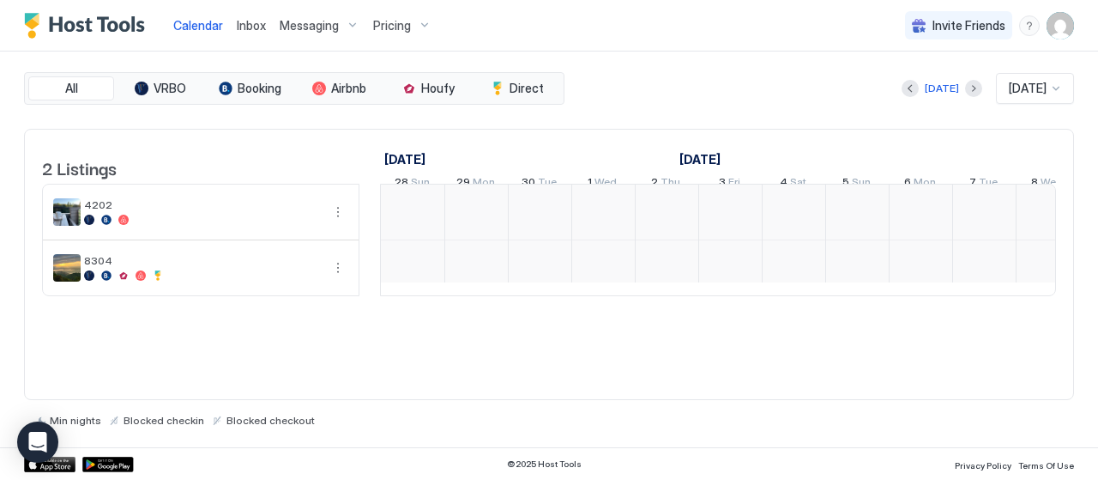
scroll to position [0, 953]
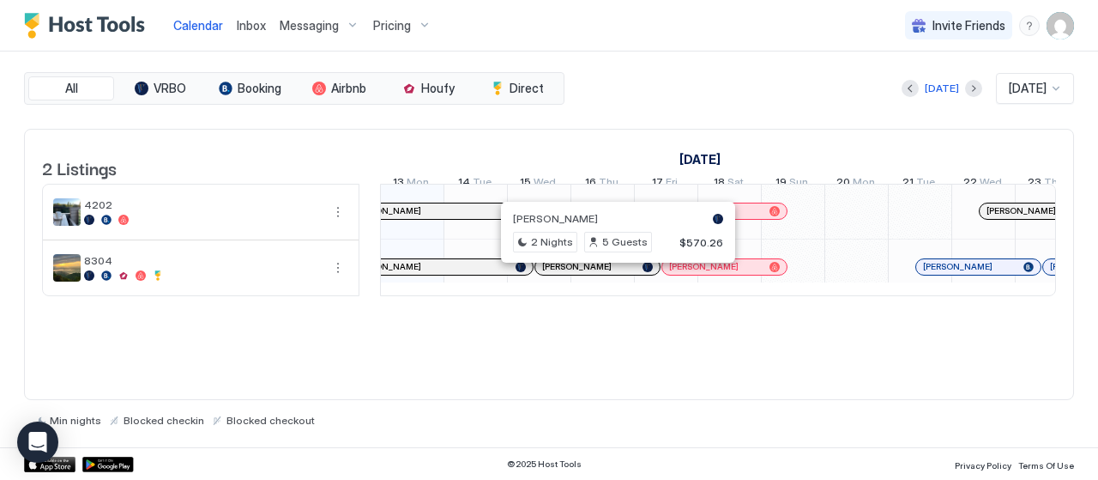
click at [611, 274] on div at bounding box center [612, 267] width 14 height 14
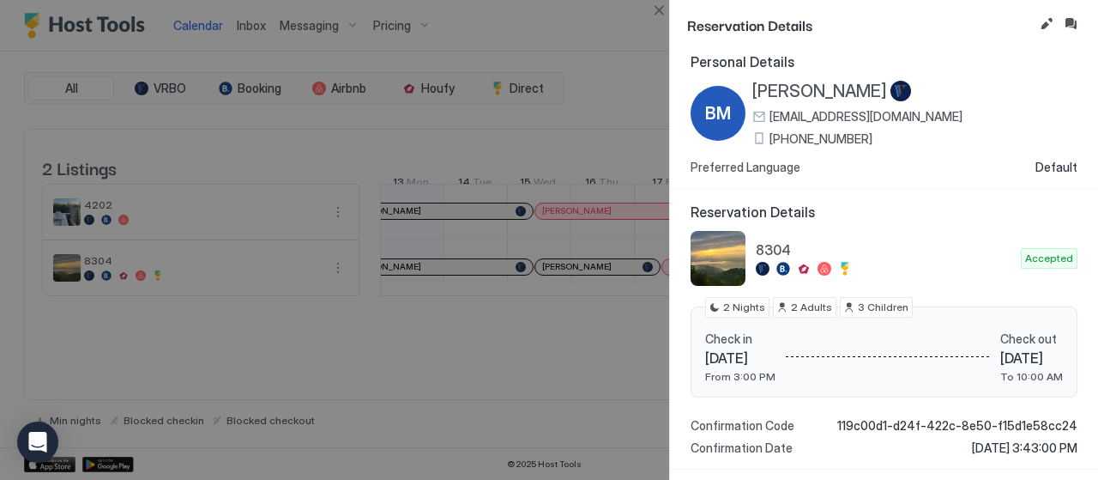
scroll to position [0, 0]
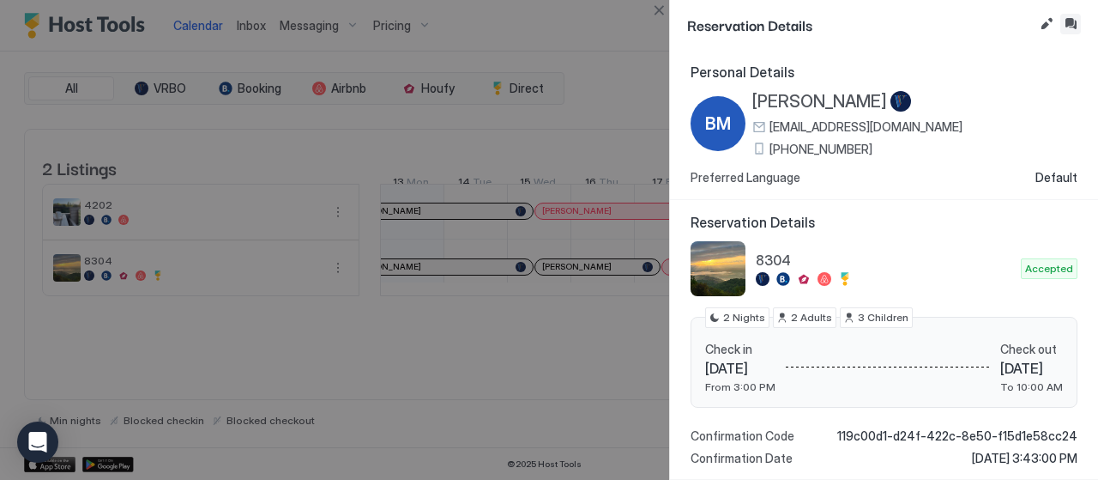
click at [1066, 14] on button "Inbox" at bounding box center [1070, 24] width 21 height 21
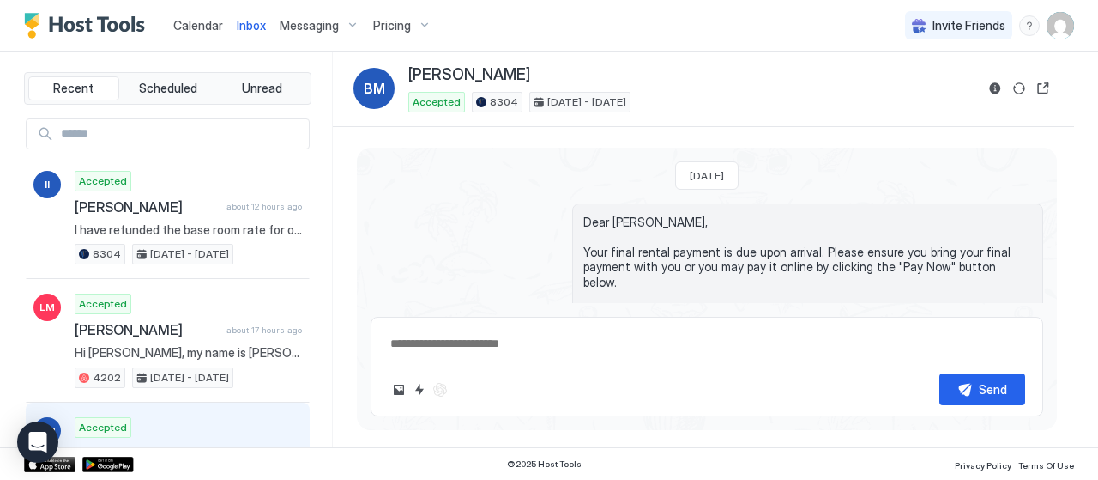
scroll to position [1352, 0]
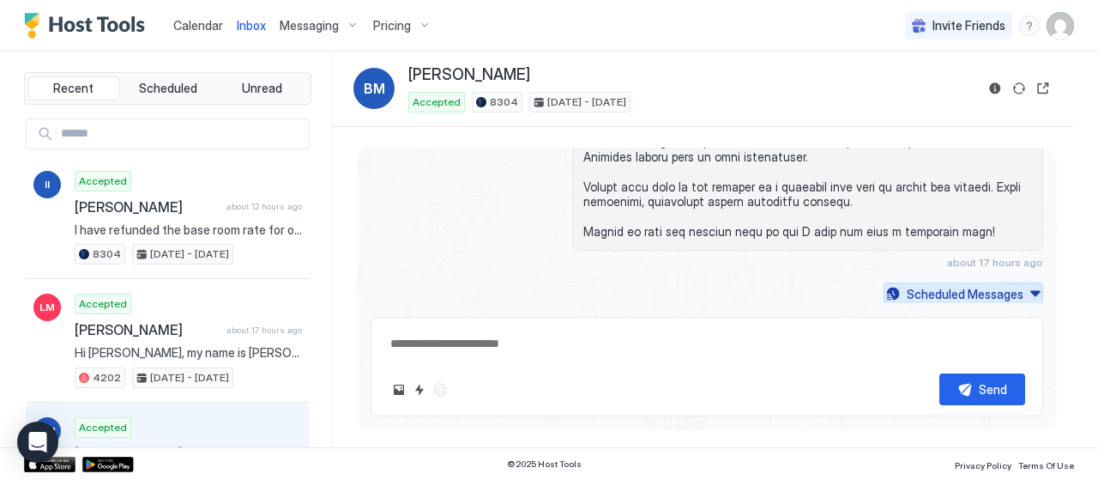
click at [907, 285] on div "Scheduled Messages" at bounding box center [965, 294] width 117 height 18
type textarea "*"
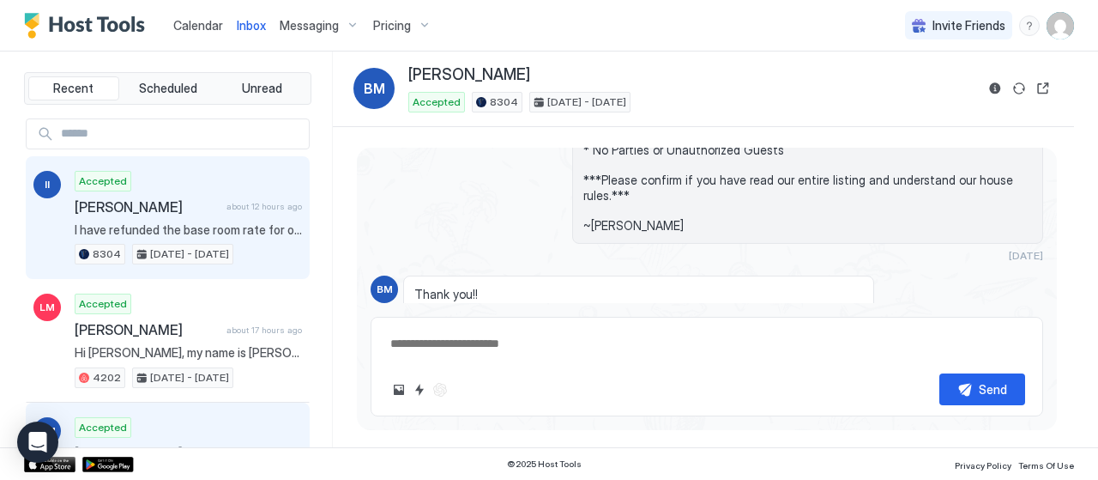
scroll to position [459, 0]
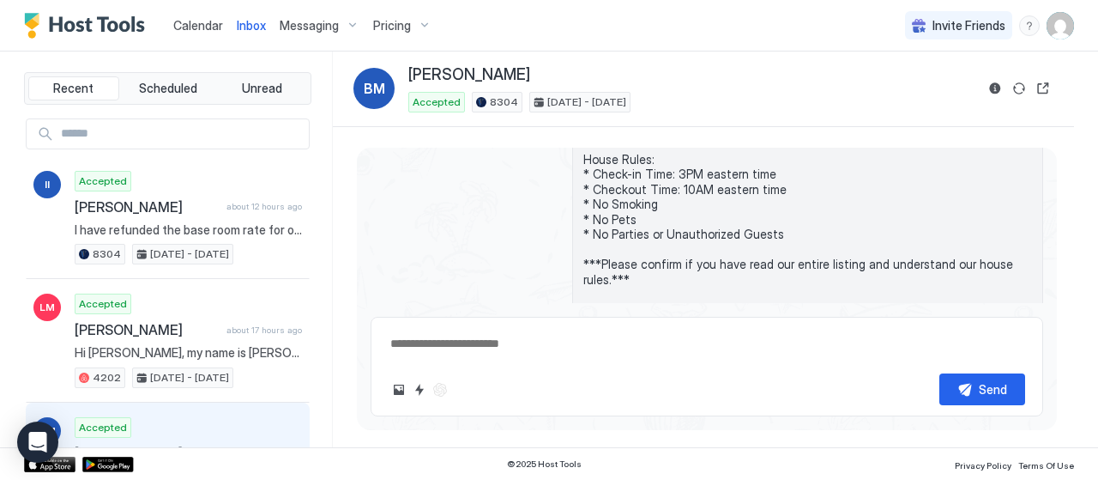
click at [293, 24] on span "Messaging" at bounding box center [309, 25] width 59 height 15
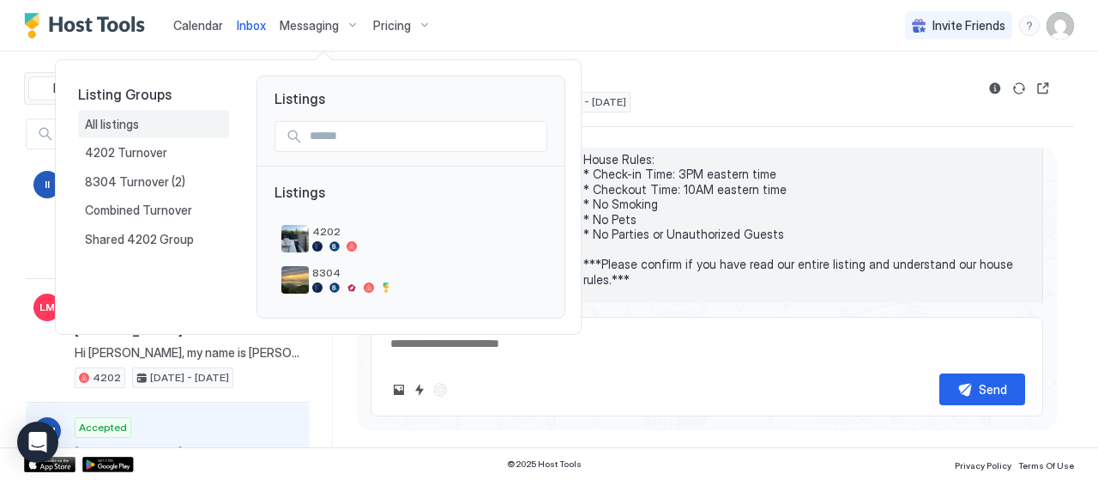
click at [156, 123] on div "All listings" at bounding box center [153, 124] width 137 height 15
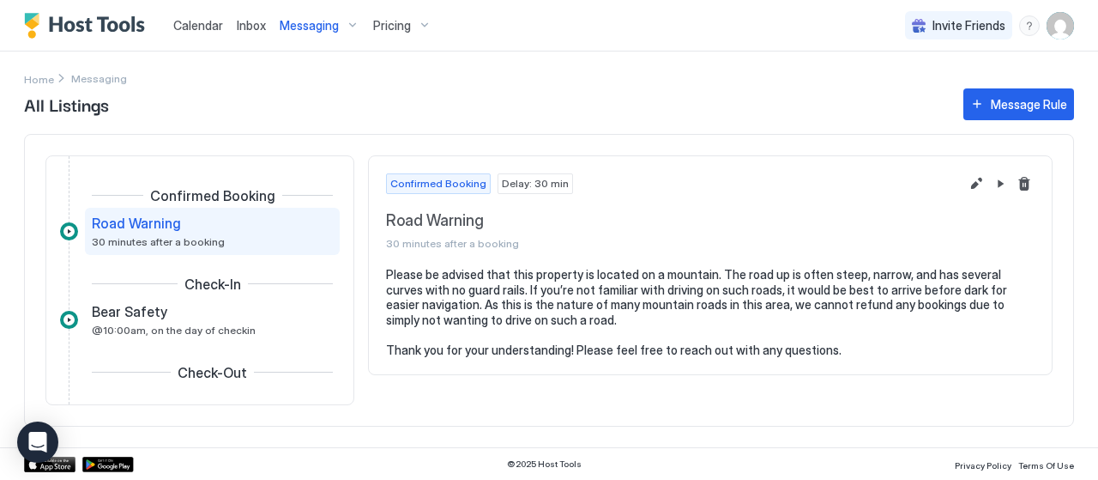
click at [1068, 28] on img "User profile" at bounding box center [1060, 25] width 27 height 27
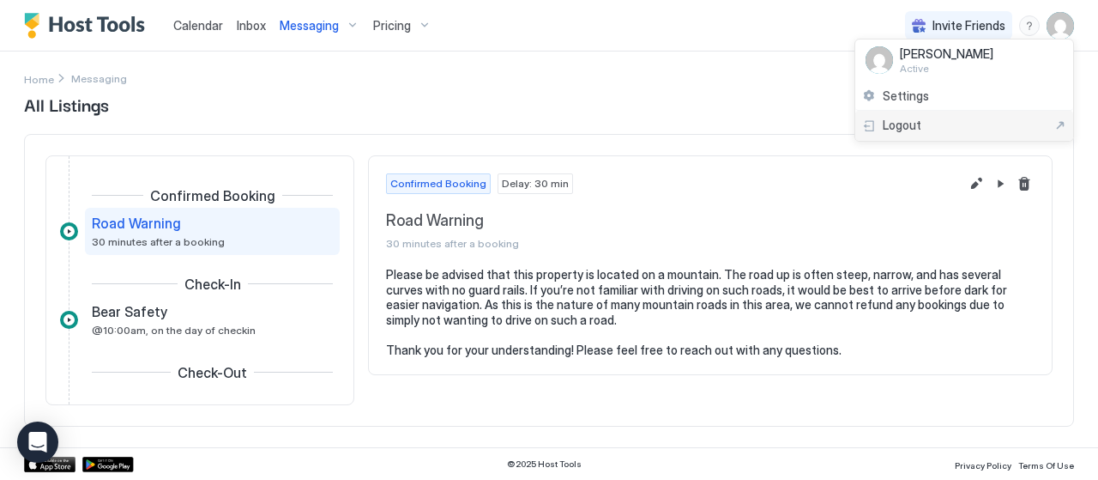
click at [984, 124] on div "Logout" at bounding box center [964, 125] width 204 height 15
